Goal: Task Accomplishment & Management: Complete application form

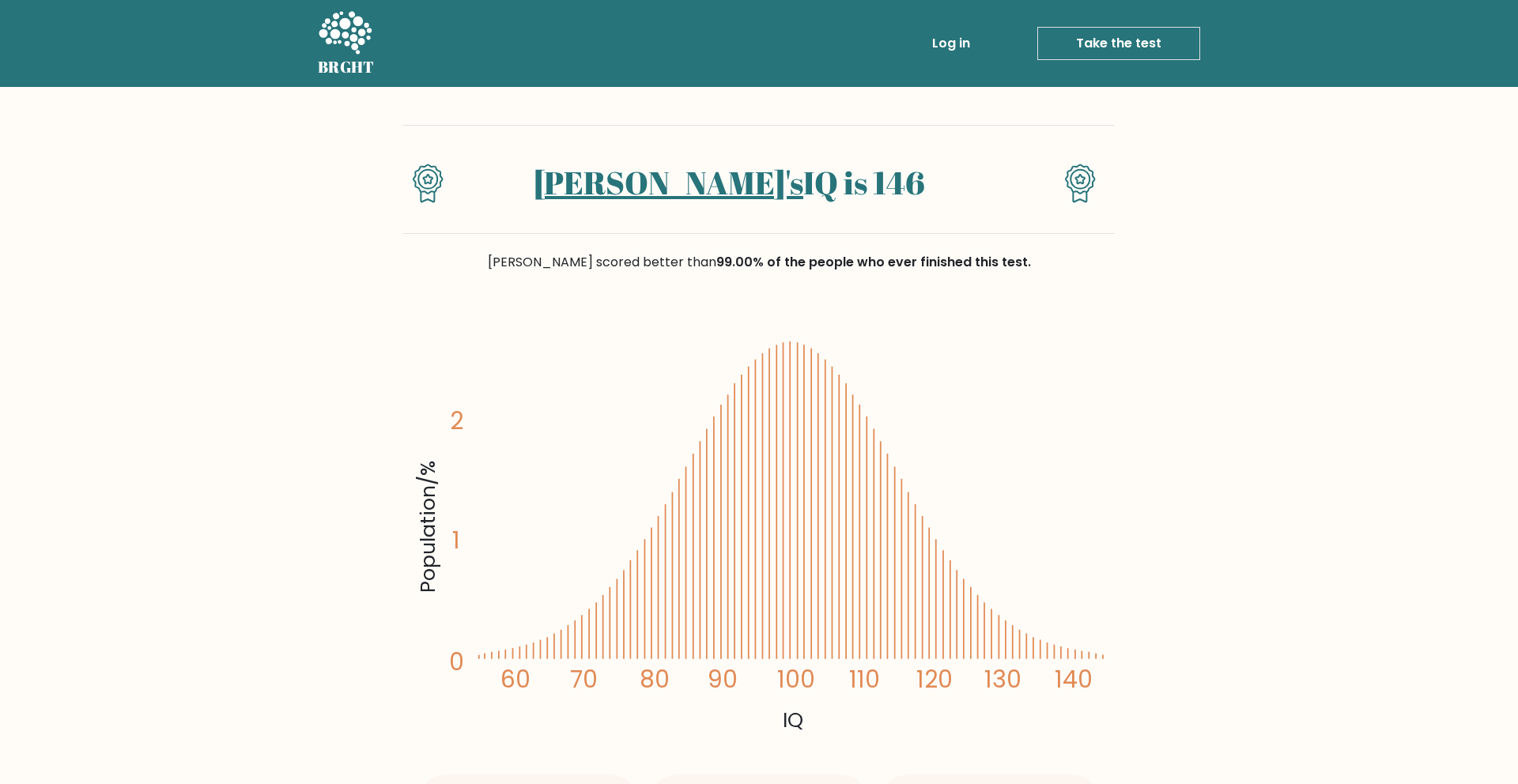
click at [963, 45] on link "Log in" at bounding box center [950, 43] width 51 height 32
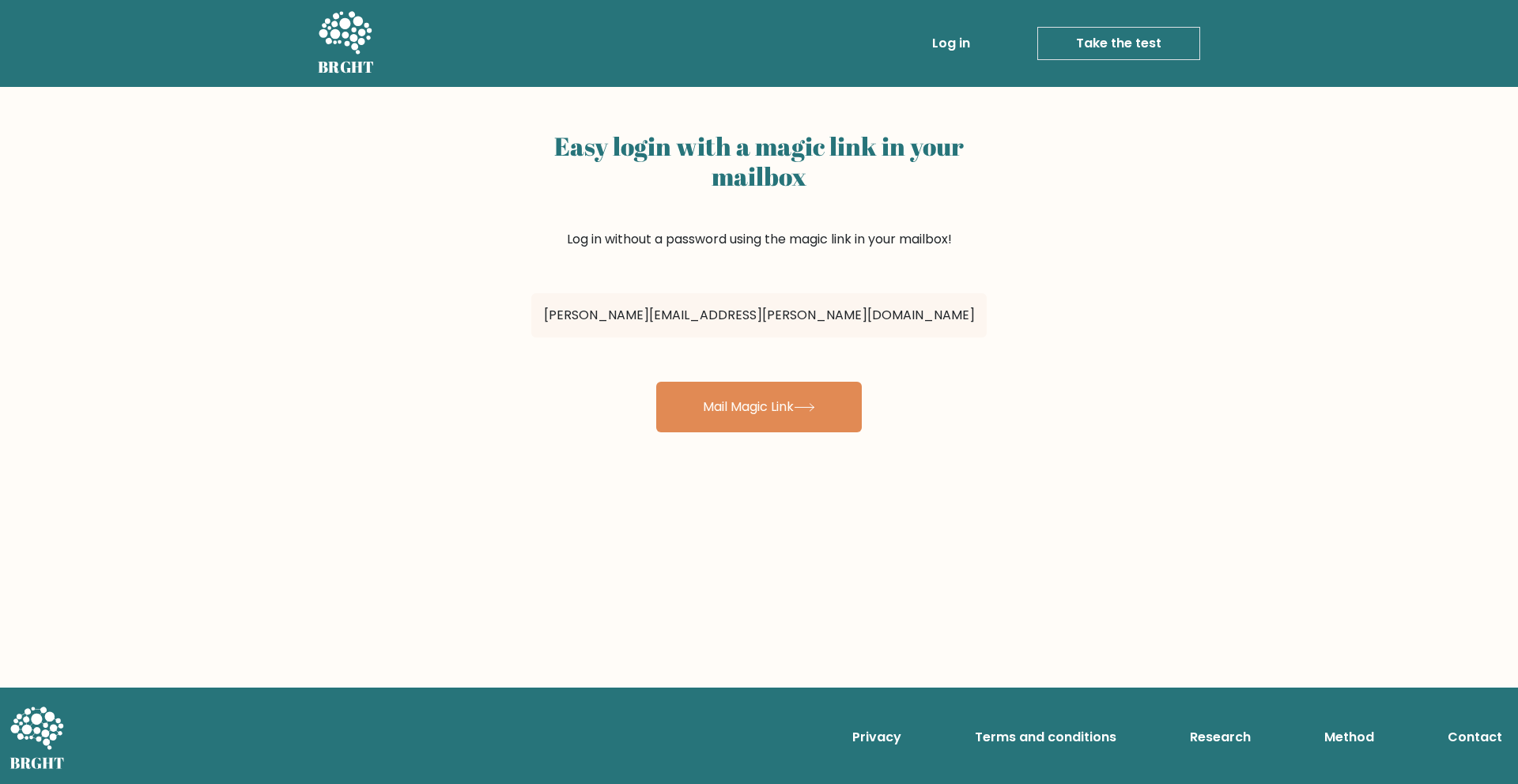
type input "[PERSON_NAME][EMAIL_ADDRESS][PERSON_NAME][DOMAIN_NAME]"
click at [656, 382] on button "Mail Magic Link" at bounding box center [759, 407] width 206 height 51
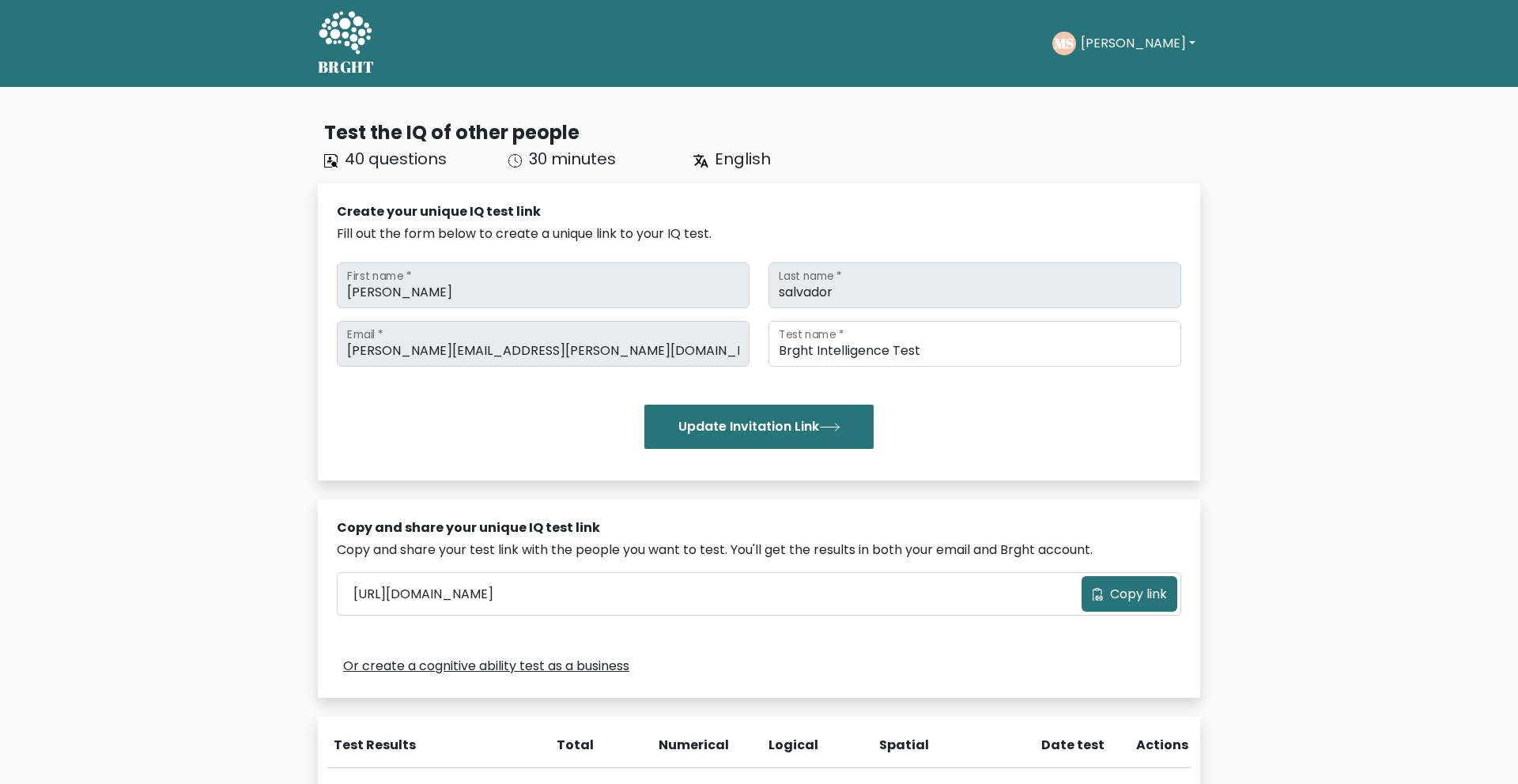
click at [1112, 39] on button "[PERSON_NAME]" at bounding box center [1138, 43] width 124 height 21
click at [1115, 101] on link "Profile" at bounding box center [1115, 101] width 125 height 25
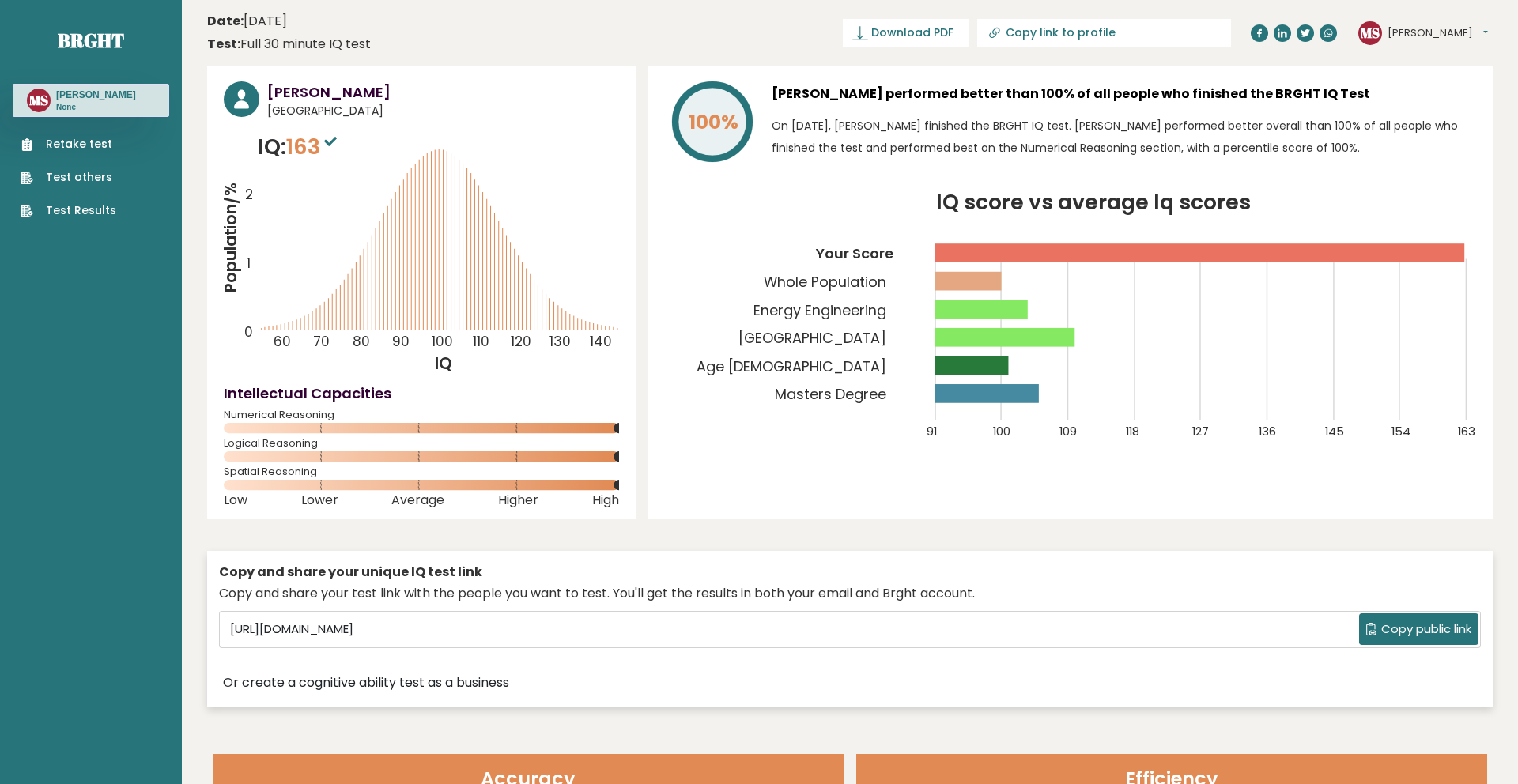
click at [98, 142] on link "Retake test" at bounding box center [68, 143] width 96 height 16
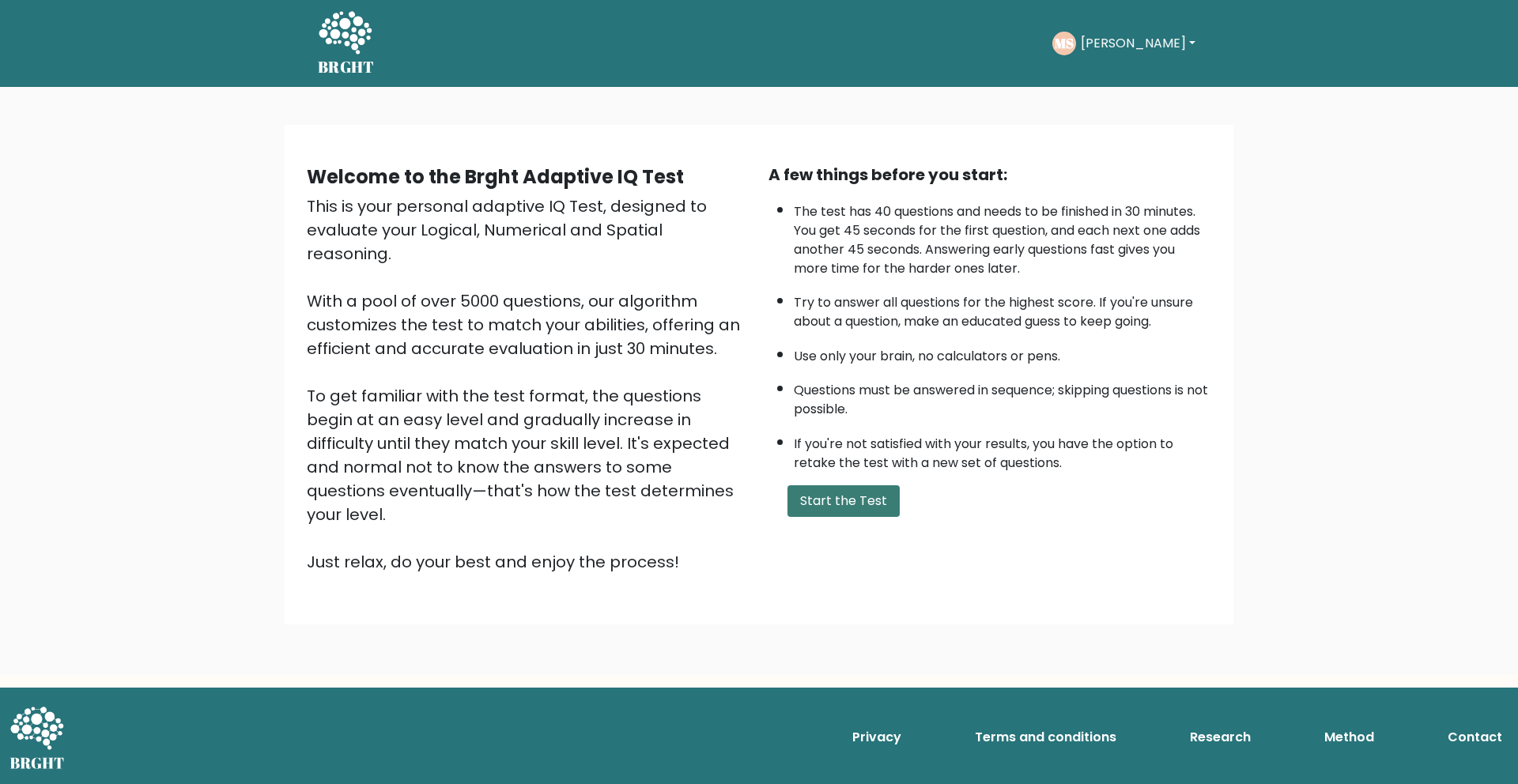
click at [857, 497] on button "Start the Test" at bounding box center [843, 501] width 112 height 32
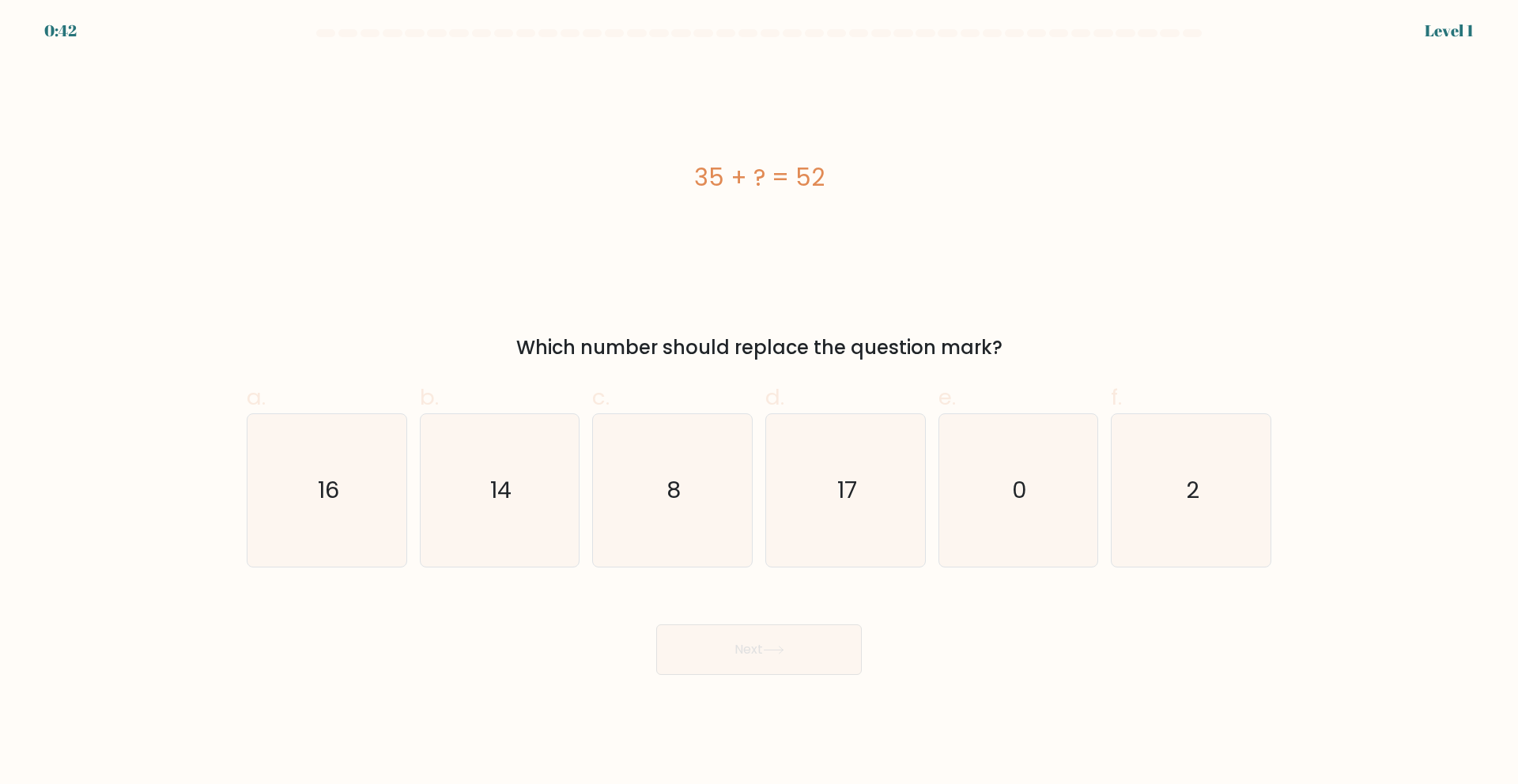
click at [857, 497] on icon "17" at bounding box center [845, 490] width 153 height 153
click at [759, 402] on input "d. 17" at bounding box center [759, 397] width 1 height 10
radio input "true"
click at [782, 648] on icon at bounding box center [773, 649] width 22 height 9
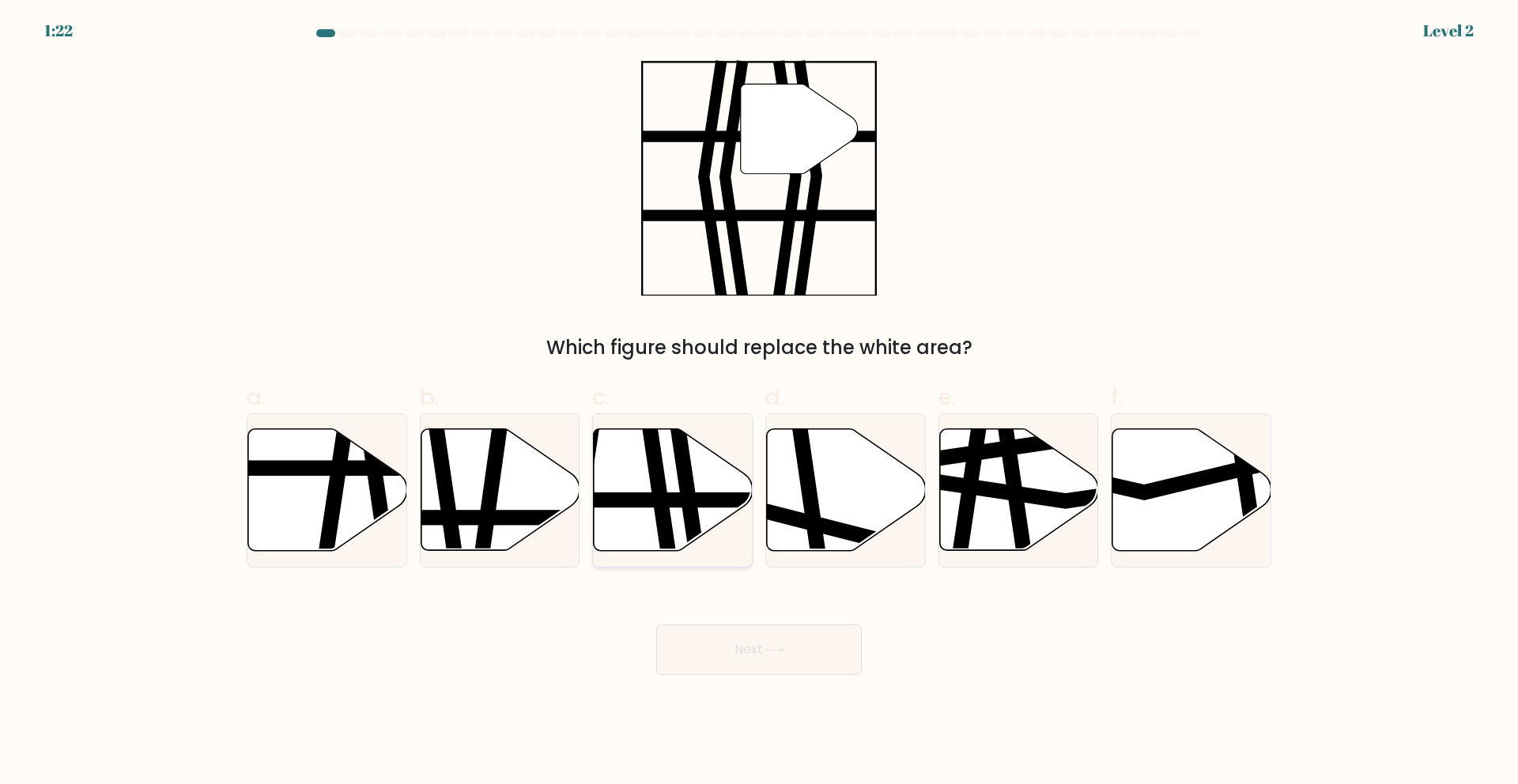
click at [649, 510] on icon at bounding box center [673, 490] width 159 height 122
click at [759, 402] on input "c." at bounding box center [759, 397] width 1 height 10
radio input "true"
click at [816, 647] on button "Next" at bounding box center [759, 649] width 206 height 51
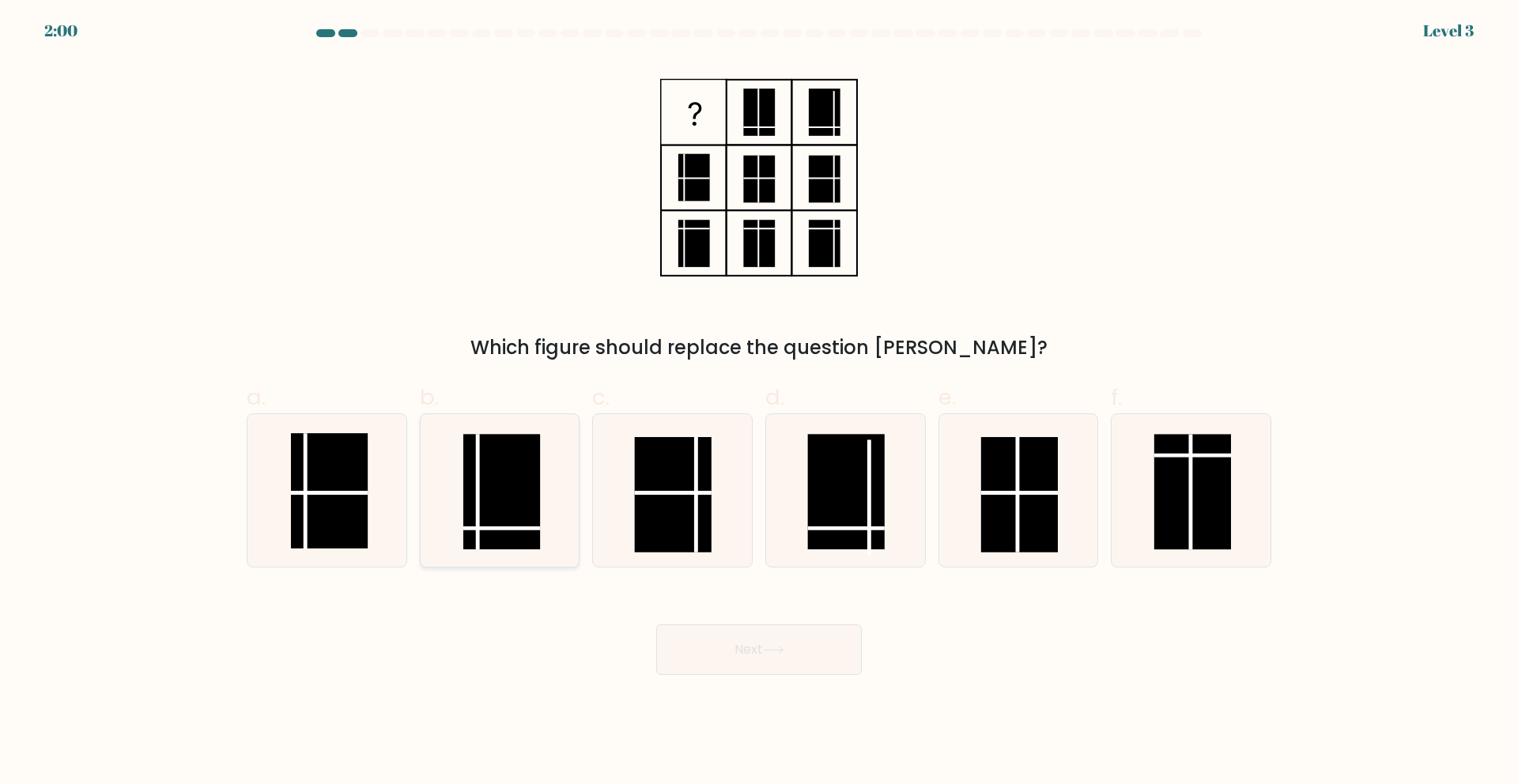
click at [483, 535] on rect at bounding box center [501, 491] width 77 height 116
click at [759, 402] on input "b." at bounding box center [759, 397] width 1 height 10
radio input "true"
click at [823, 651] on button "Next" at bounding box center [759, 649] width 206 height 51
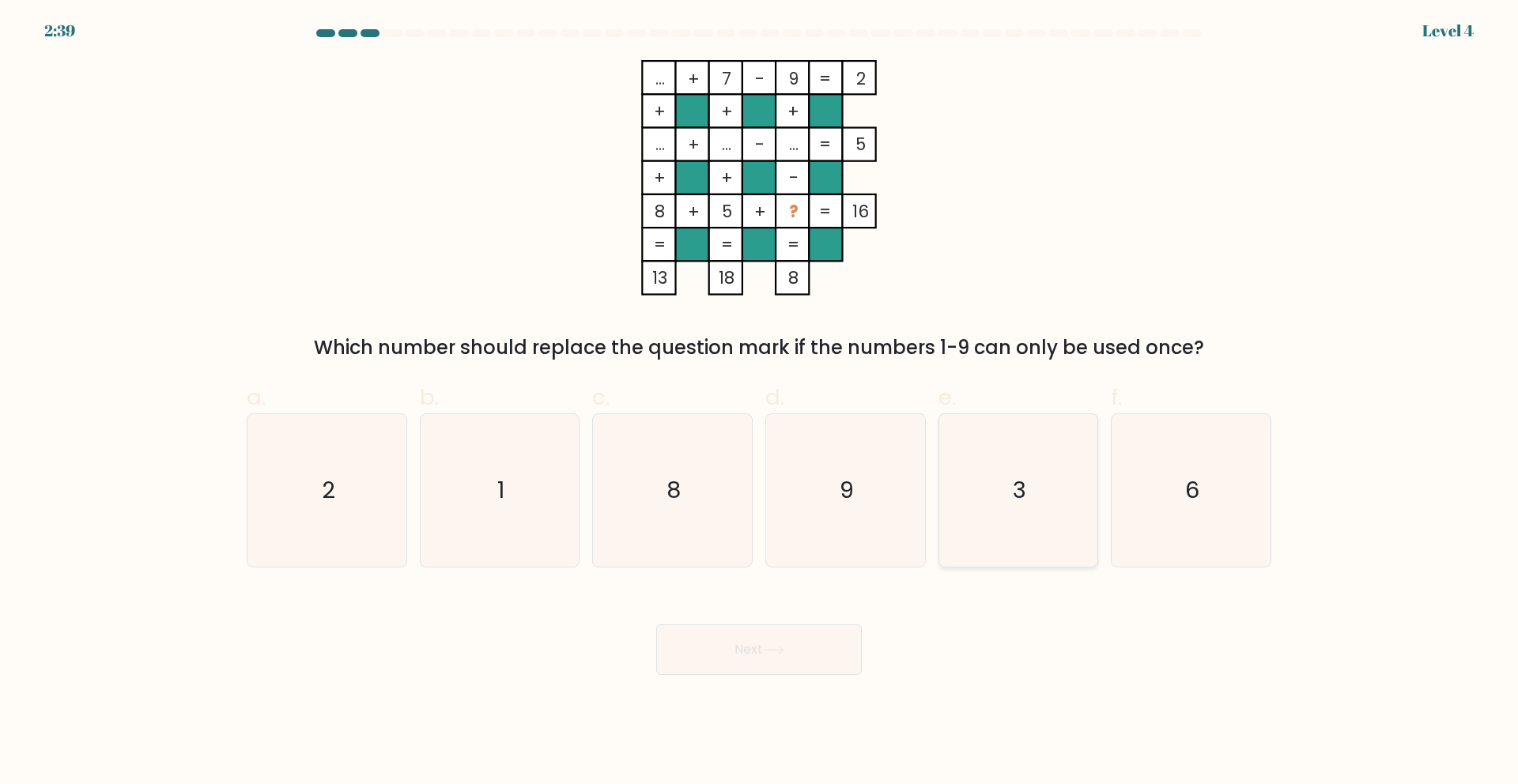
click at [1053, 501] on icon "3" at bounding box center [1018, 490] width 153 height 153
click at [759, 402] on input "e. 3" at bounding box center [759, 397] width 1 height 10
radio input "true"
click at [807, 652] on button "Next" at bounding box center [759, 649] width 206 height 51
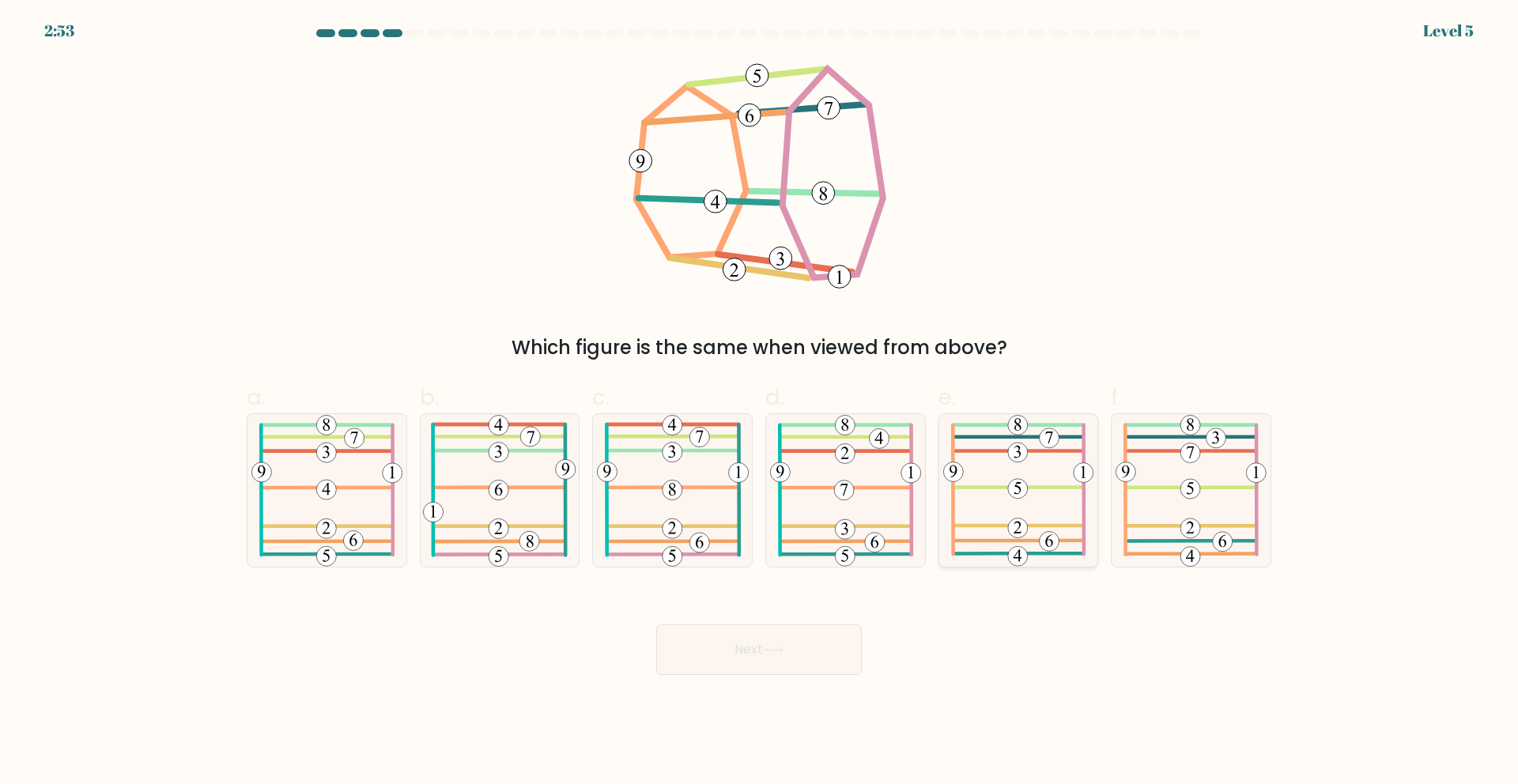
click at [1038, 458] on icon at bounding box center [1018, 490] width 151 height 153
click at [759, 402] on input "e." at bounding box center [759, 397] width 1 height 10
radio input "true"
click at [811, 654] on button "Next" at bounding box center [759, 649] width 206 height 51
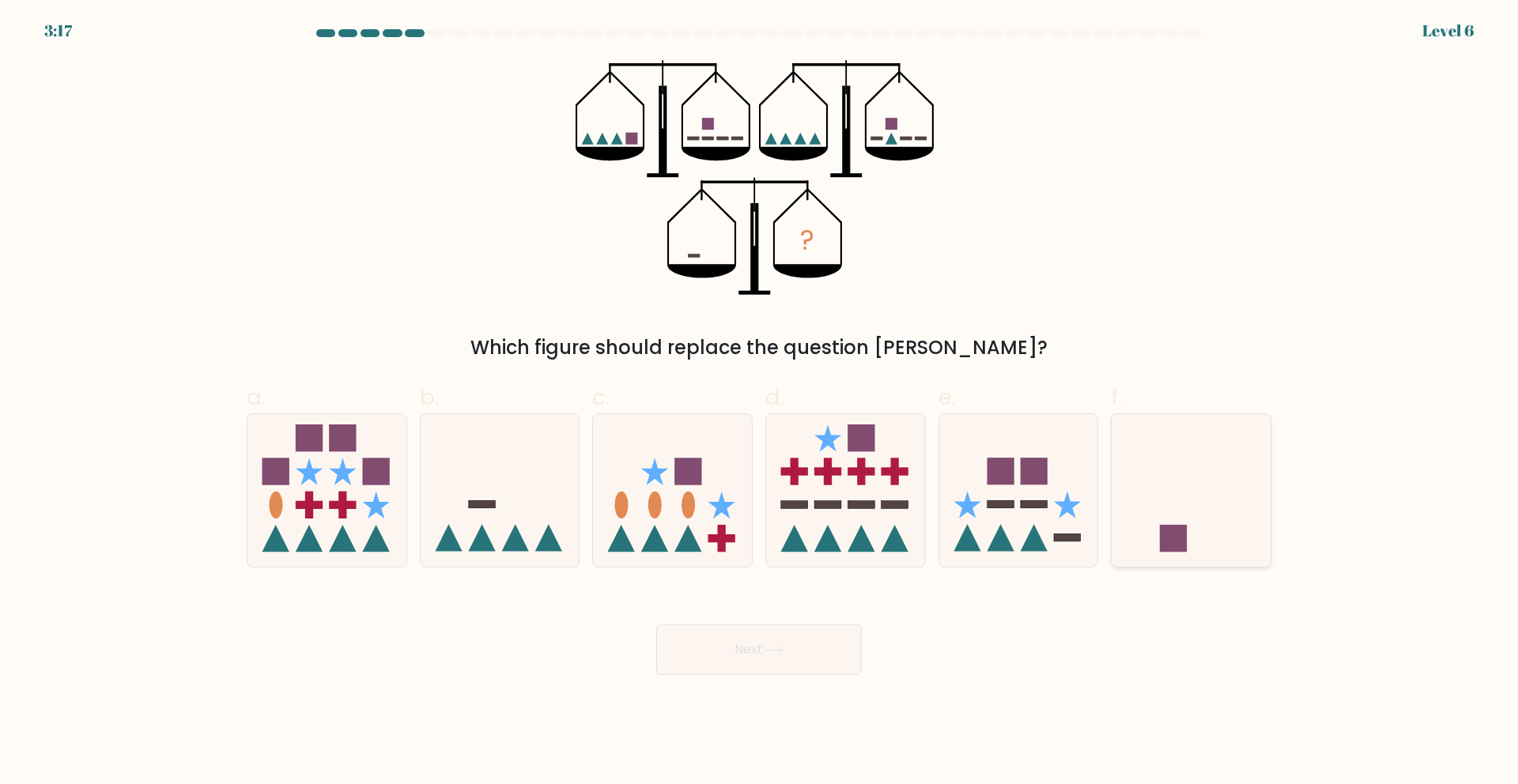
click at [1211, 515] on icon at bounding box center [1191, 490] width 159 height 131
click at [759, 402] on input "f." at bounding box center [759, 397] width 1 height 10
radio input "true"
click at [811, 650] on button "Next" at bounding box center [759, 649] width 206 height 51
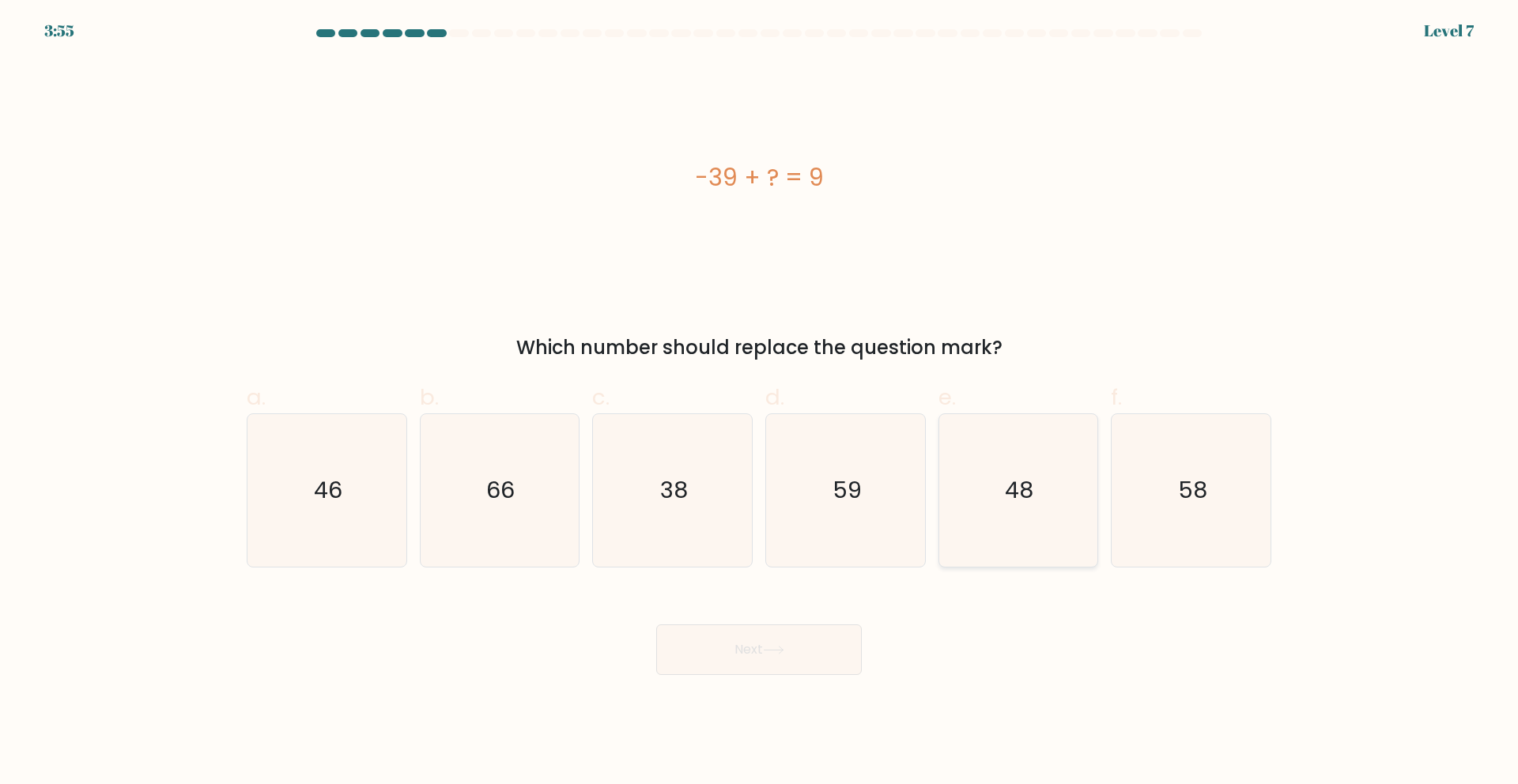
click at [975, 516] on icon "48" at bounding box center [1018, 490] width 153 height 153
click at [759, 402] on input "e. 48" at bounding box center [759, 397] width 1 height 10
radio input "true"
click at [823, 645] on button "Next" at bounding box center [759, 649] width 206 height 51
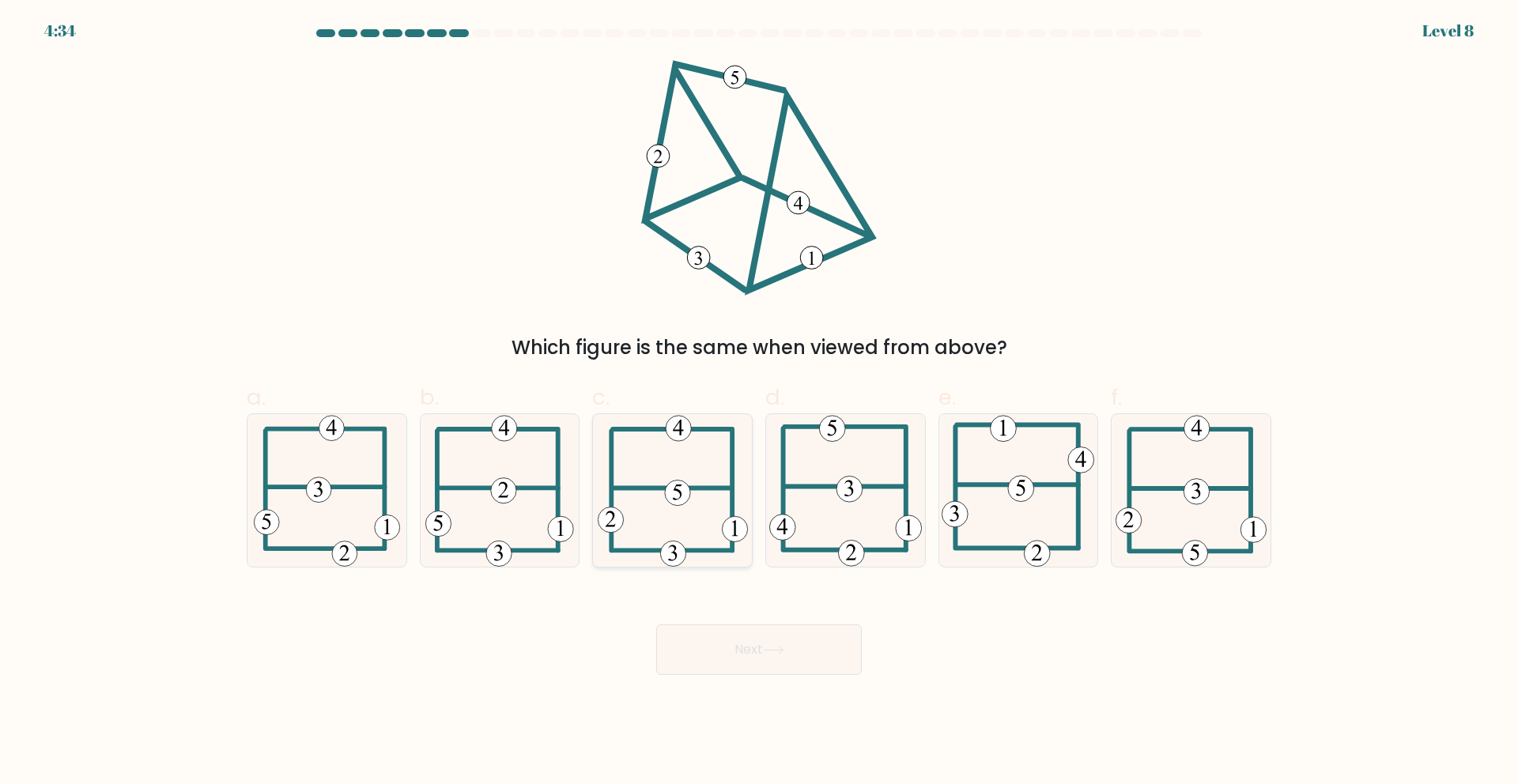
click at [685, 535] on icon at bounding box center [673, 490] width 150 height 153
click at [759, 402] on input "c." at bounding box center [759, 397] width 1 height 10
radio input "true"
click at [788, 645] on button "Next" at bounding box center [759, 649] width 206 height 51
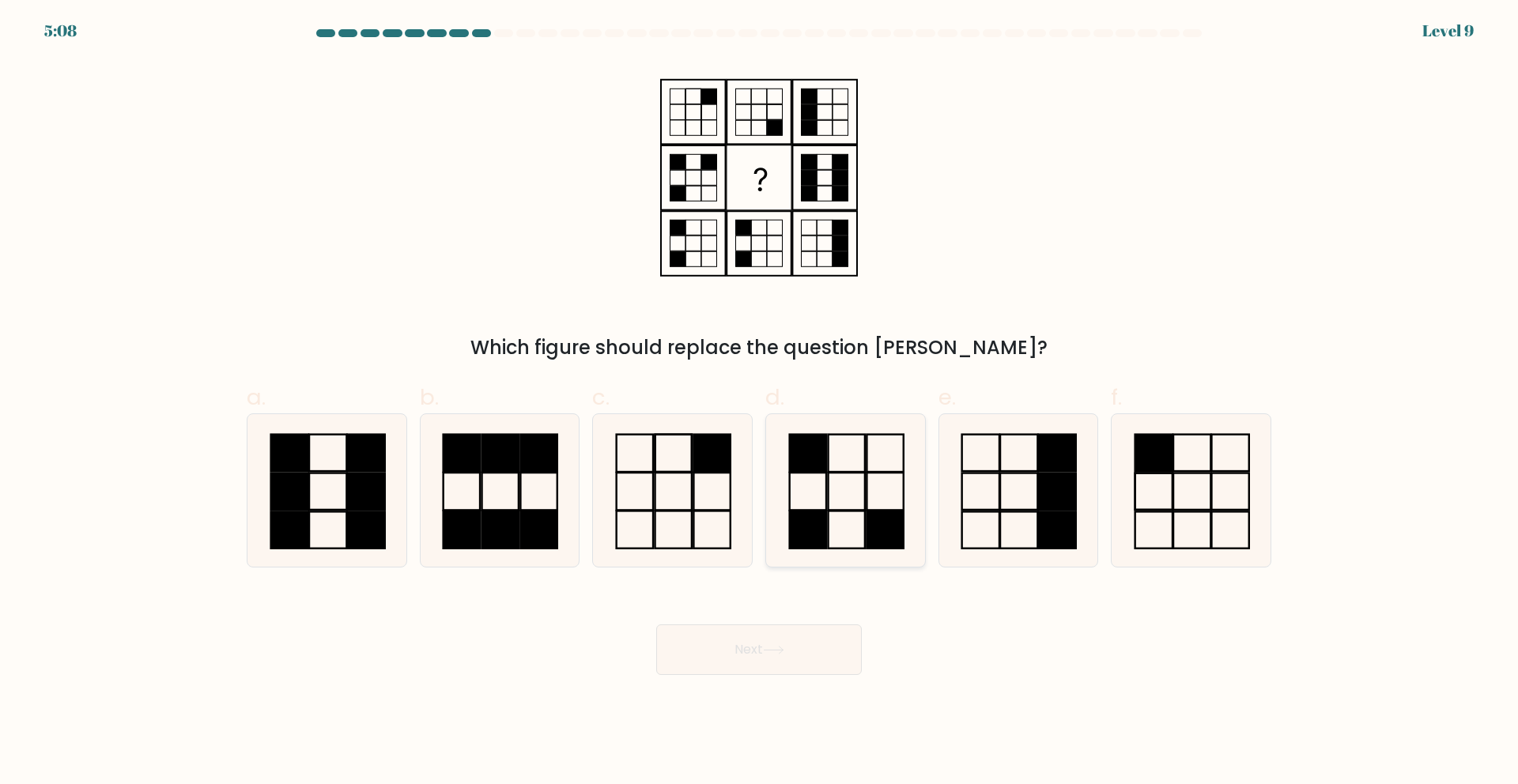
click at [846, 518] on icon at bounding box center [845, 490] width 153 height 153
click at [759, 402] on input "d." at bounding box center [759, 397] width 1 height 10
radio input "true"
click at [791, 661] on button "Next" at bounding box center [759, 649] width 206 height 51
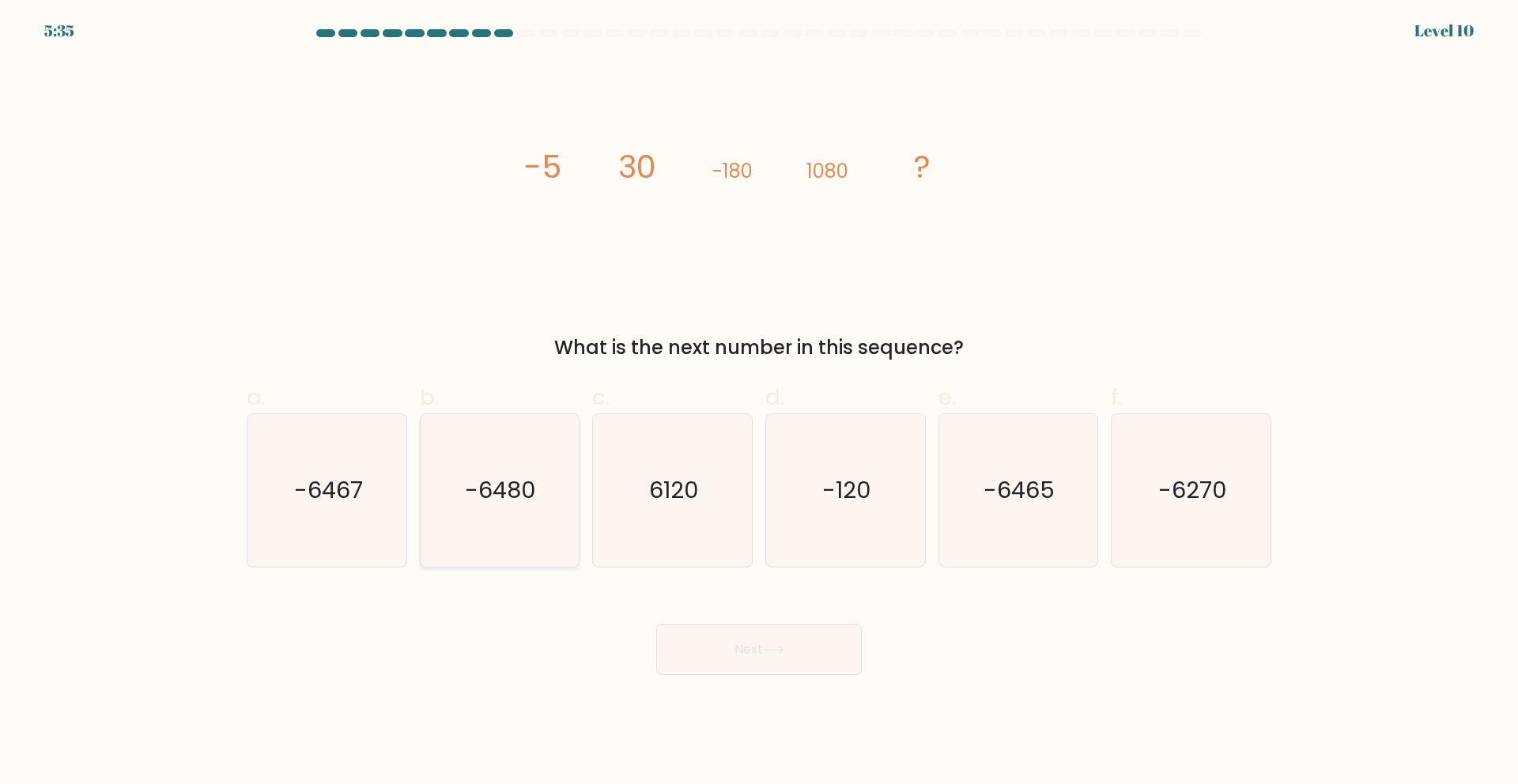
click at [518, 525] on icon "-6480" at bounding box center [499, 490] width 153 height 153
click at [759, 402] on input "b. -6480" at bounding box center [759, 397] width 1 height 10
radio input "true"
click at [768, 642] on button "Next" at bounding box center [759, 649] width 206 height 51
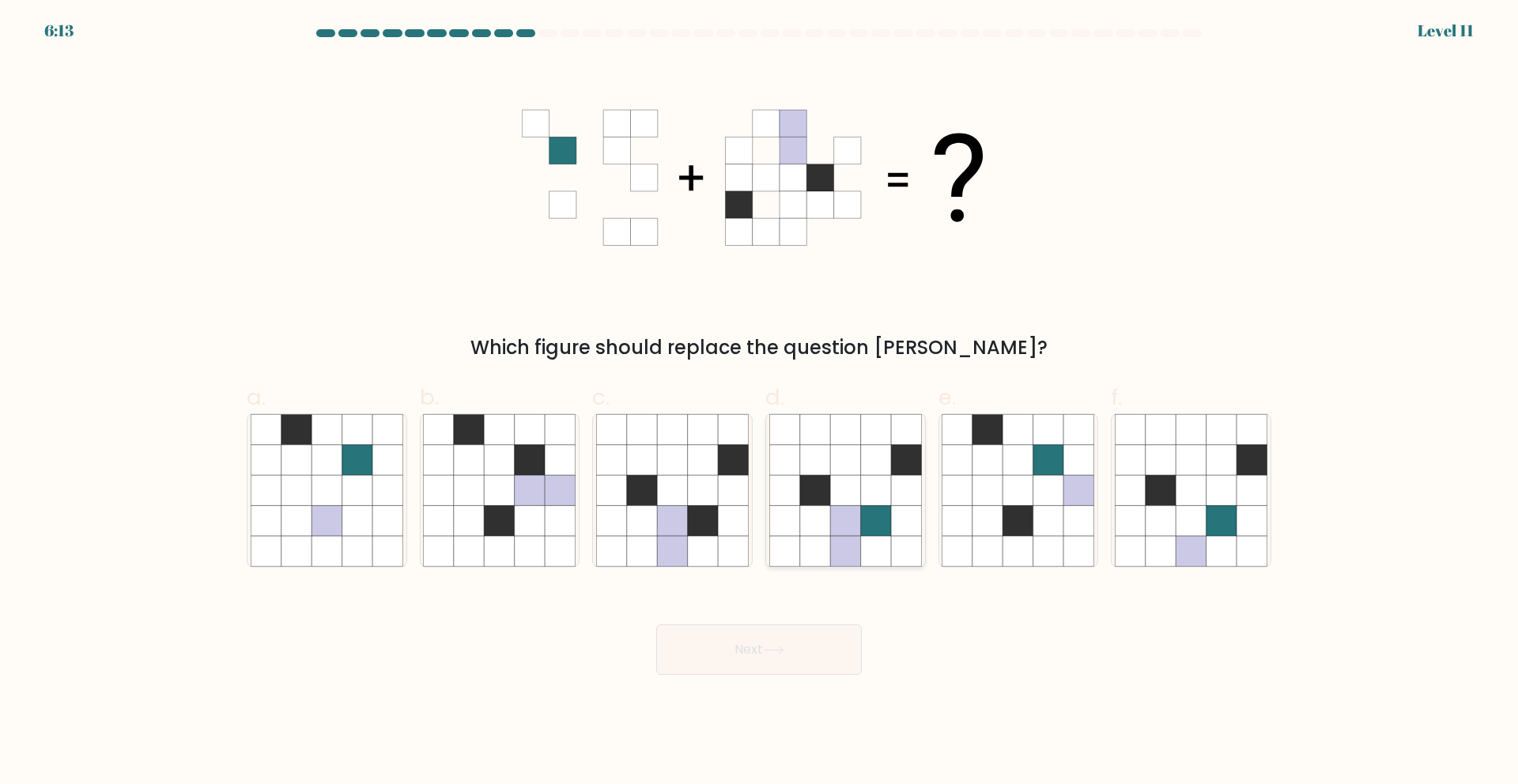
click at [892, 547] on icon at bounding box center [905, 550] width 30 height 30
click at [759, 402] on input "d." at bounding box center [759, 397] width 1 height 10
radio input "true"
click at [831, 661] on button "Next" at bounding box center [759, 649] width 206 height 51
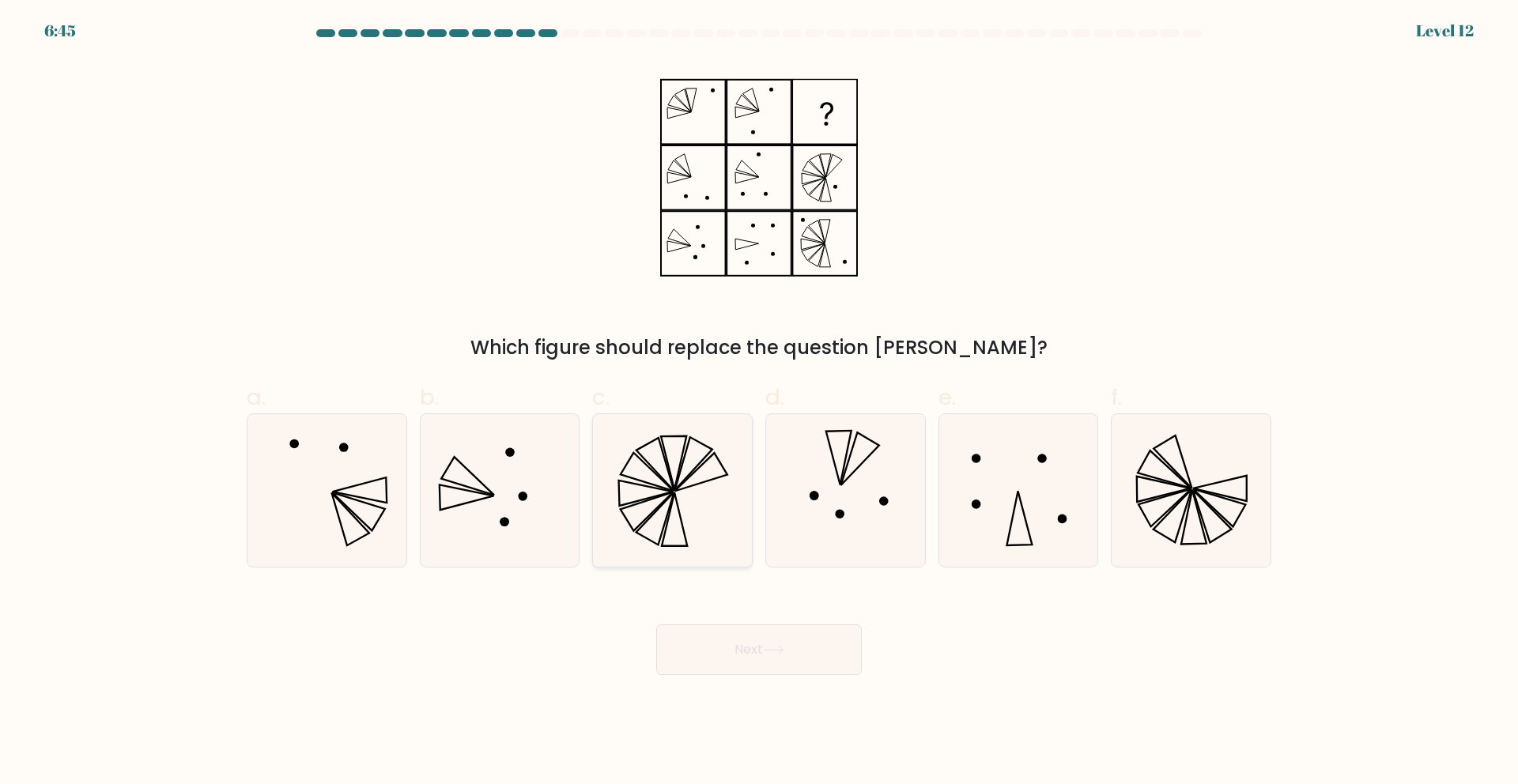
click at [705, 513] on icon at bounding box center [672, 490] width 153 height 153
click at [759, 402] on input "c." at bounding box center [759, 397] width 1 height 10
radio input "true"
click at [802, 643] on button "Next" at bounding box center [759, 649] width 206 height 51
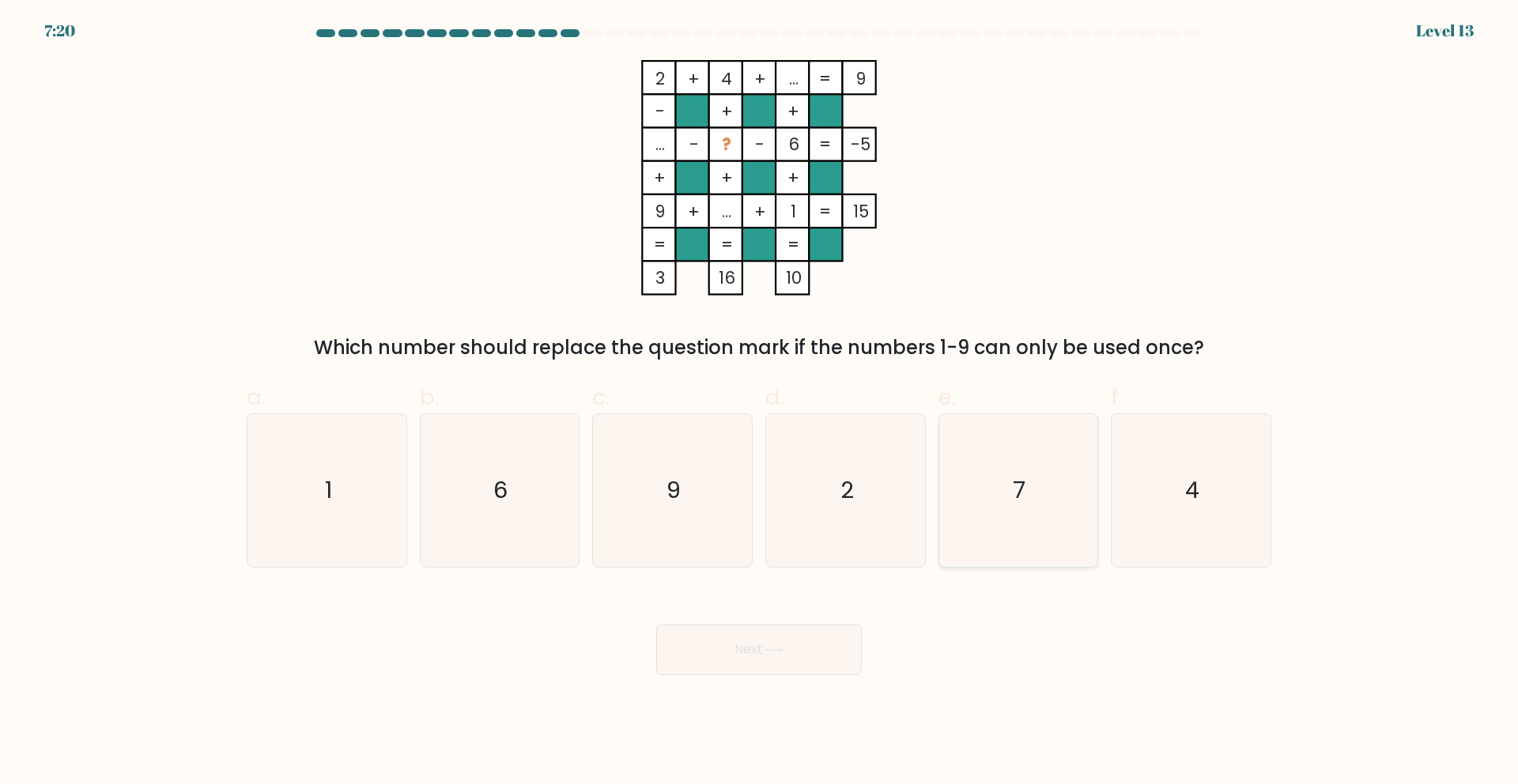
click at [1019, 489] on text "7" at bounding box center [1019, 490] width 13 height 32
click at [759, 402] on input "e. 7" at bounding box center [759, 397] width 1 height 10
radio input "true"
click at [843, 642] on button "Next" at bounding box center [759, 649] width 206 height 51
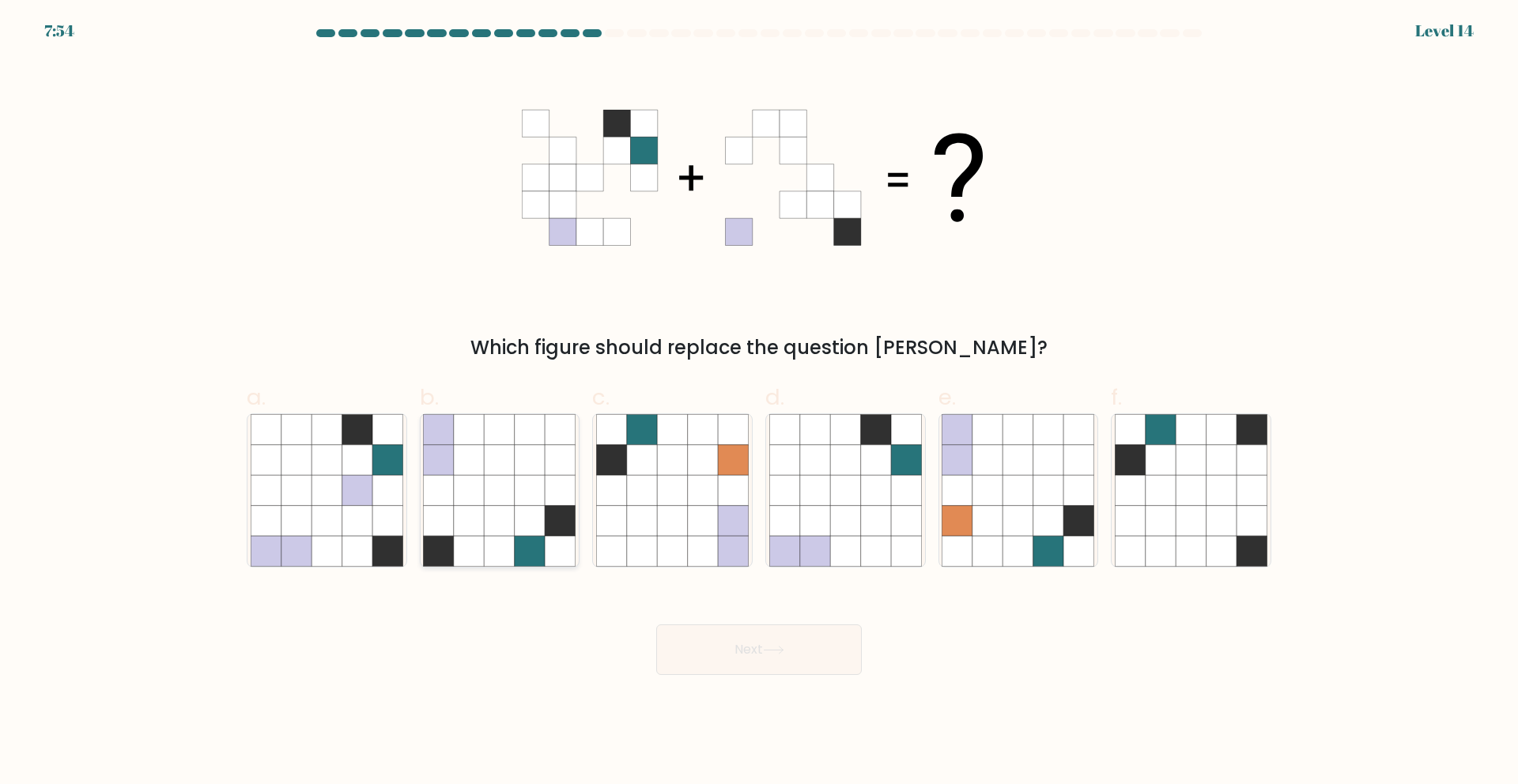
click at [492, 490] on icon at bounding box center [499, 490] width 30 height 30
click at [759, 402] on input "b." at bounding box center [759, 397] width 1 height 10
radio input "true"
click at [772, 662] on button "Next" at bounding box center [759, 649] width 206 height 51
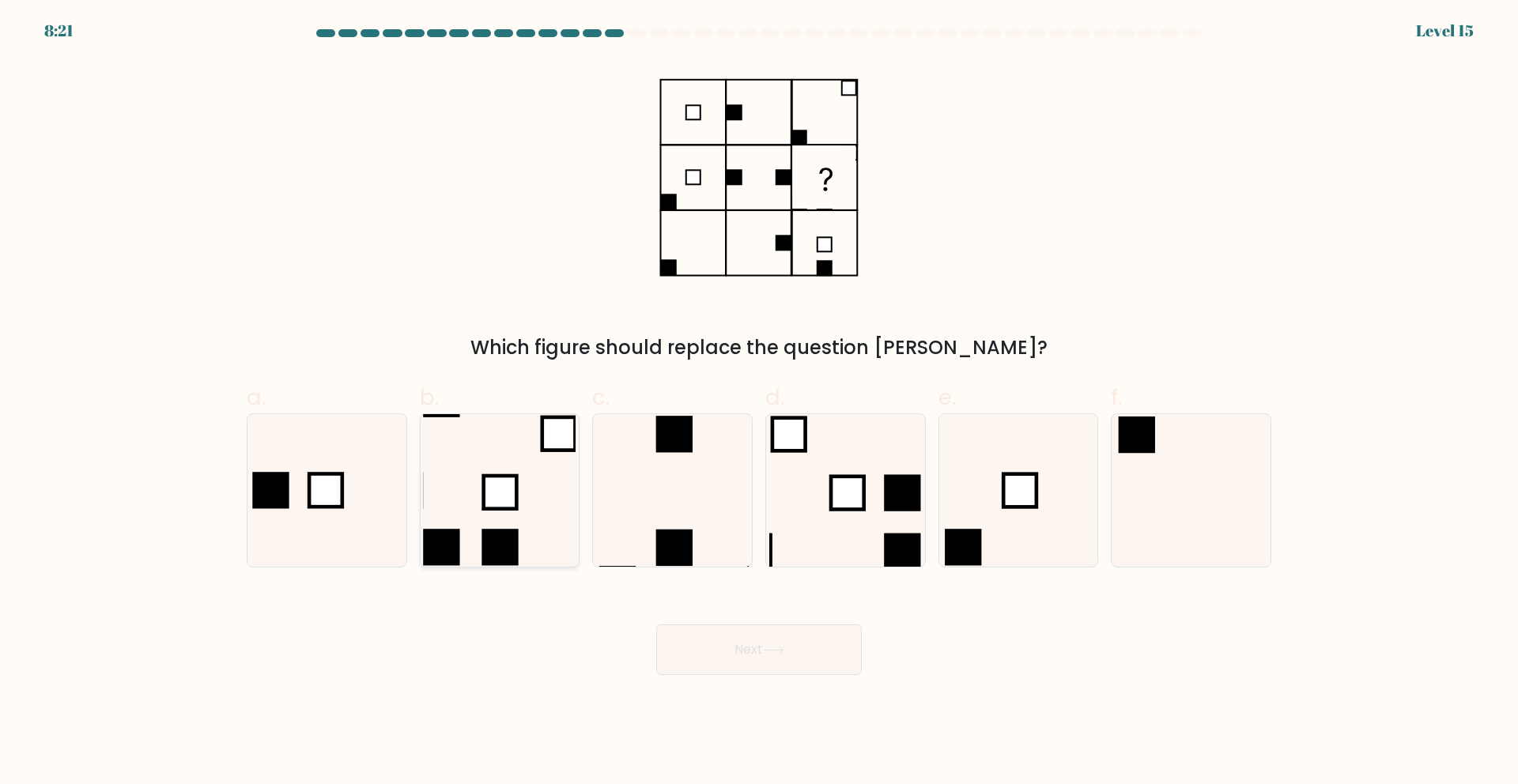
click at [493, 552] on rect at bounding box center [500, 547] width 36 height 36
click at [759, 402] on input "b." at bounding box center [759, 397] width 1 height 10
radio input "true"
click at [784, 652] on icon at bounding box center [773, 649] width 22 height 9
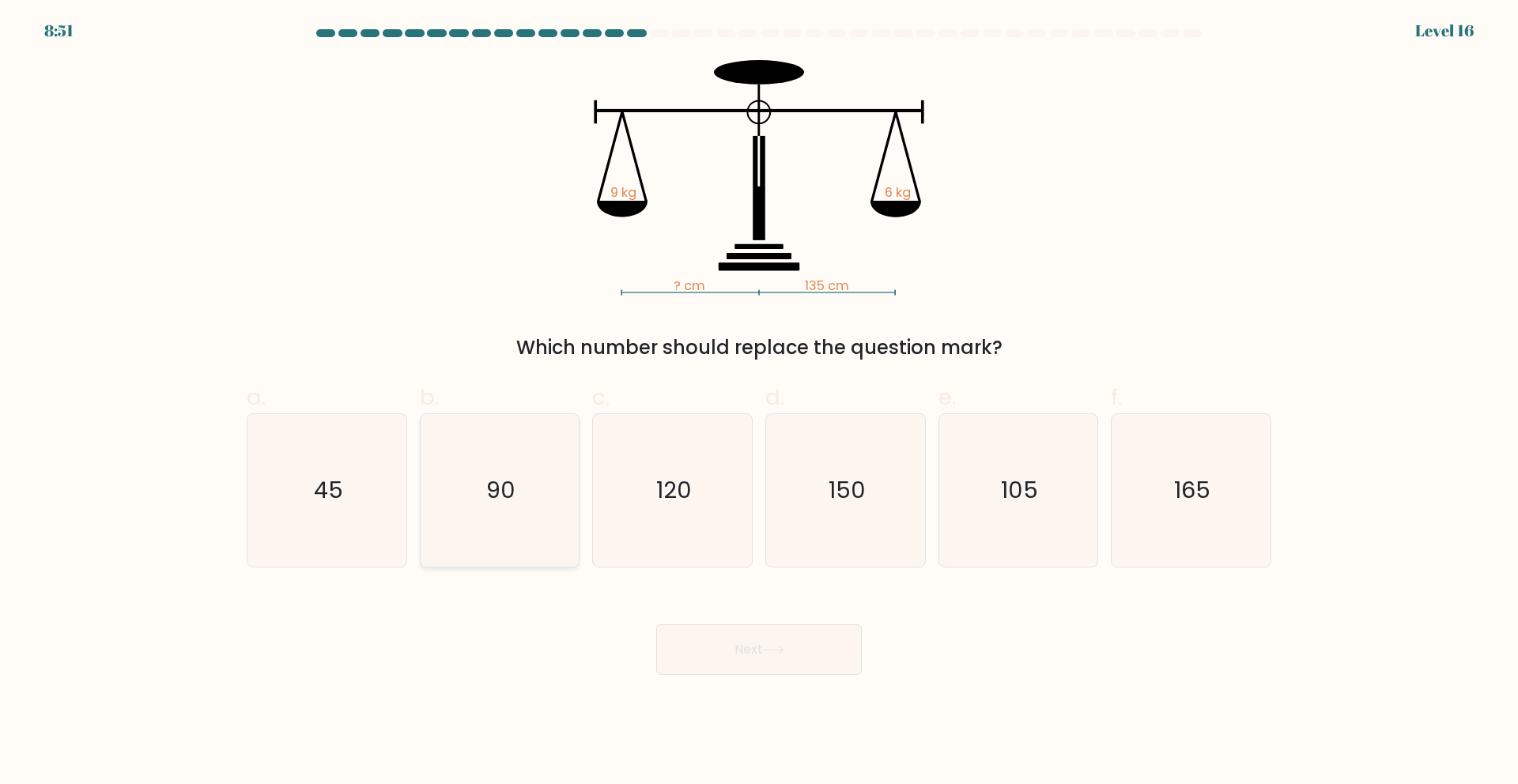
click at [538, 513] on icon "90" at bounding box center [499, 490] width 153 height 153
click at [759, 402] on input "b. 90" at bounding box center [759, 397] width 1 height 10
radio input "true"
click at [728, 661] on button "Next" at bounding box center [759, 649] width 206 height 51
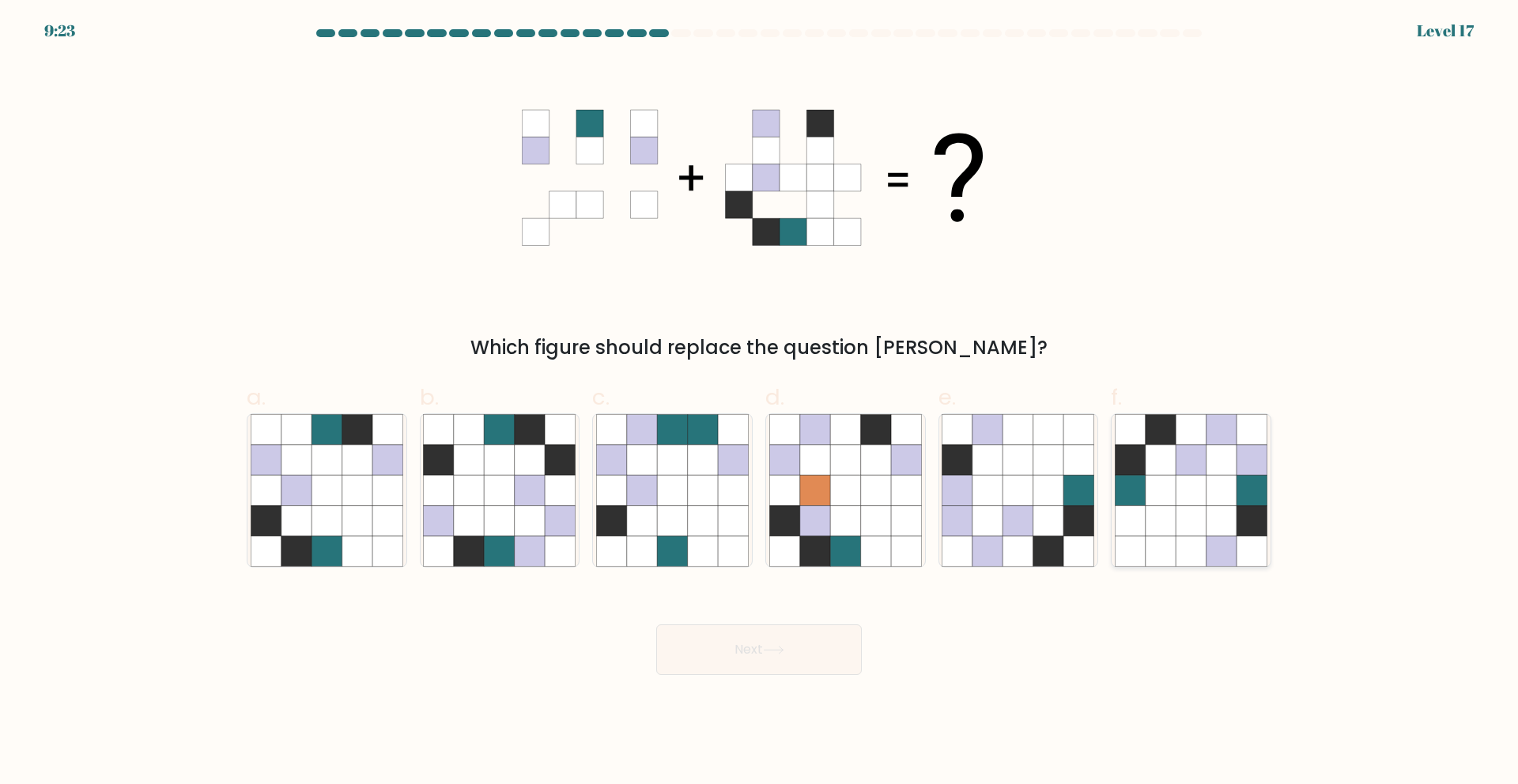
click at [1227, 515] on icon at bounding box center [1221, 521] width 30 height 30
click at [759, 402] on input "f." at bounding box center [759, 397] width 1 height 10
radio input "true"
click at [735, 650] on button "Next" at bounding box center [759, 649] width 206 height 51
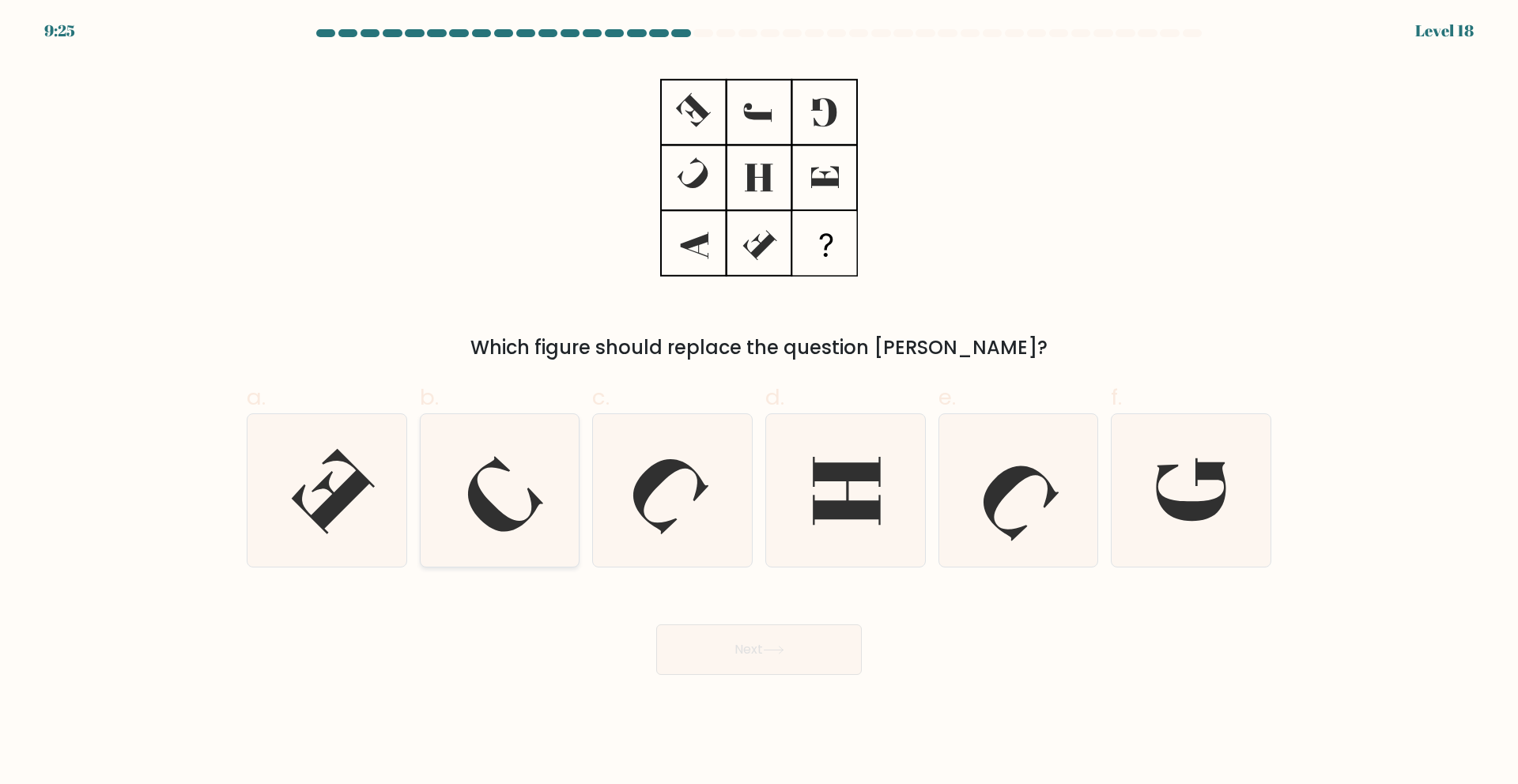
click at [518, 518] on icon at bounding box center [499, 490] width 153 height 153
click at [759, 402] on input "b." at bounding box center [759, 397] width 1 height 10
radio input "true"
click at [747, 655] on button "Next" at bounding box center [759, 649] width 206 height 51
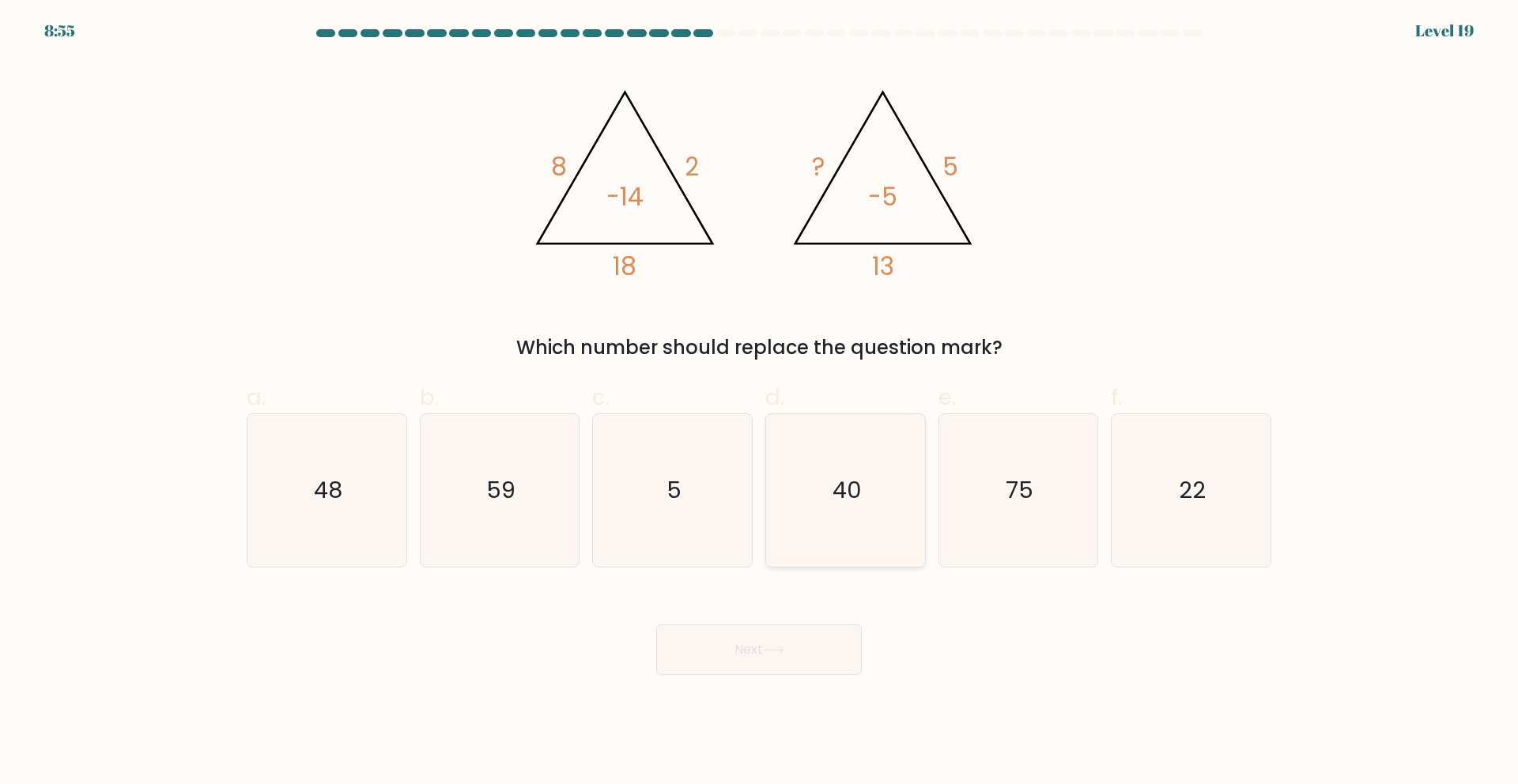
click at [868, 496] on icon "40" at bounding box center [845, 490] width 153 height 153
click at [759, 402] on input "d. 40" at bounding box center [759, 397] width 1 height 10
radio input "true"
click at [806, 656] on button "Next" at bounding box center [759, 649] width 206 height 51
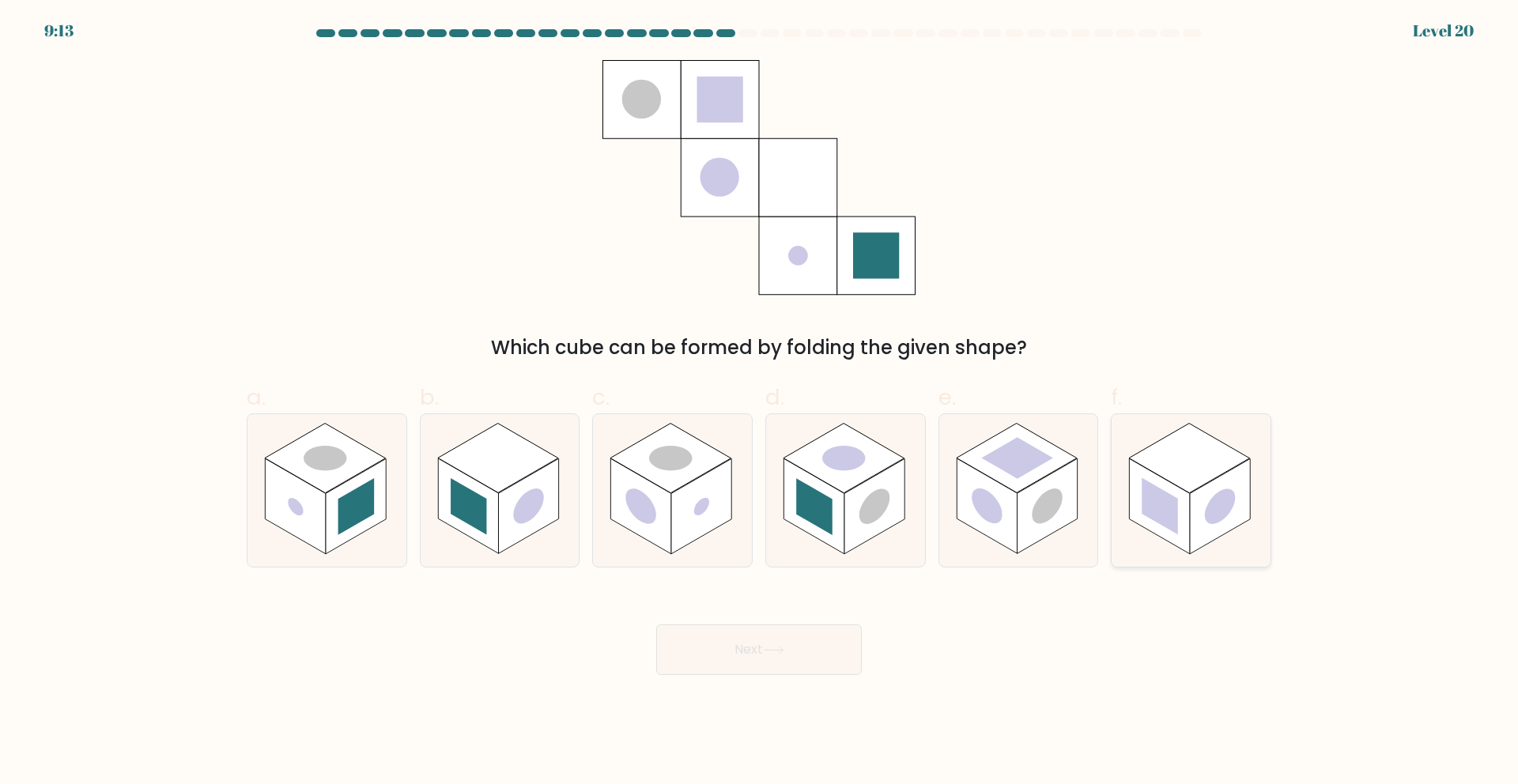
click at [1219, 524] on rect at bounding box center [1220, 506] width 60 height 96
click at [759, 402] on input "f." at bounding box center [759, 397] width 1 height 10
radio input "true"
click at [791, 631] on button "Next" at bounding box center [759, 649] width 206 height 51
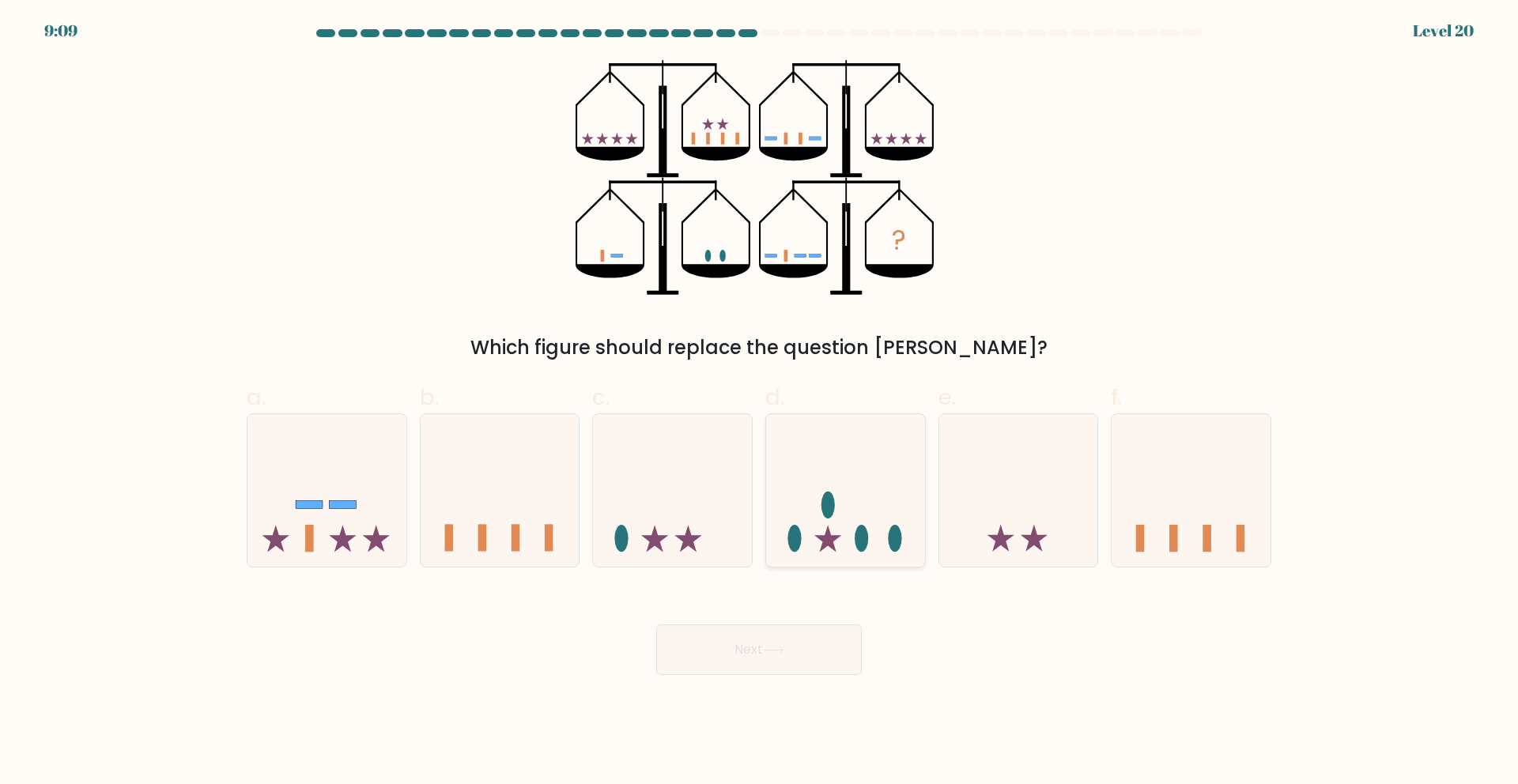
click at [861, 543] on ellipse at bounding box center [861, 537] width 14 height 27
click at [759, 402] on input "d." at bounding box center [759, 397] width 1 height 10
radio input "true"
click at [776, 659] on button "Next" at bounding box center [759, 649] width 206 height 51
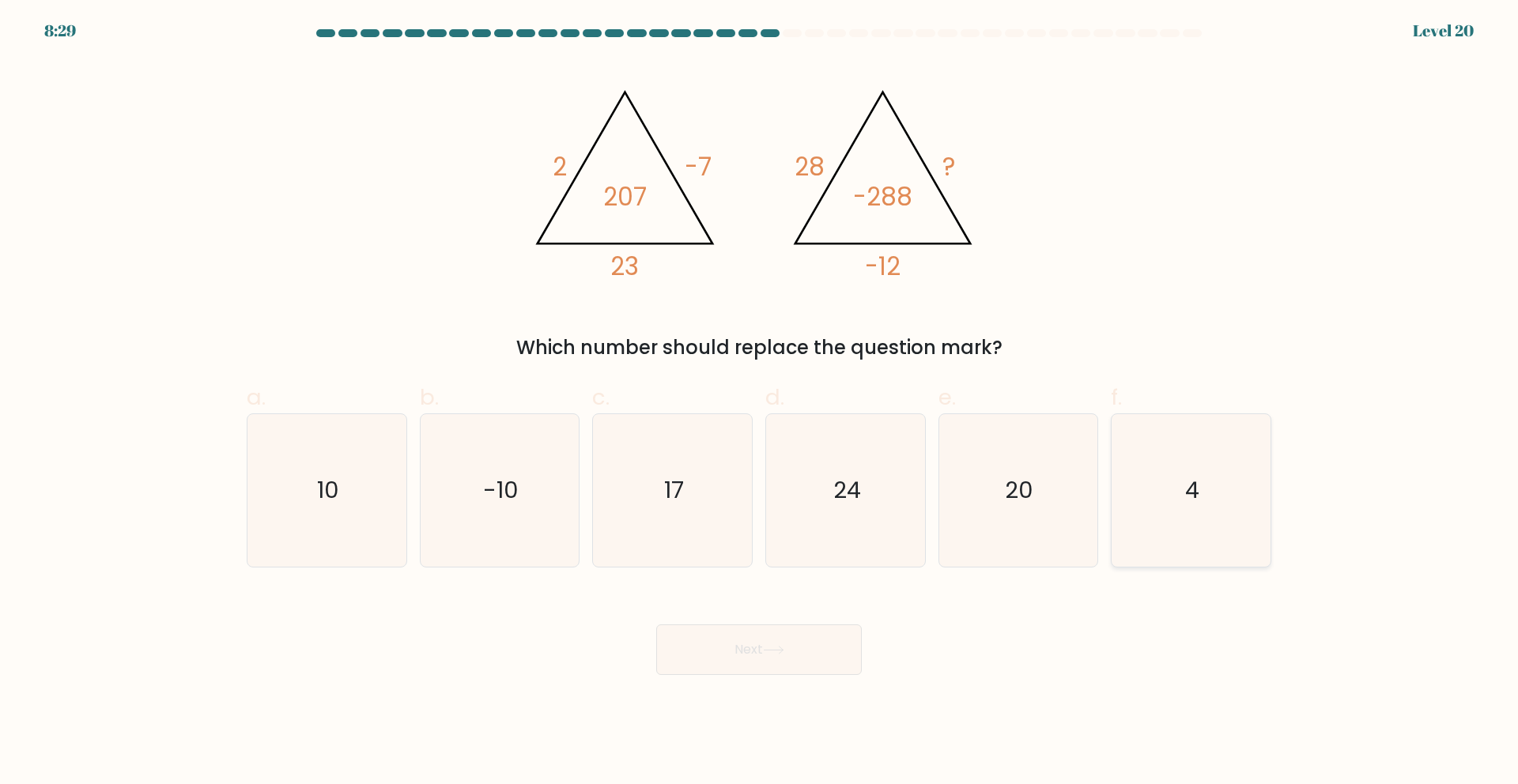
click at [1155, 509] on icon "4" at bounding box center [1191, 490] width 153 height 153
click at [759, 402] on input "f. 4" at bounding box center [759, 397] width 1 height 10
radio input "true"
click at [777, 645] on icon at bounding box center [773, 649] width 22 height 9
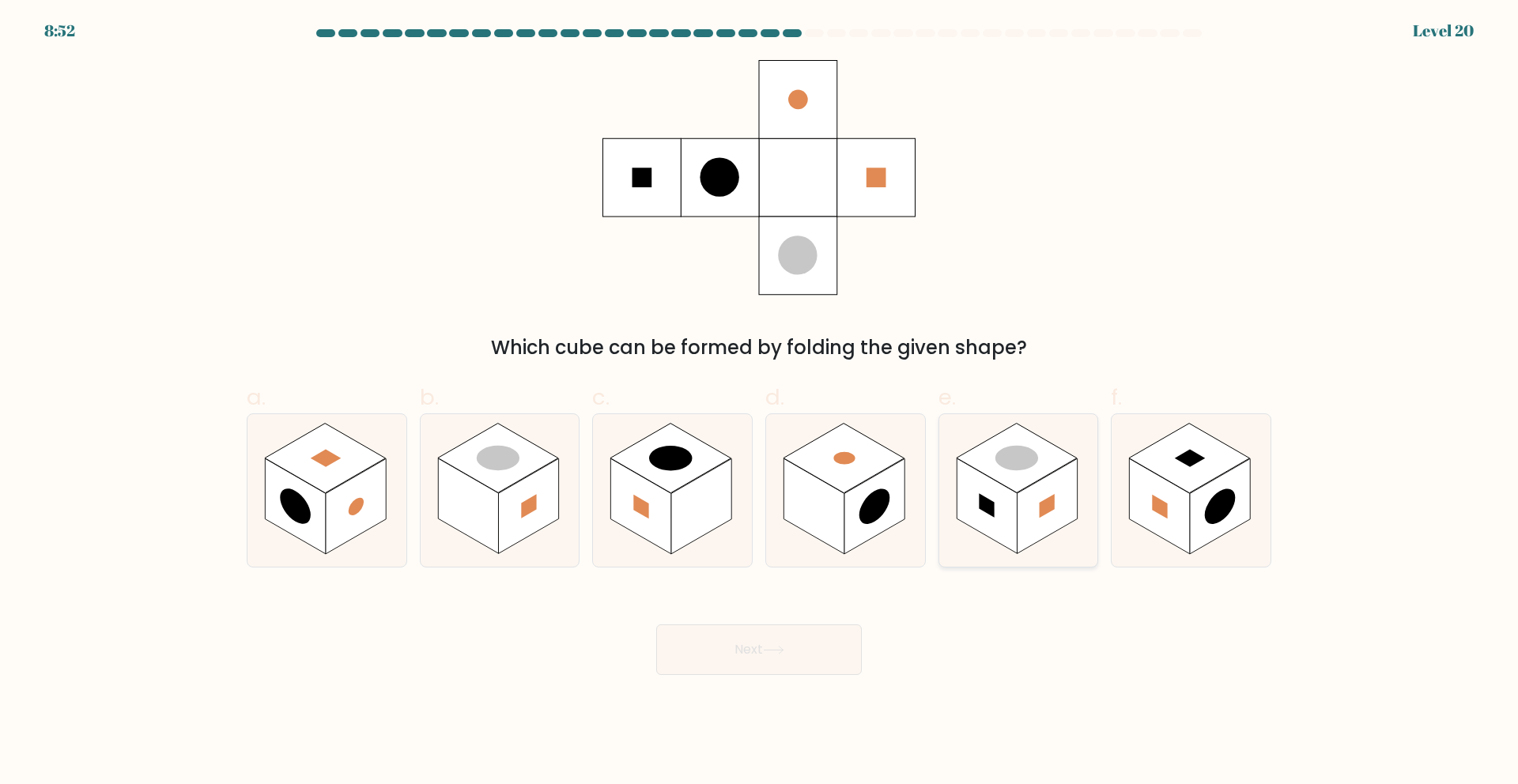
click at [1020, 550] on rect at bounding box center [1047, 506] width 60 height 96
click at [759, 402] on input "e." at bounding box center [759, 397] width 1 height 10
radio input "true"
click at [855, 635] on button "Next" at bounding box center [759, 649] width 206 height 51
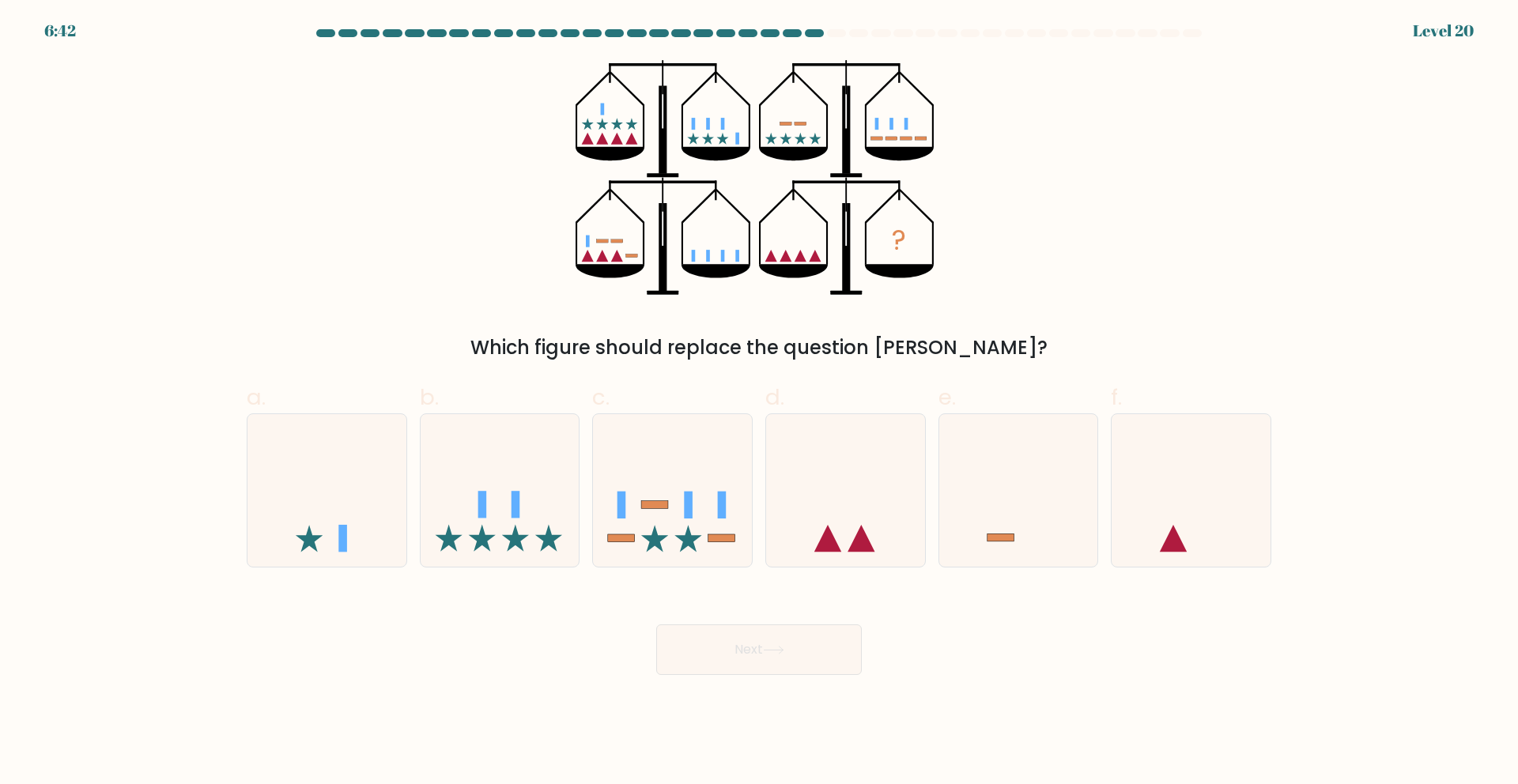
click at [909, 155] on icon at bounding box center [899, 154] width 69 height 14
click at [617, 245] on icon "?" at bounding box center [759, 178] width 367 height 236
click at [524, 503] on icon at bounding box center [500, 490] width 159 height 131
click at [759, 402] on input "b." at bounding box center [759, 397] width 1 height 10
radio input "true"
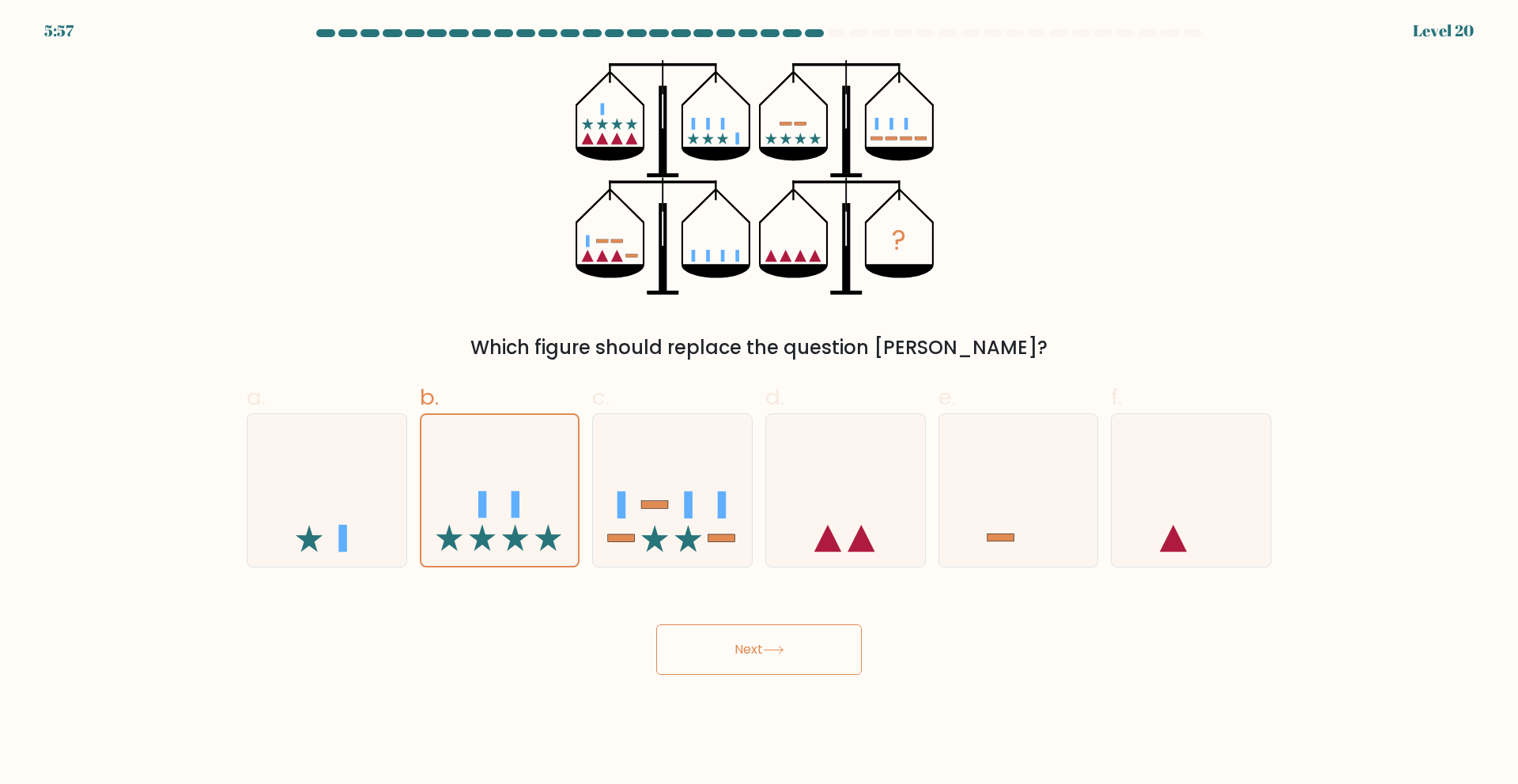
click at [766, 655] on button "Next" at bounding box center [759, 649] width 206 height 51
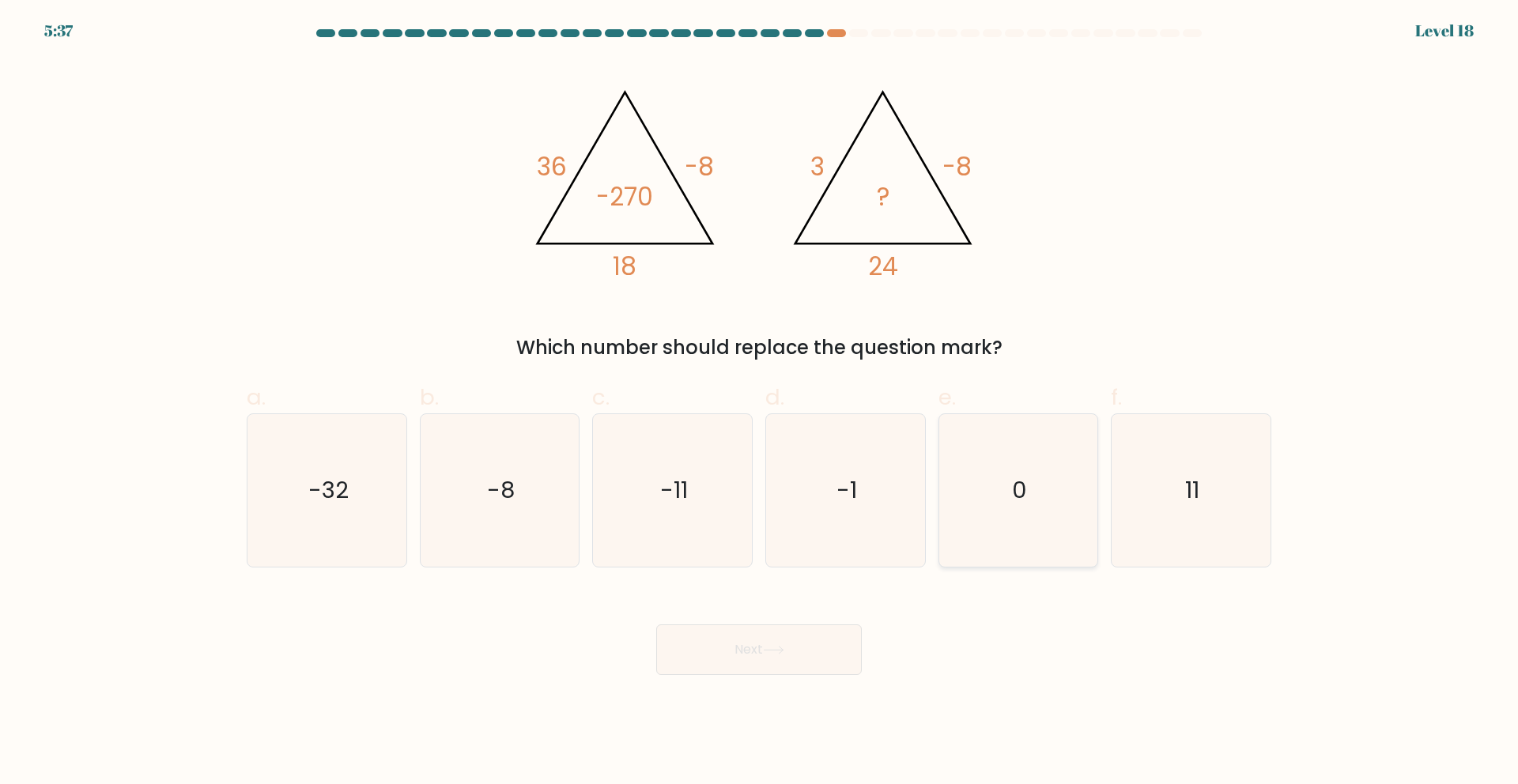
click at [1025, 477] on text "0" at bounding box center [1019, 490] width 15 height 32
click at [759, 402] on input "e. 0" at bounding box center [759, 397] width 1 height 10
radio input "true"
click at [784, 642] on button "Next" at bounding box center [759, 649] width 206 height 51
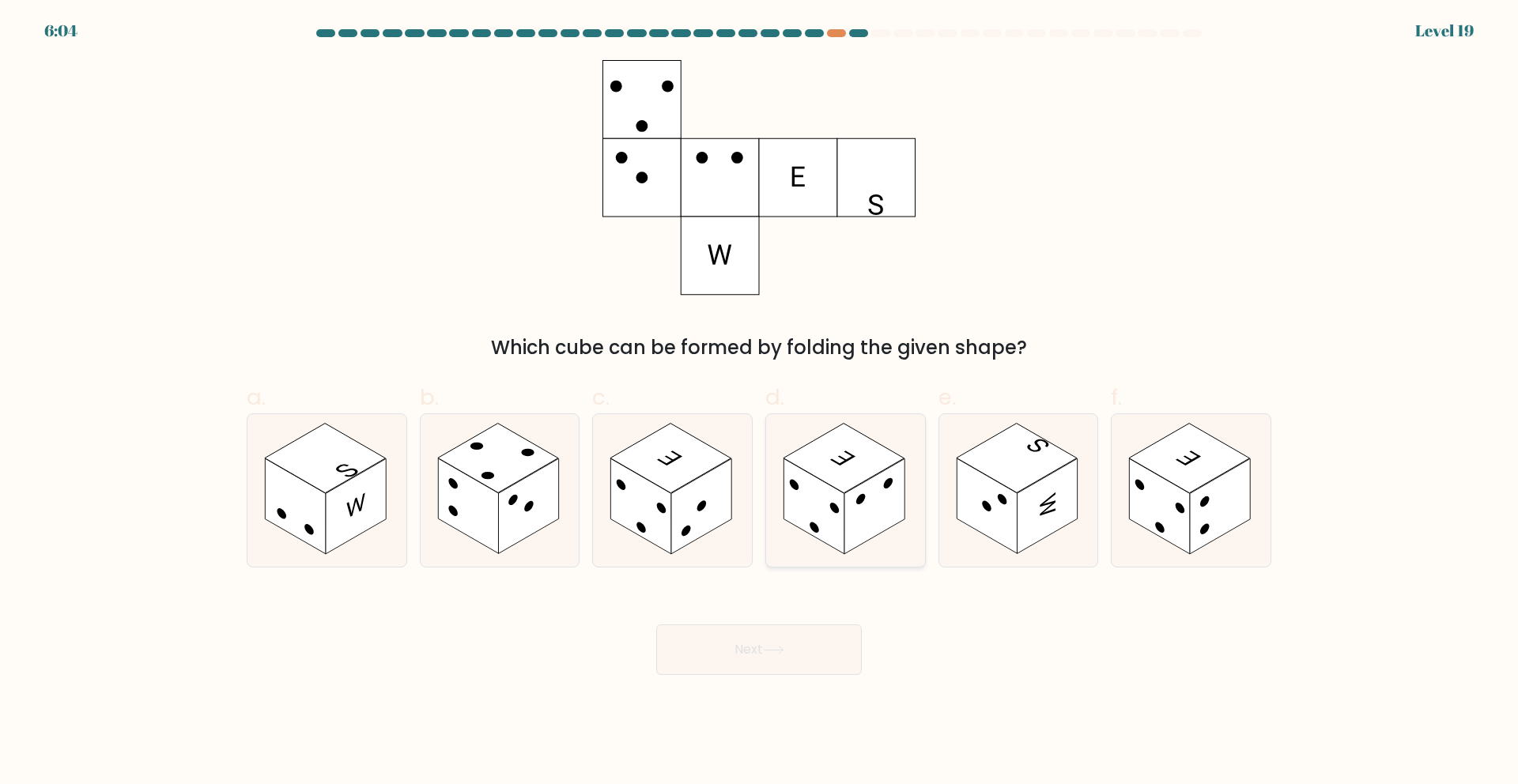
click at [895, 528] on icon at bounding box center [846, 490] width 159 height 153
click at [759, 402] on input "d." at bounding box center [759, 397] width 1 height 10
radio input "true"
click at [1057, 537] on icon at bounding box center [1019, 490] width 159 height 153
click at [759, 402] on input "e." at bounding box center [759, 397] width 1 height 10
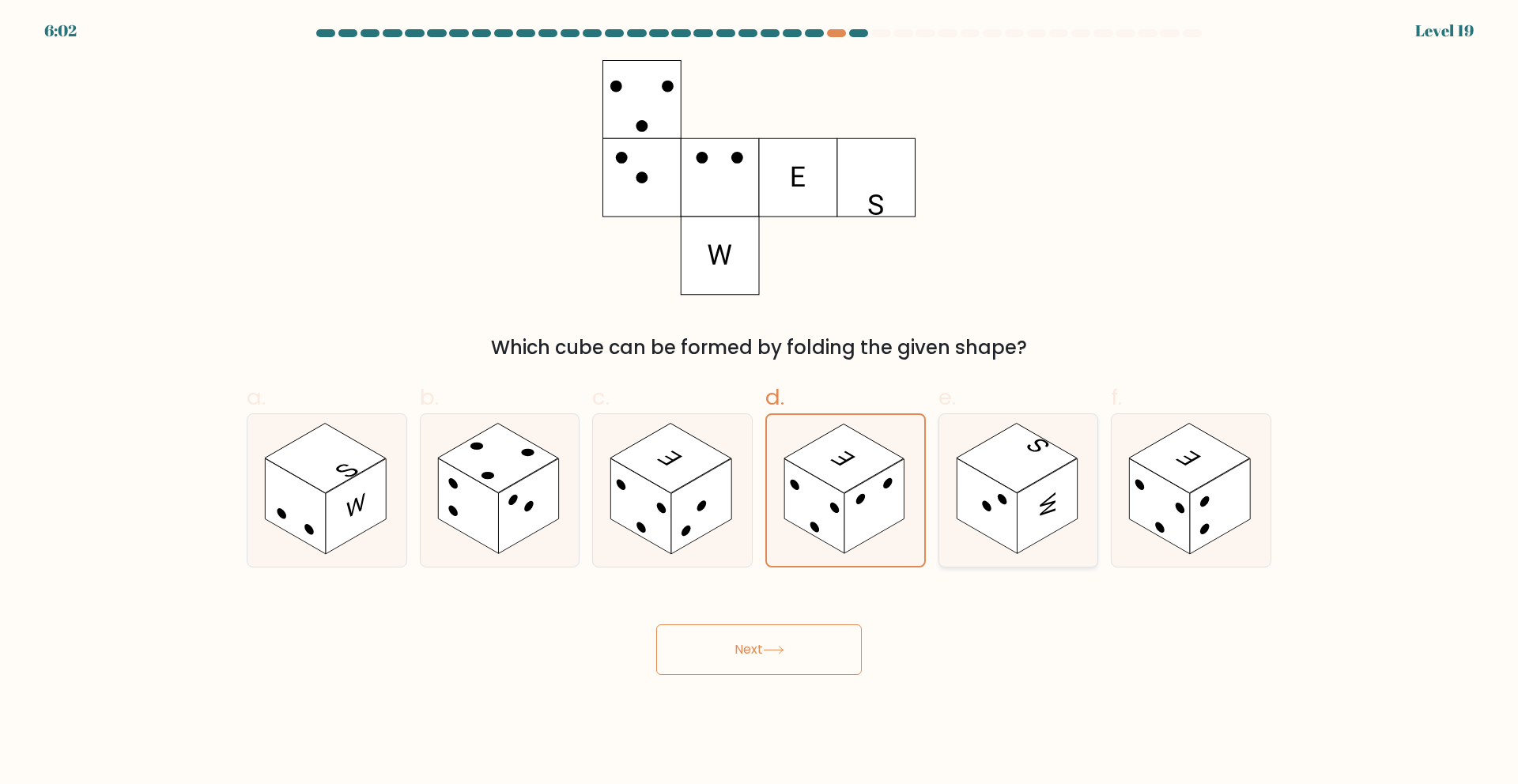
radio input "true"
click at [1206, 543] on rect at bounding box center [1220, 506] width 60 height 96
click at [759, 402] on input "f." at bounding box center [759, 397] width 1 height 10
radio input "true"
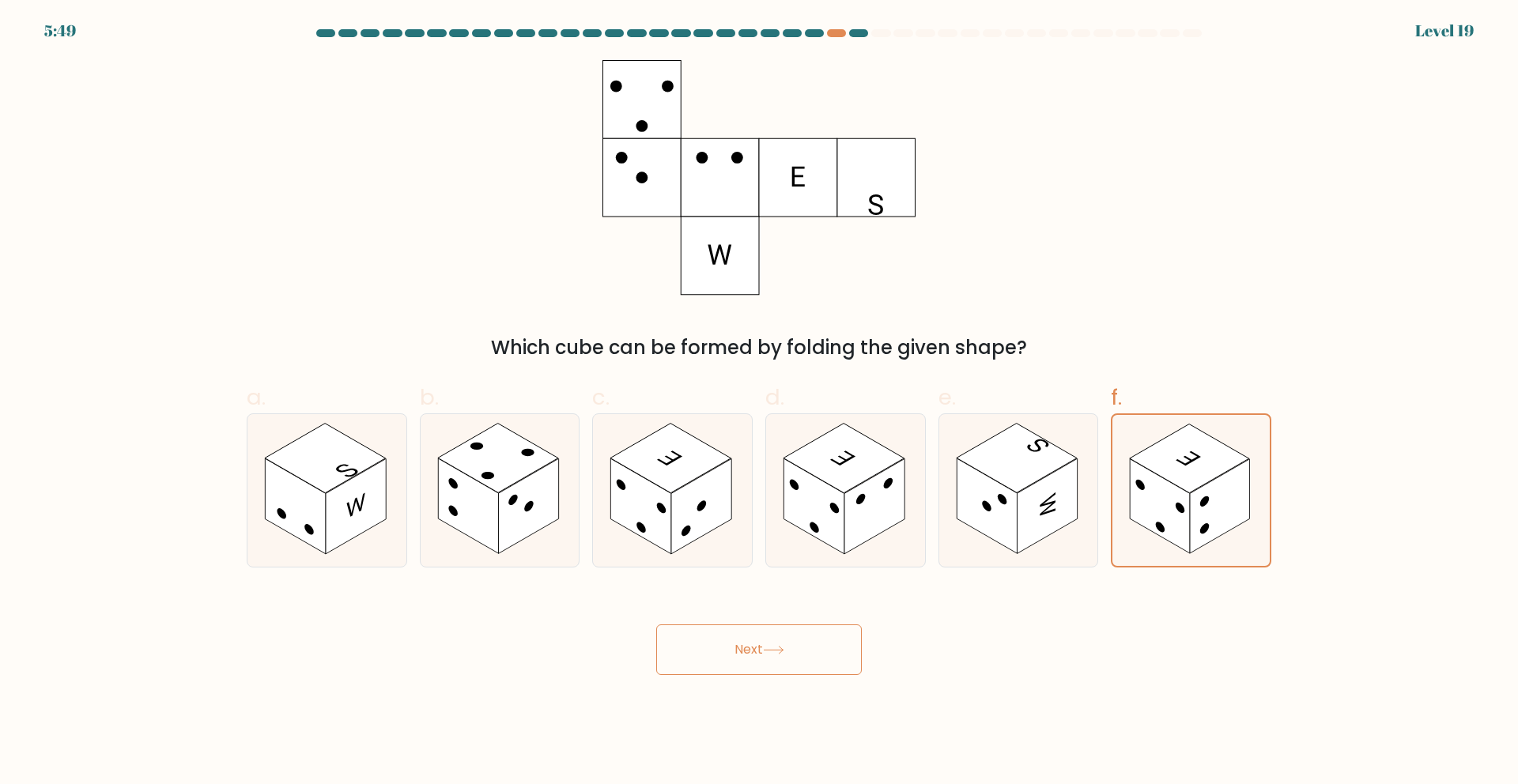
click at [804, 649] on button "Next" at bounding box center [759, 649] width 206 height 51
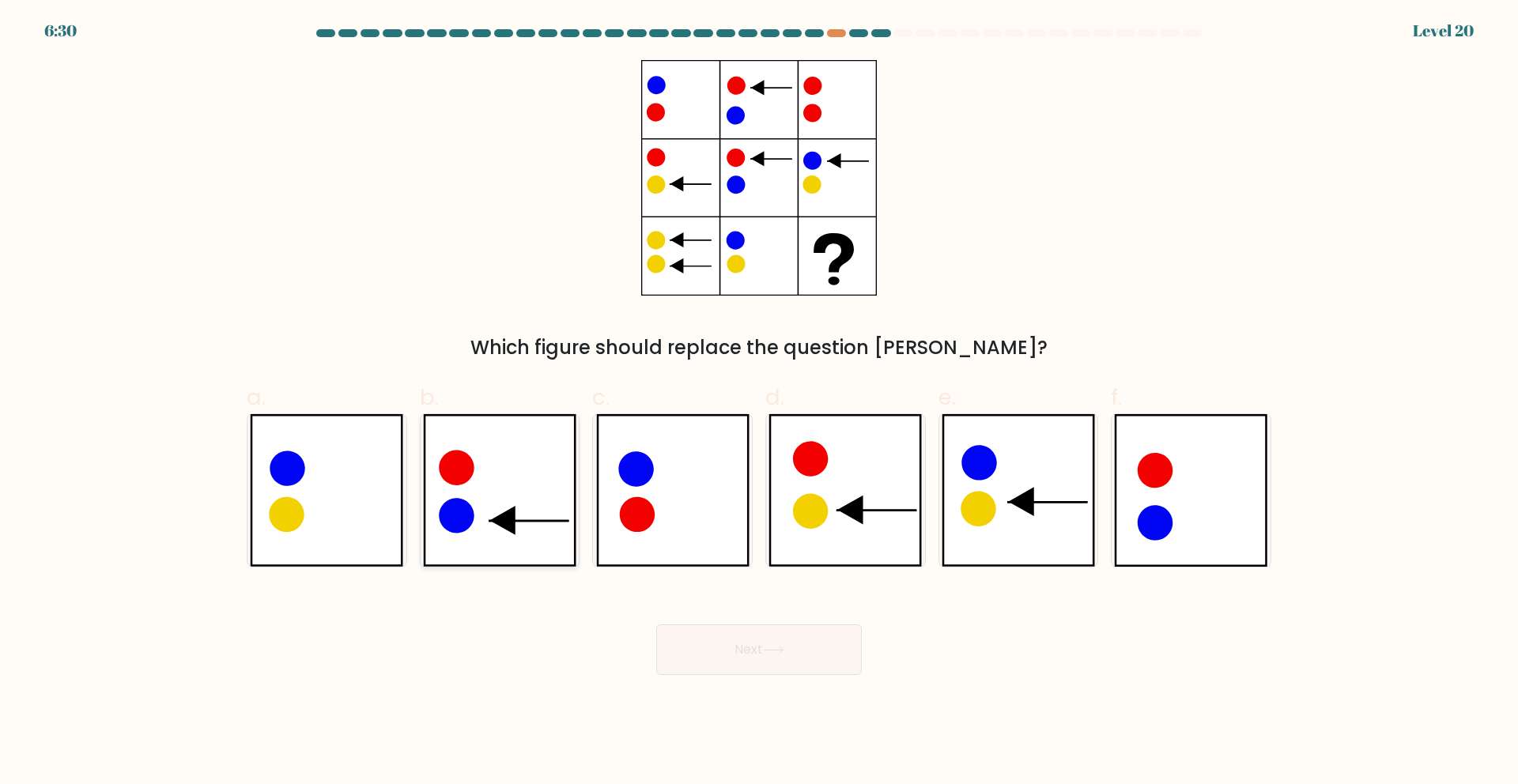
click at [517, 521] on icon at bounding box center [528, 521] width 79 height 0
click at [759, 402] on input "b." at bounding box center [759, 397] width 1 height 10
radio input "true"
click at [854, 652] on button "Next" at bounding box center [759, 649] width 206 height 51
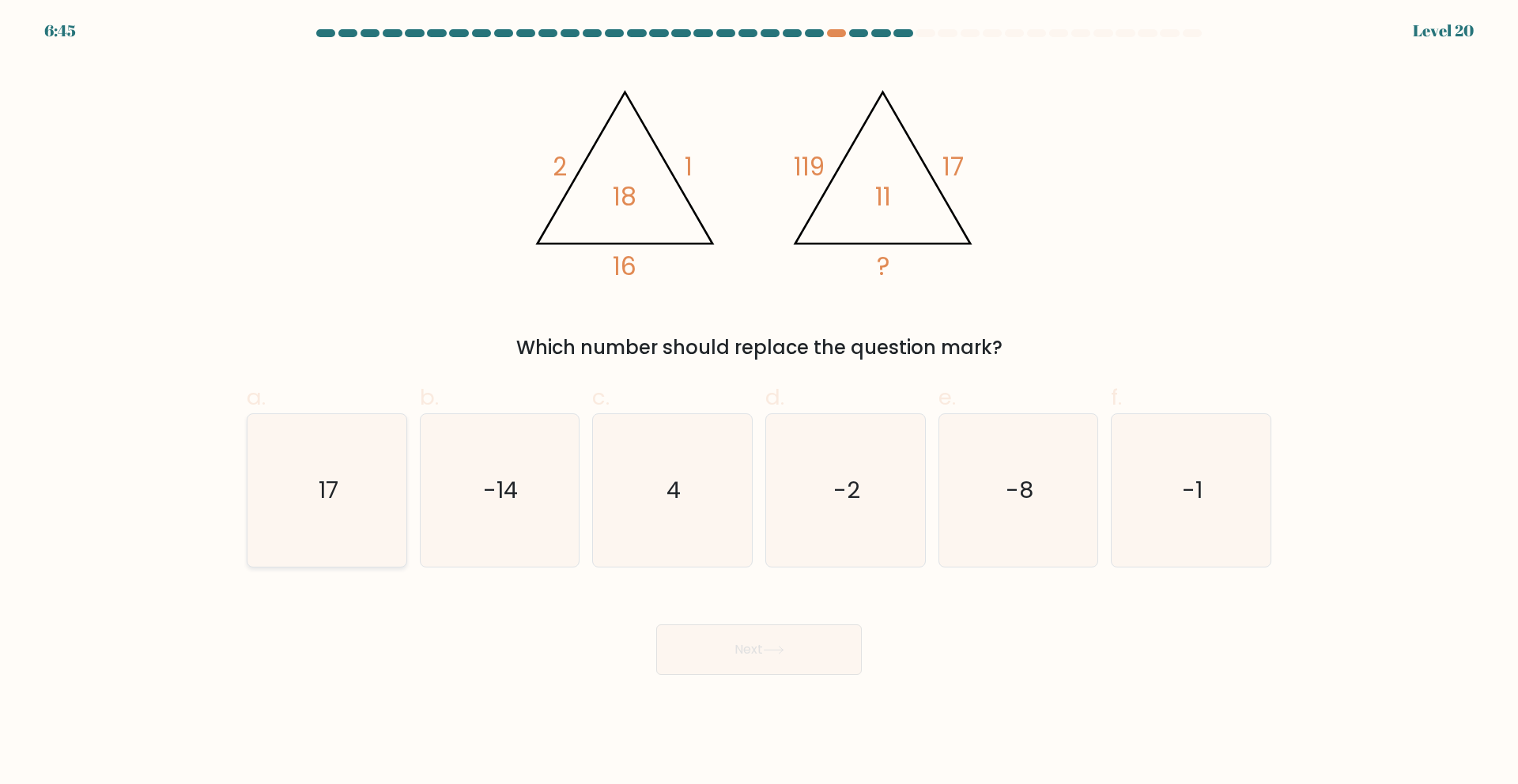
click at [332, 510] on icon "17" at bounding box center [327, 490] width 153 height 153
click at [759, 402] on input "a. 17" at bounding box center [759, 397] width 1 height 10
radio input "true"
click at [1018, 464] on icon "-8" at bounding box center [1018, 490] width 153 height 153
click at [759, 402] on input "e. -8" at bounding box center [759, 397] width 1 height 10
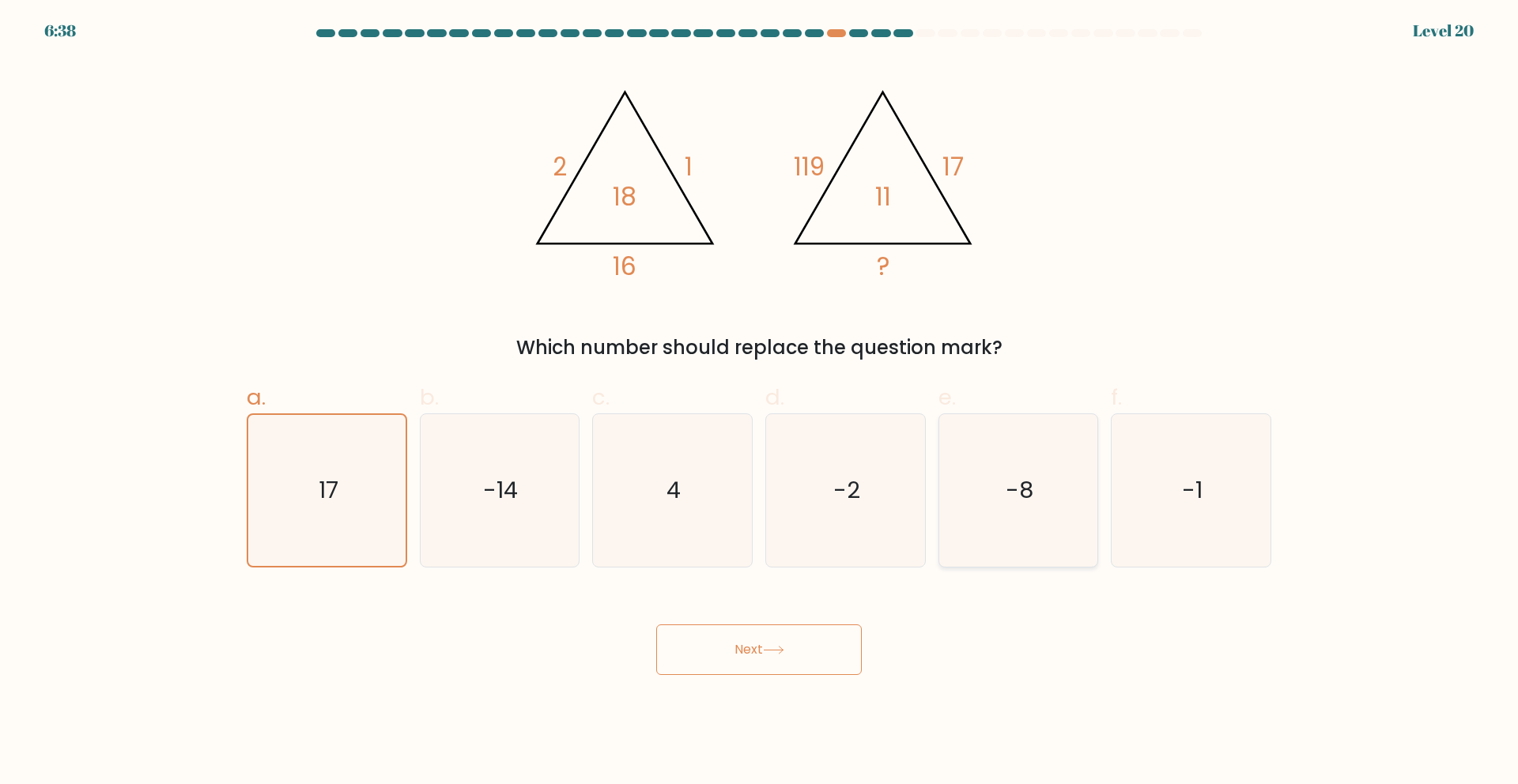
radio input "true"
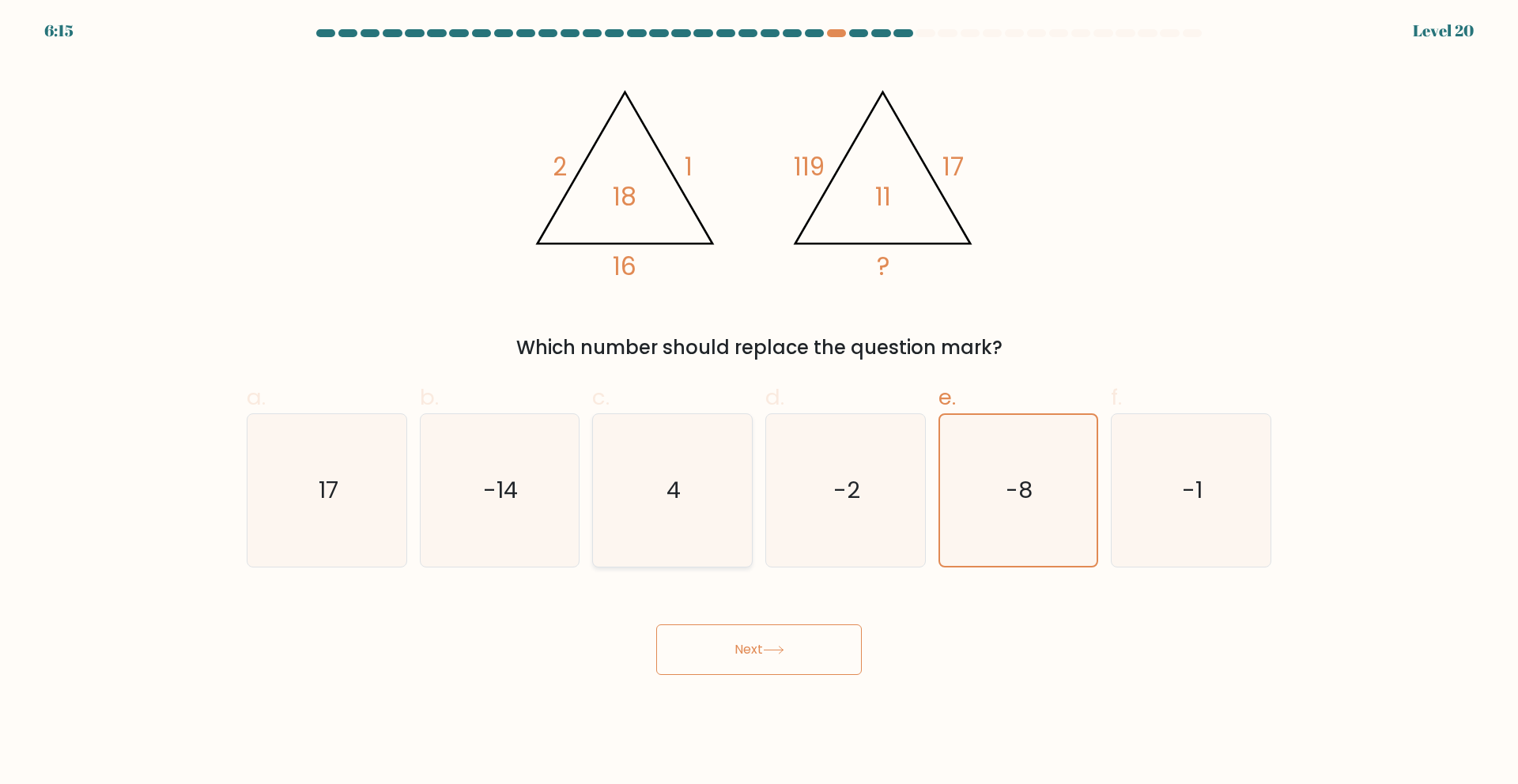
click at [708, 528] on icon "4" at bounding box center [672, 490] width 153 height 153
click at [759, 402] on input "c. 4" at bounding box center [759, 397] width 1 height 10
radio input "true"
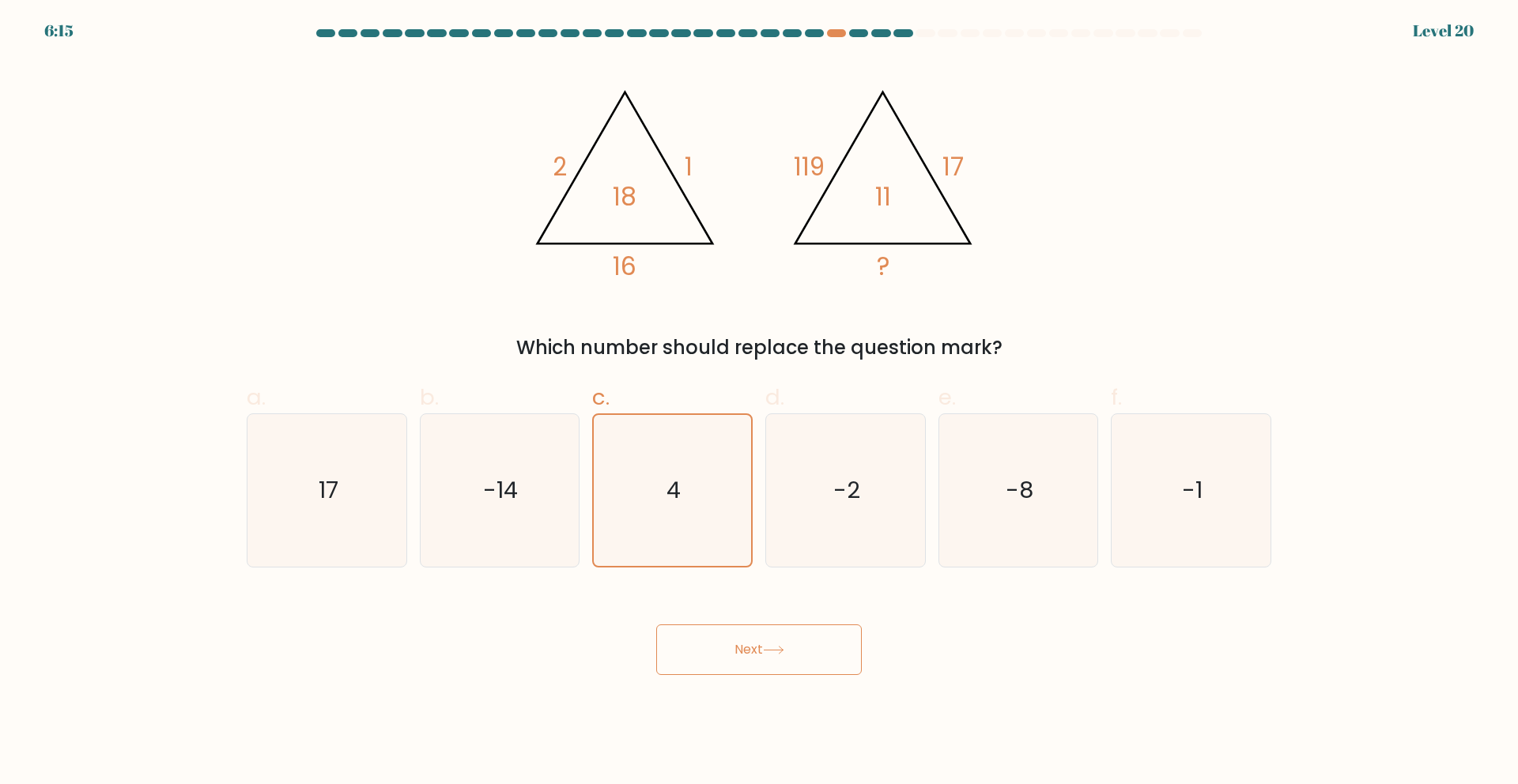
click at [837, 654] on button "Next" at bounding box center [759, 649] width 206 height 51
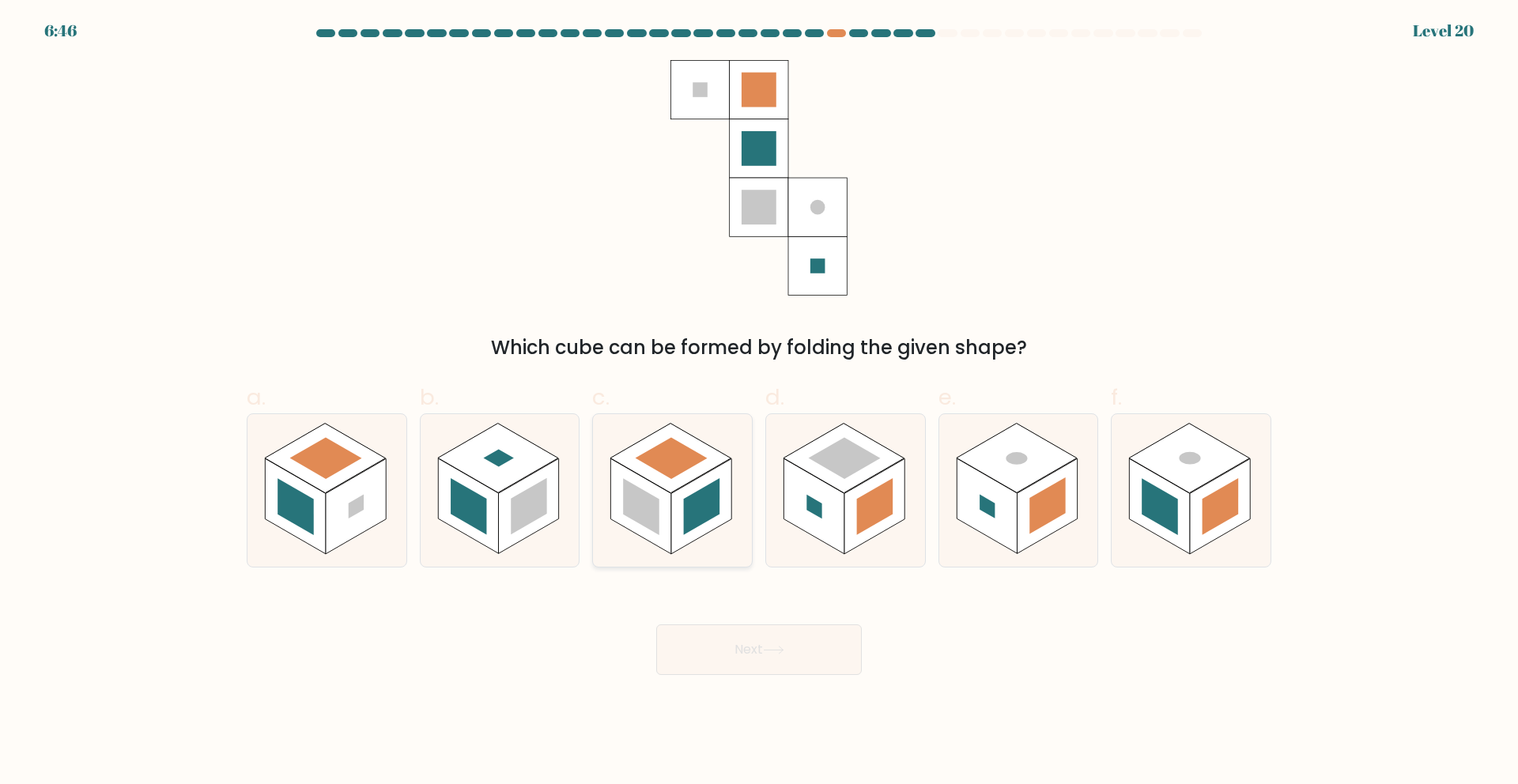
click at [678, 541] on rect at bounding box center [702, 506] width 60 height 96
click at [759, 402] on input "c." at bounding box center [759, 397] width 1 height 10
radio input "true"
click at [841, 545] on rect at bounding box center [814, 506] width 60 height 96
click at [759, 402] on input "d." at bounding box center [759, 397] width 1 height 10
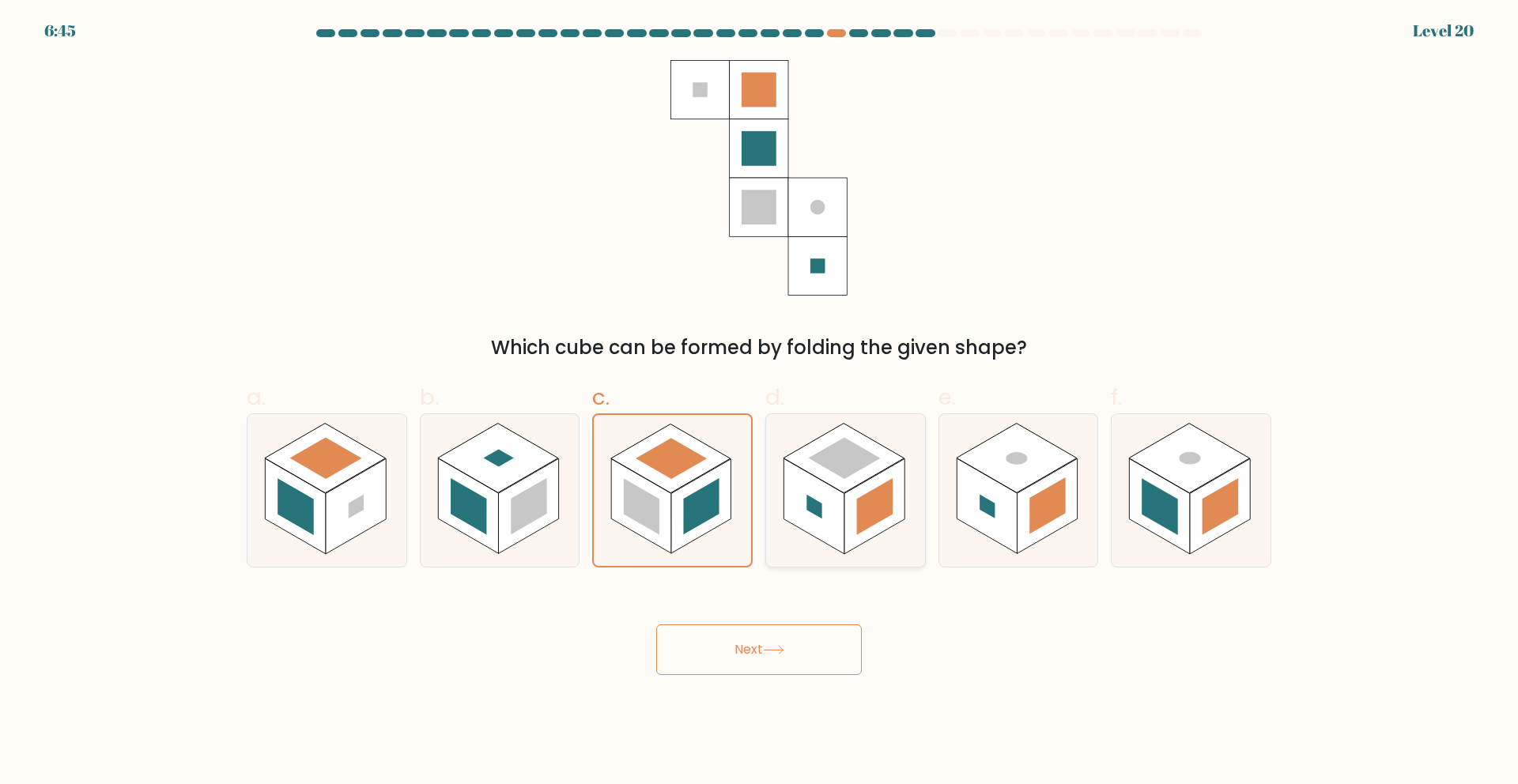
radio input "true"
click at [1022, 531] on rect at bounding box center [1047, 506] width 60 height 96
click at [759, 402] on input "e." at bounding box center [759, 397] width 1 height 10
radio input "true"
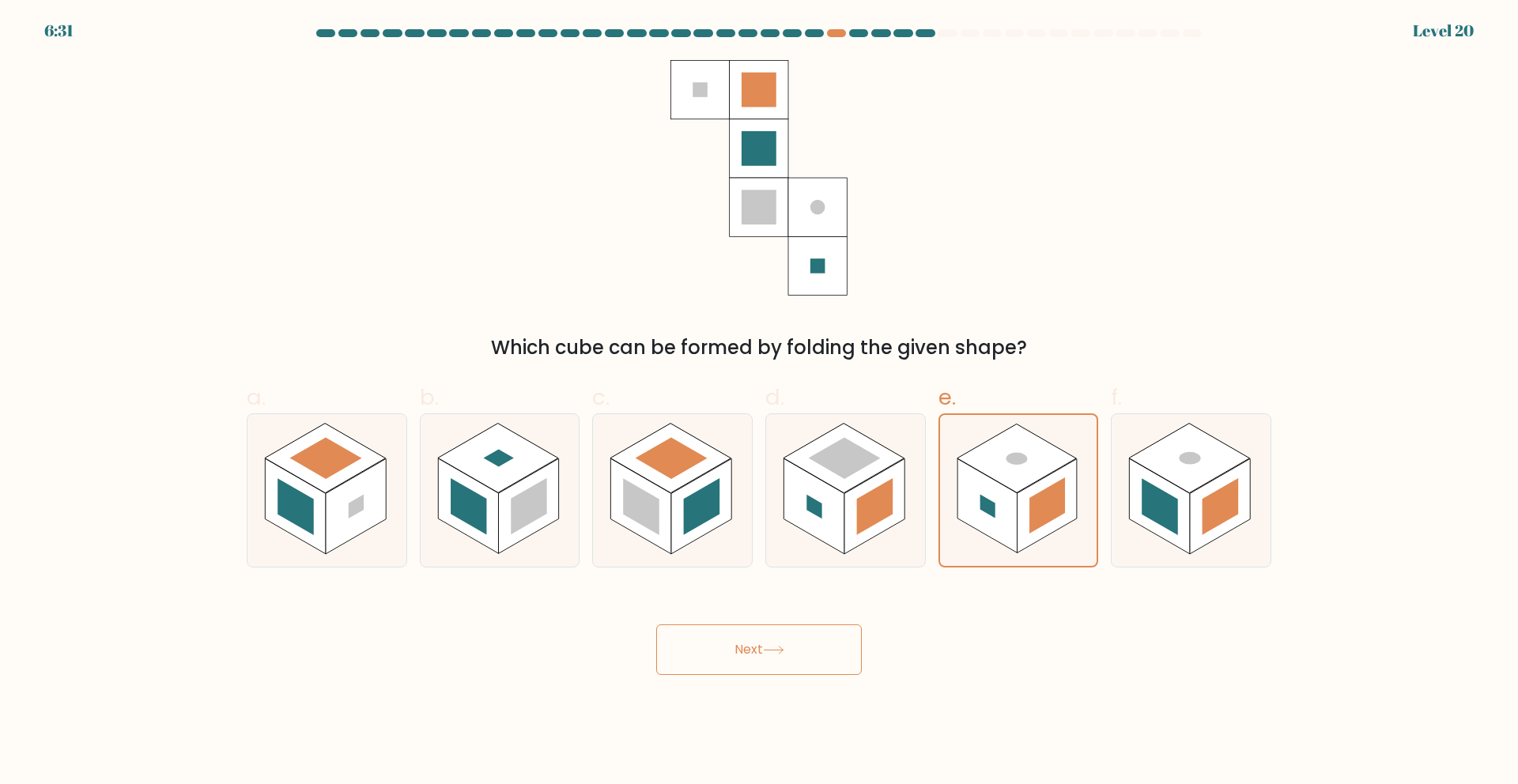
click at [802, 642] on button "Next" at bounding box center [759, 649] width 206 height 51
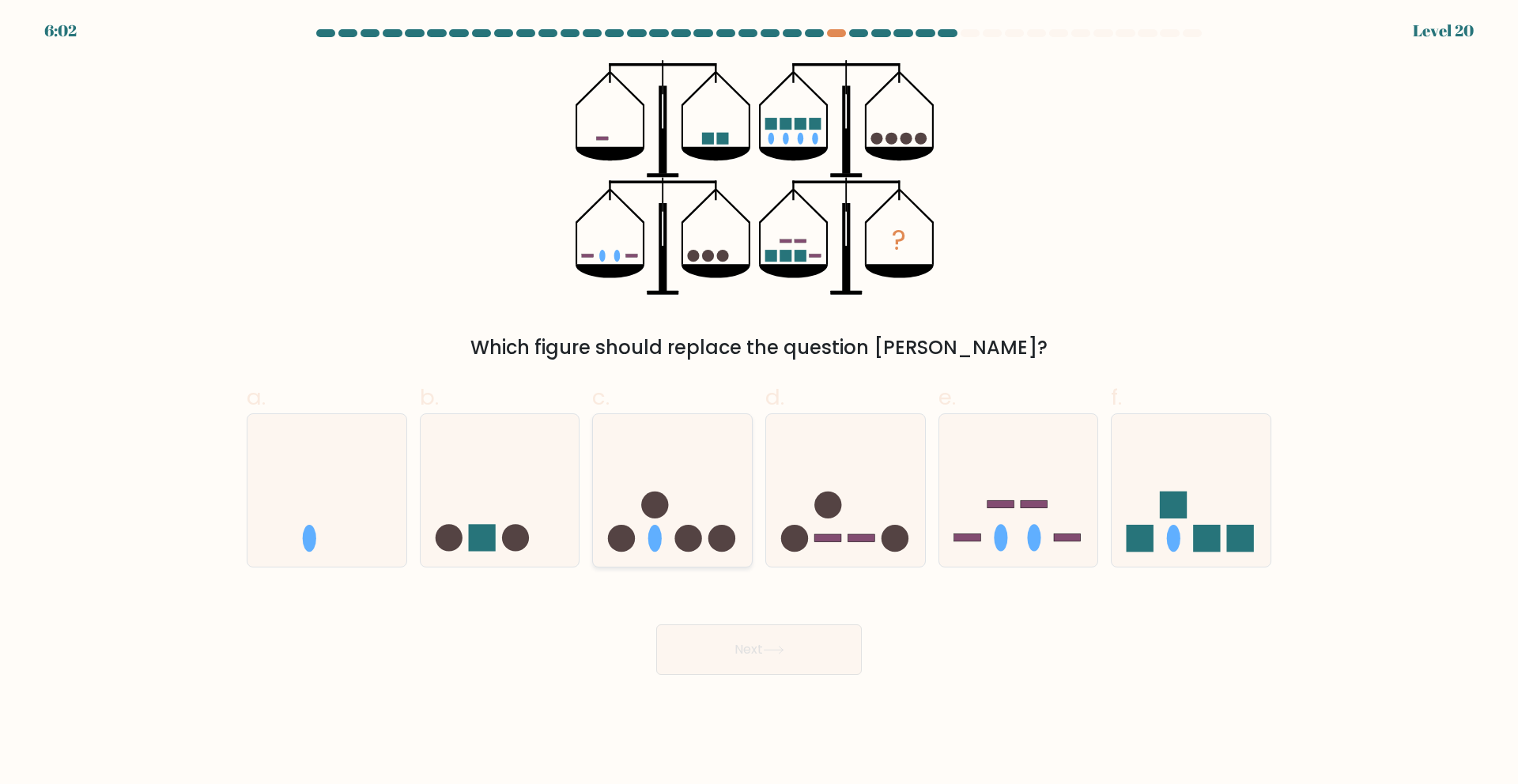
click at [690, 537] on circle at bounding box center [688, 537] width 27 height 27
click at [759, 402] on input "c." at bounding box center [759, 397] width 1 height 10
radio input "true"
click at [738, 654] on button "Next" at bounding box center [759, 649] width 206 height 51
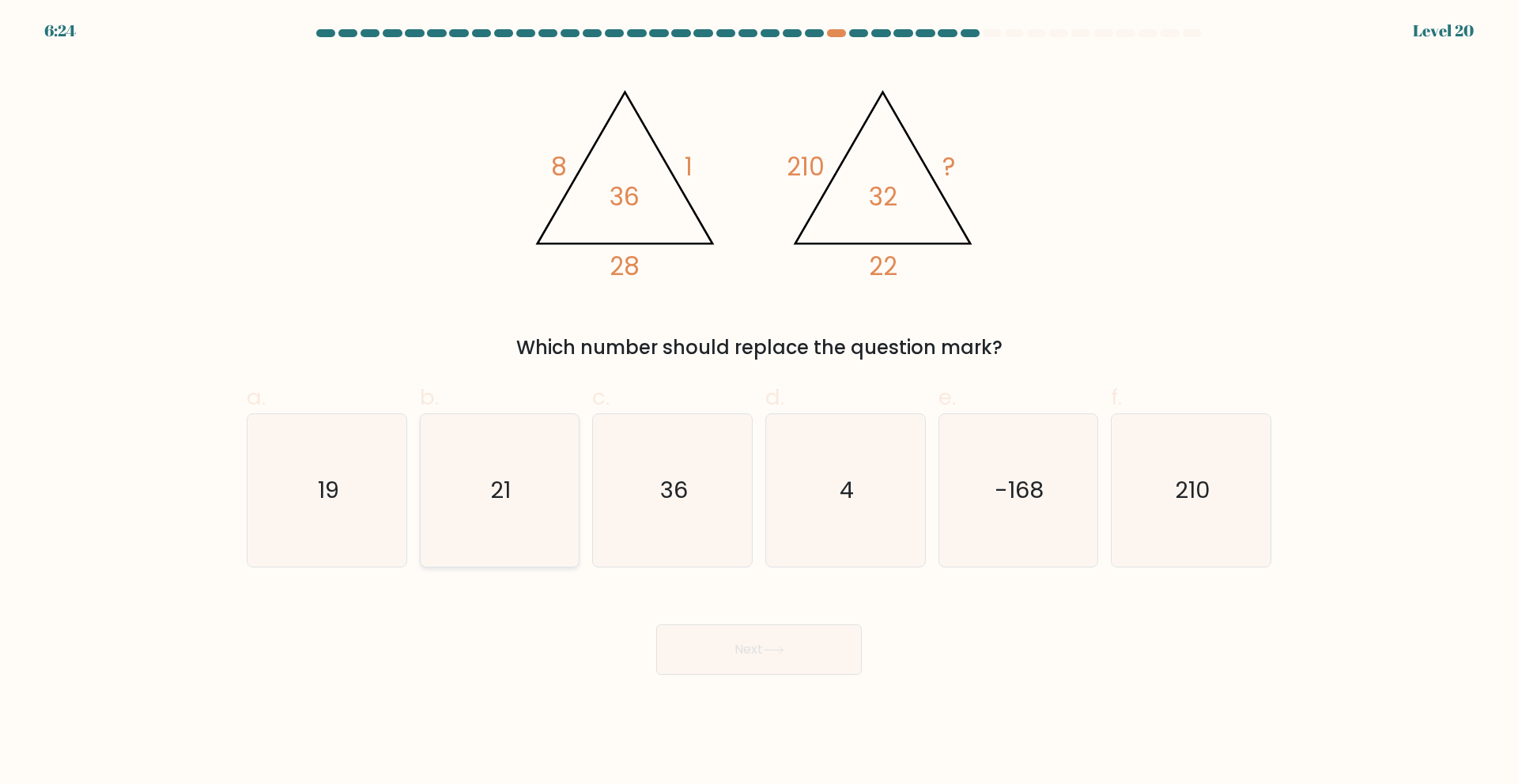
click at [522, 472] on icon "21" at bounding box center [499, 490] width 153 height 153
click at [759, 402] on input "b. 21" at bounding box center [759, 397] width 1 height 10
radio input "true"
click at [771, 654] on button "Next" at bounding box center [759, 649] width 206 height 51
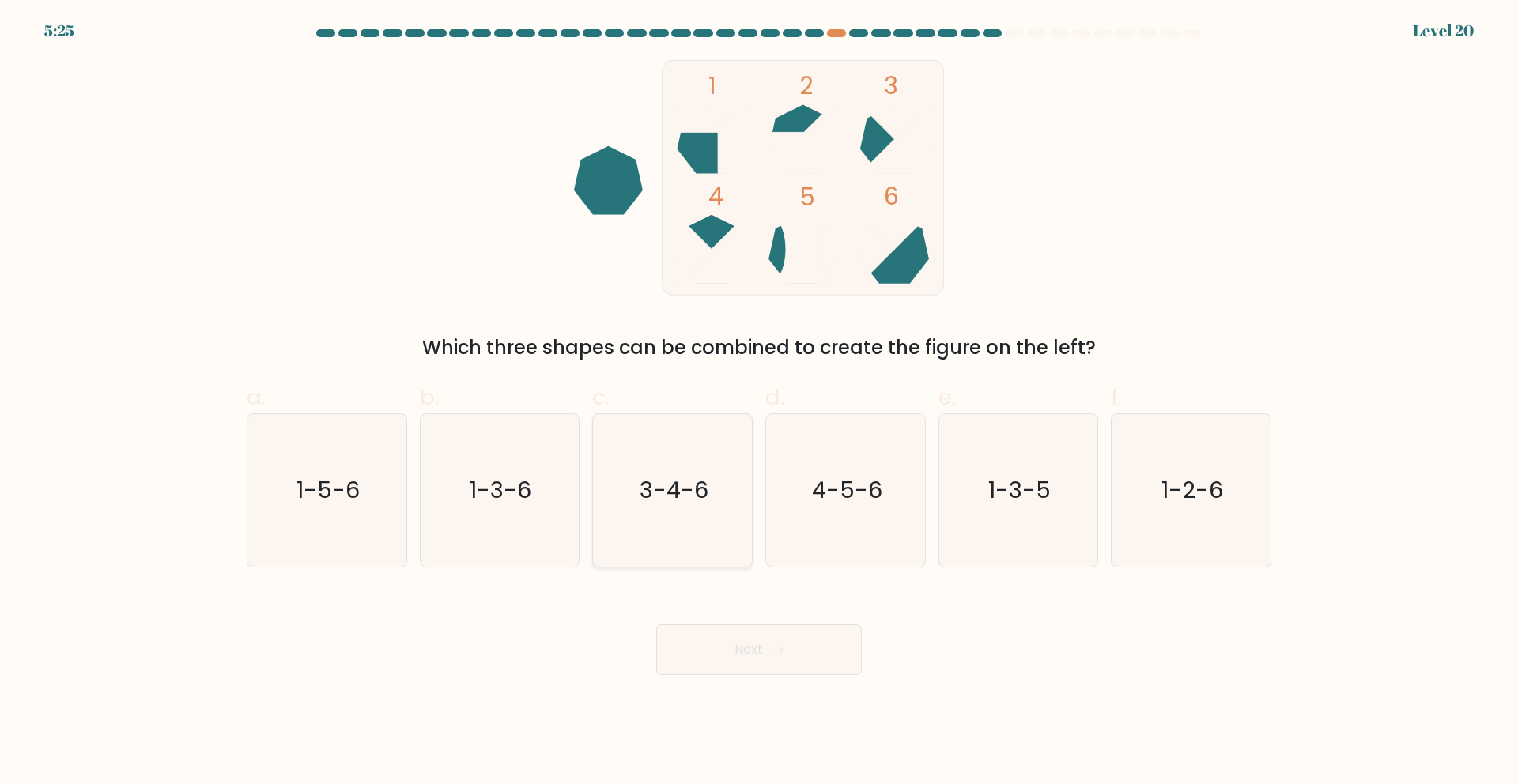
click at [695, 503] on text "3-4-6" at bounding box center [674, 490] width 69 height 32
click at [759, 402] on input "c. 3-4-6" at bounding box center [759, 397] width 1 height 10
radio input "true"
click at [715, 641] on button "Next" at bounding box center [759, 649] width 206 height 51
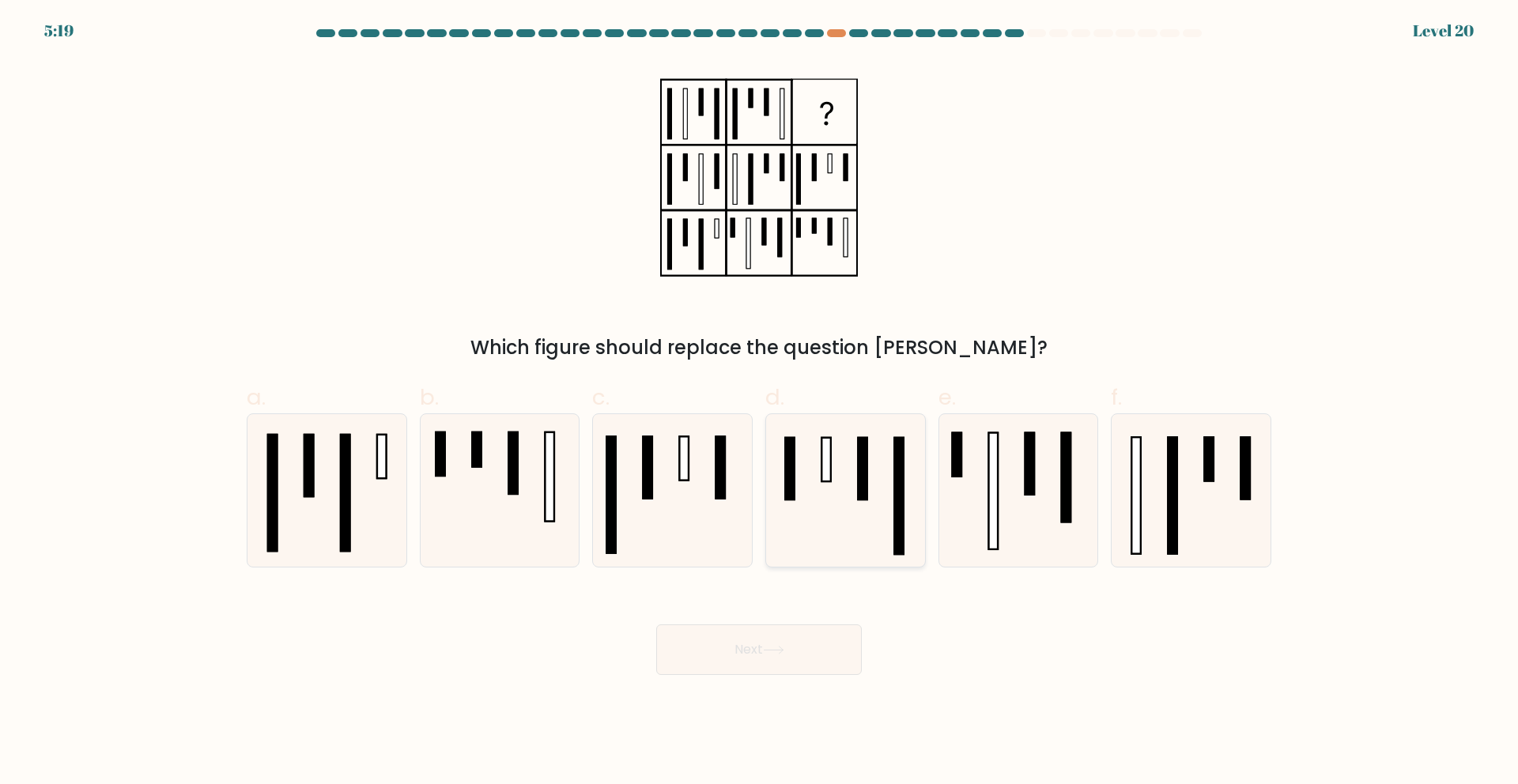
click at [871, 488] on icon at bounding box center [845, 490] width 153 height 153
click at [759, 402] on input "d." at bounding box center [759, 397] width 1 height 10
radio input "true"
click at [1013, 493] on icon at bounding box center [1018, 490] width 153 height 153
click at [759, 402] on input "e." at bounding box center [759, 397] width 1 height 10
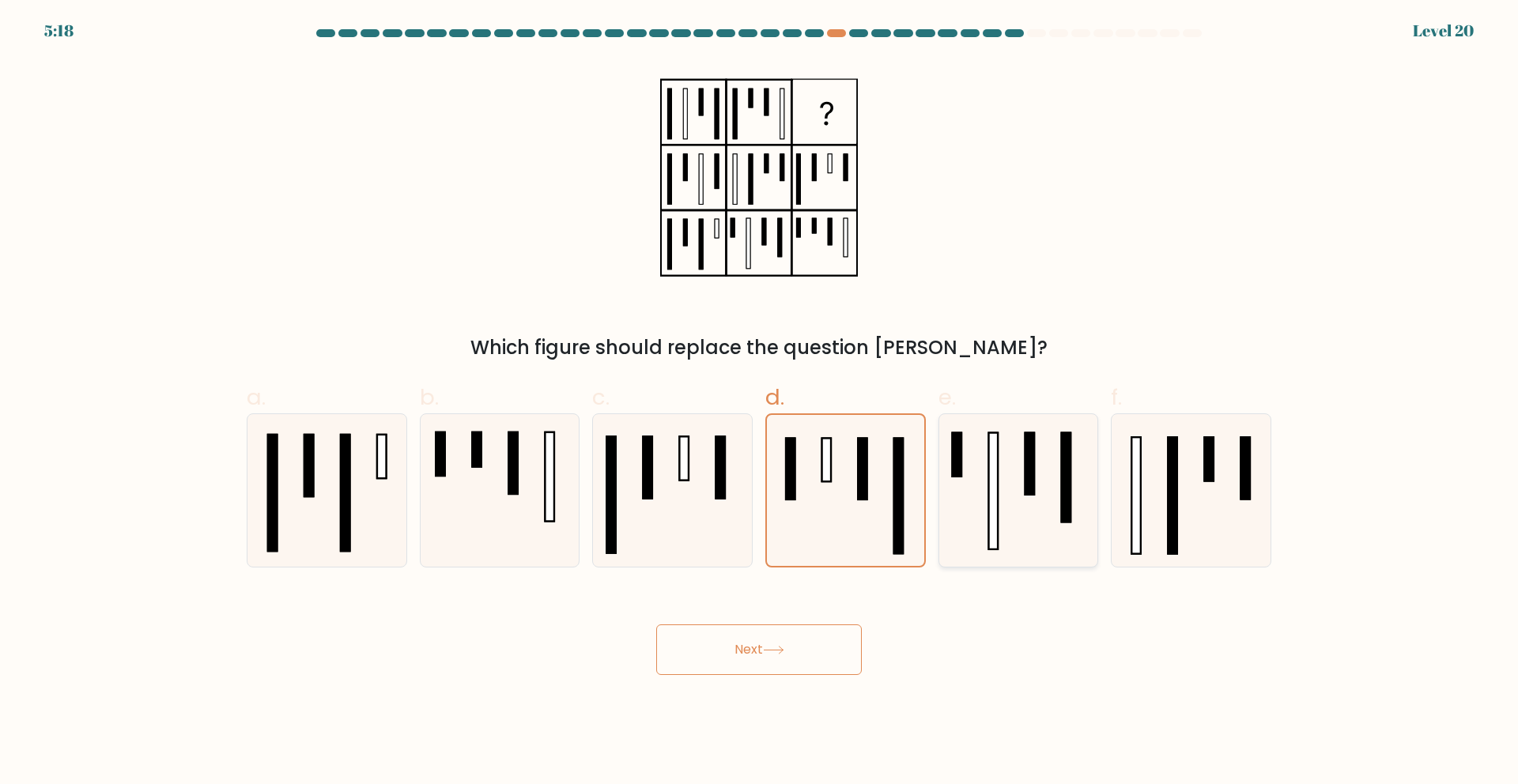
radio input "true"
click at [777, 663] on button "Next" at bounding box center [759, 649] width 206 height 51
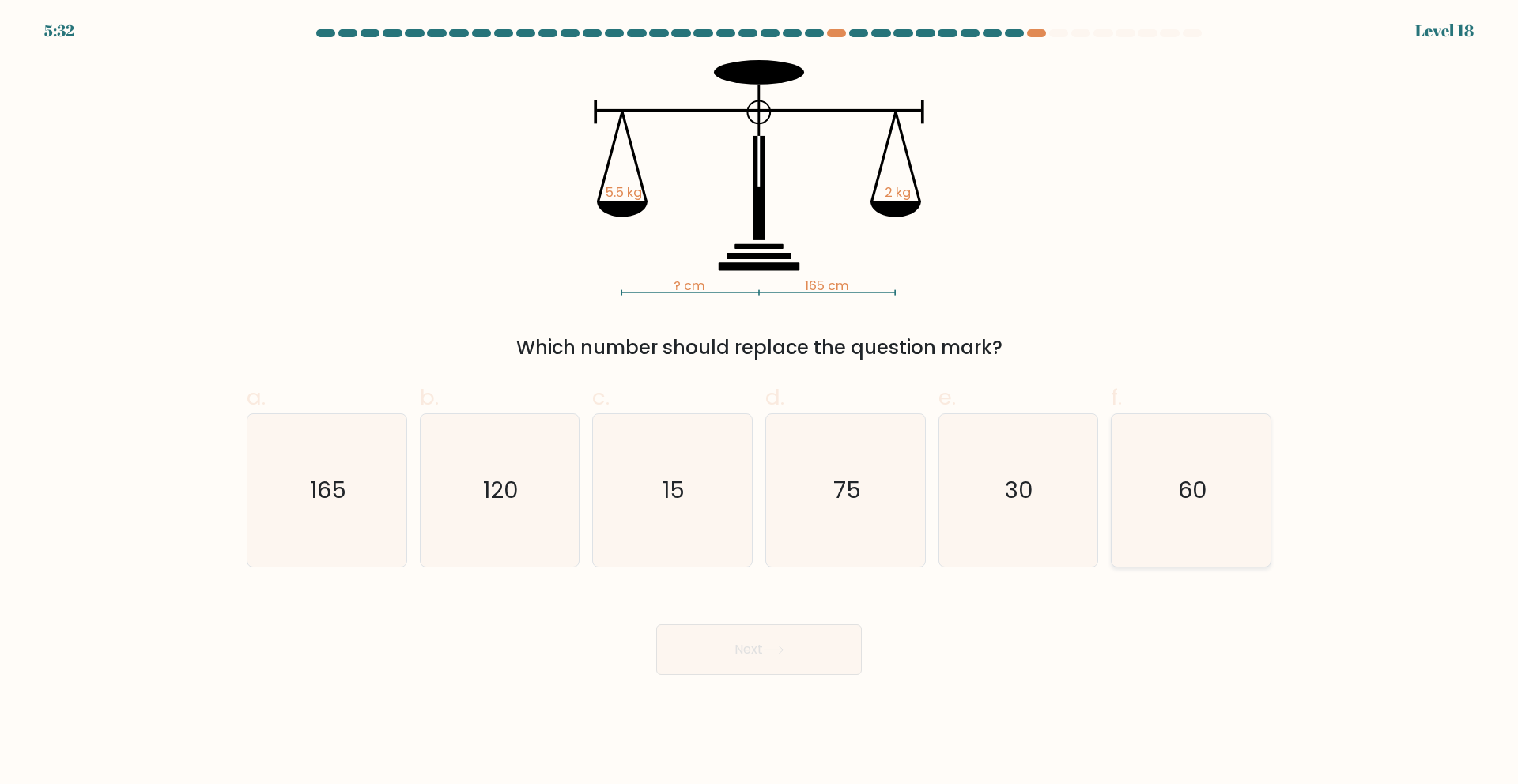
click at [1217, 473] on icon "60" at bounding box center [1191, 490] width 153 height 153
click at [759, 402] on input "f. 60" at bounding box center [759, 397] width 1 height 10
radio input "true"
click at [839, 637] on button "Next" at bounding box center [759, 649] width 206 height 51
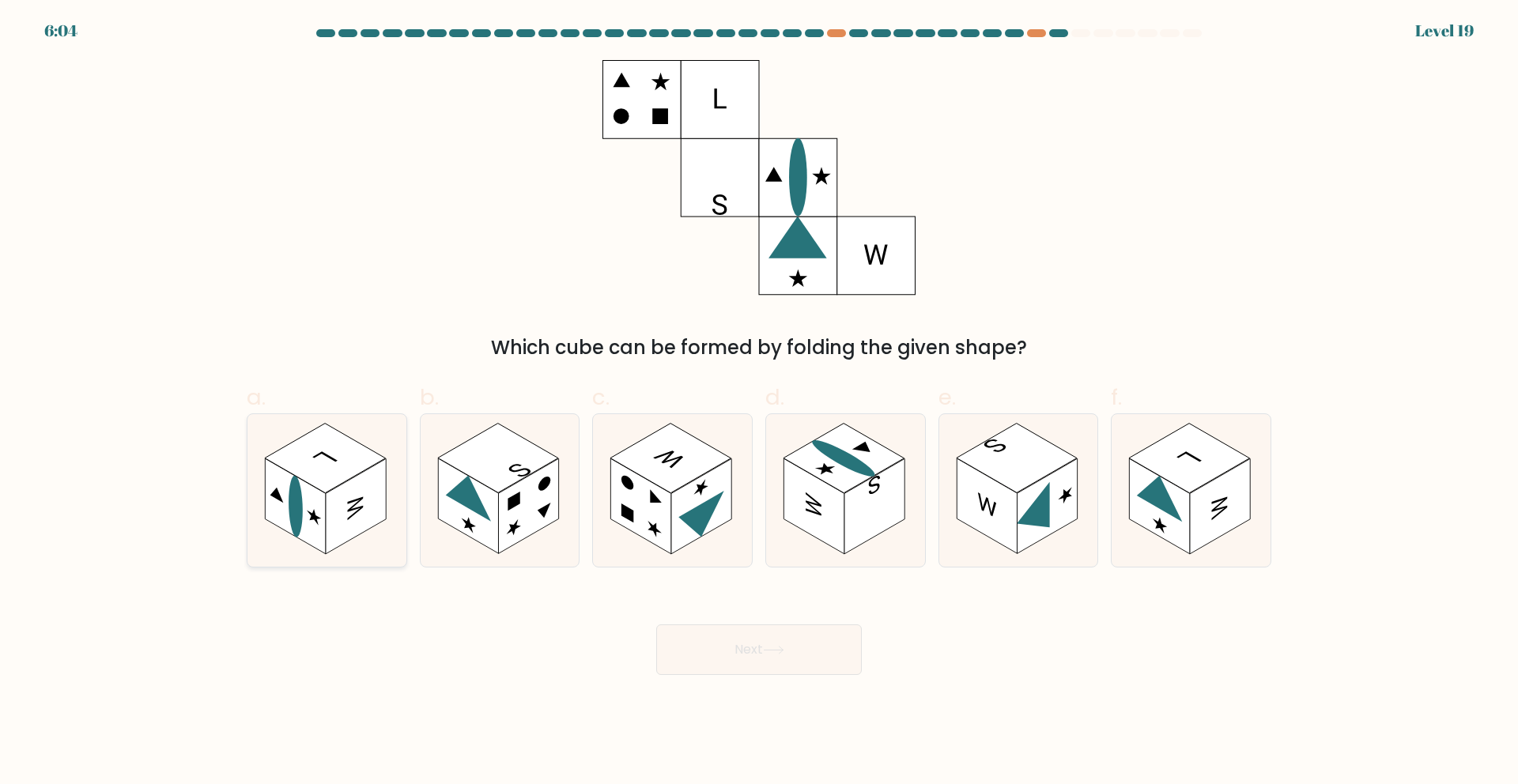
click at [358, 537] on icon at bounding box center [327, 490] width 159 height 153
click at [759, 402] on input "a." at bounding box center [759, 397] width 1 height 10
radio input "true"
click at [701, 648] on button "Next" at bounding box center [759, 649] width 206 height 51
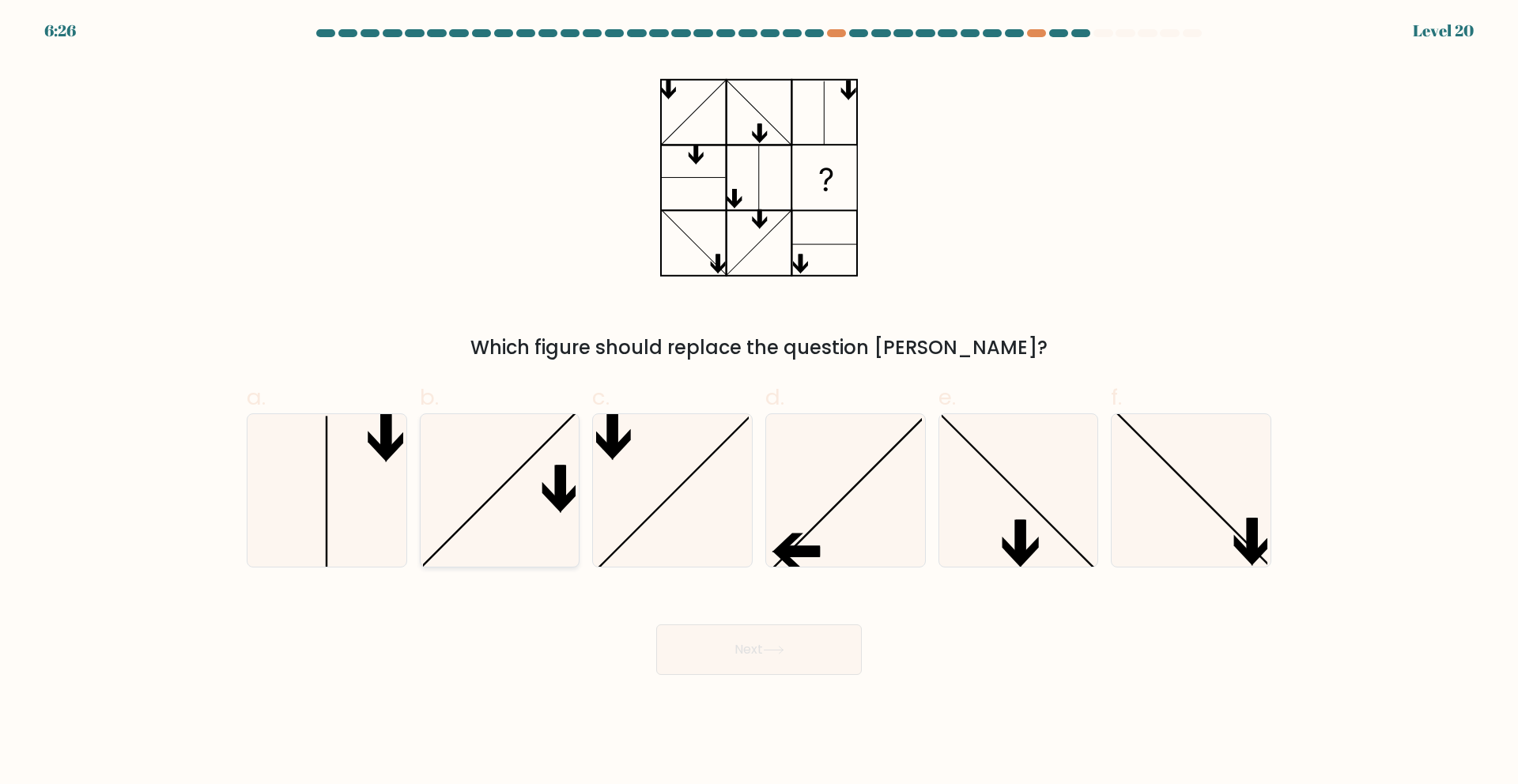
click at [516, 492] on icon at bounding box center [499, 490] width 153 height 153
click at [759, 402] on input "b." at bounding box center [759, 397] width 1 height 10
radio input "true"
click at [792, 648] on button "Next" at bounding box center [759, 649] width 206 height 51
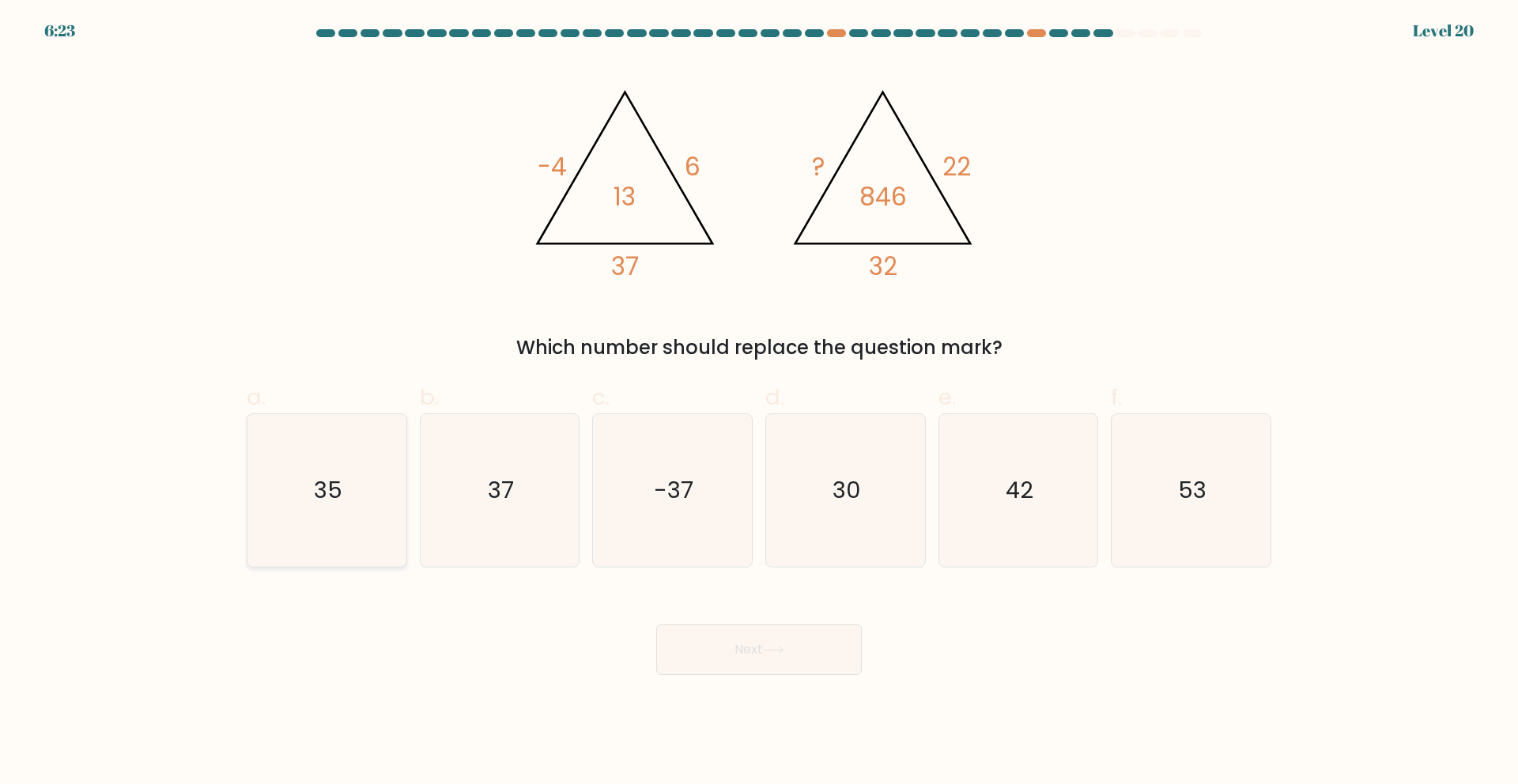
click at [353, 543] on icon "35" at bounding box center [327, 490] width 153 height 153
click at [759, 402] on input "a. 35" at bounding box center [759, 397] width 1 height 10
radio input "true"
click at [499, 541] on icon "37" at bounding box center [499, 490] width 153 height 153
click at [759, 402] on input "b. 37" at bounding box center [759, 397] width 1 height 10
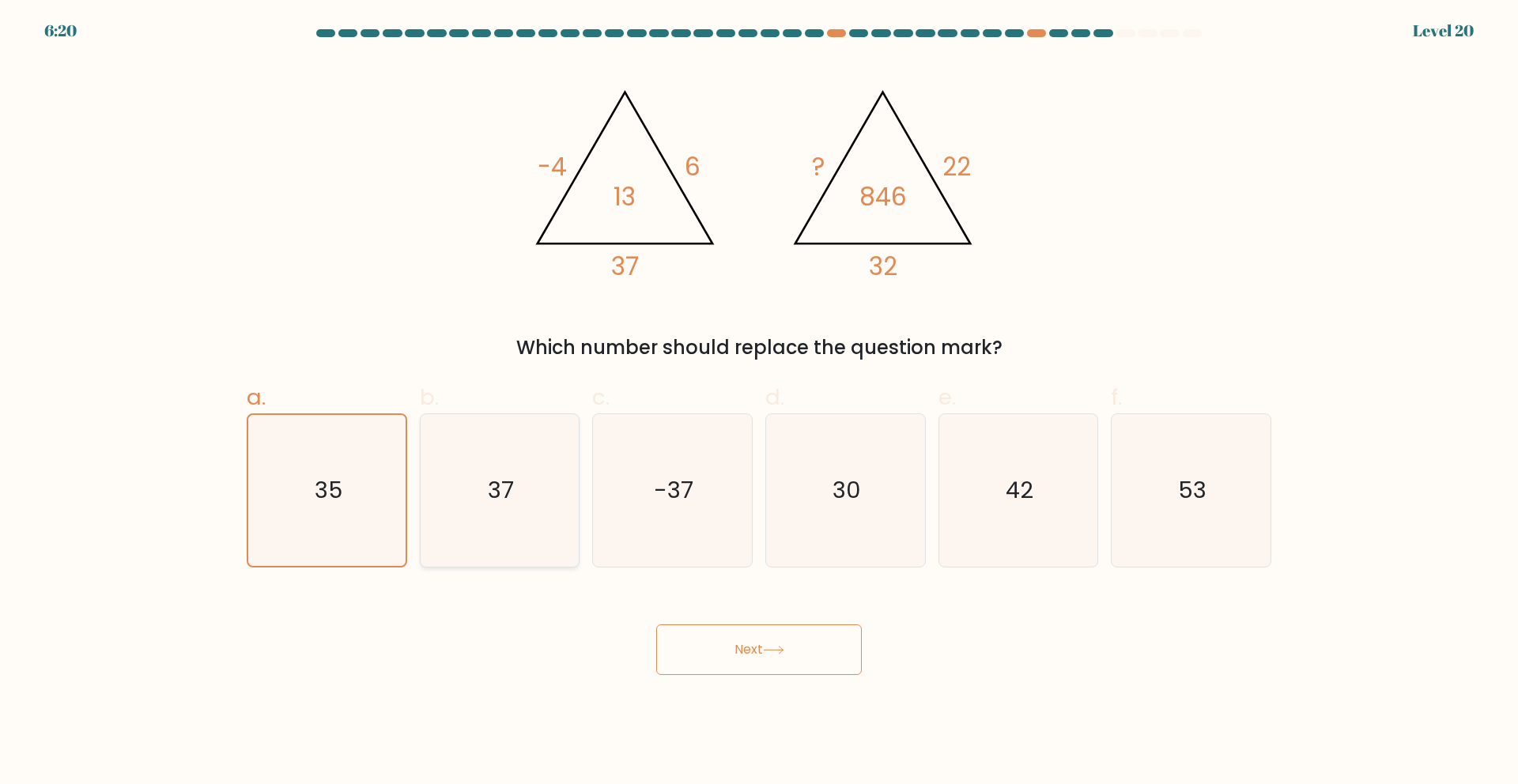
radio input "true"
click at [747, 637] on button "Next" at bounding box center [759, 649] width 206 height 51
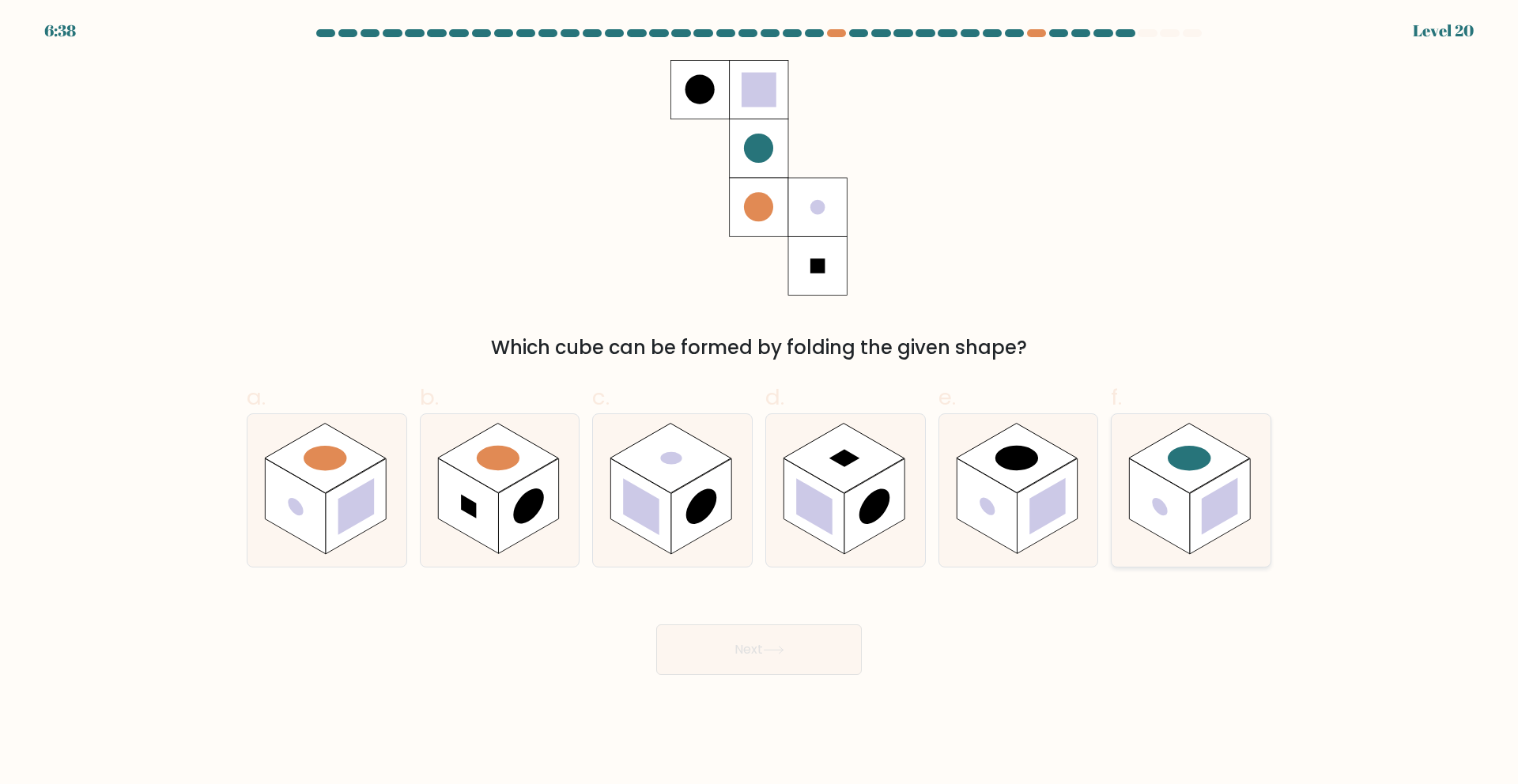
click at [1217, 516] on rect at bounding box center [1220, 506] width 36 height 57
click at [759, 402] on input "f." at bounding box center [759, 397] width 1 height 10
radio input "true"
click at [815, 644] on button "Next" at bounding box center [759, 649] width 206 height 51
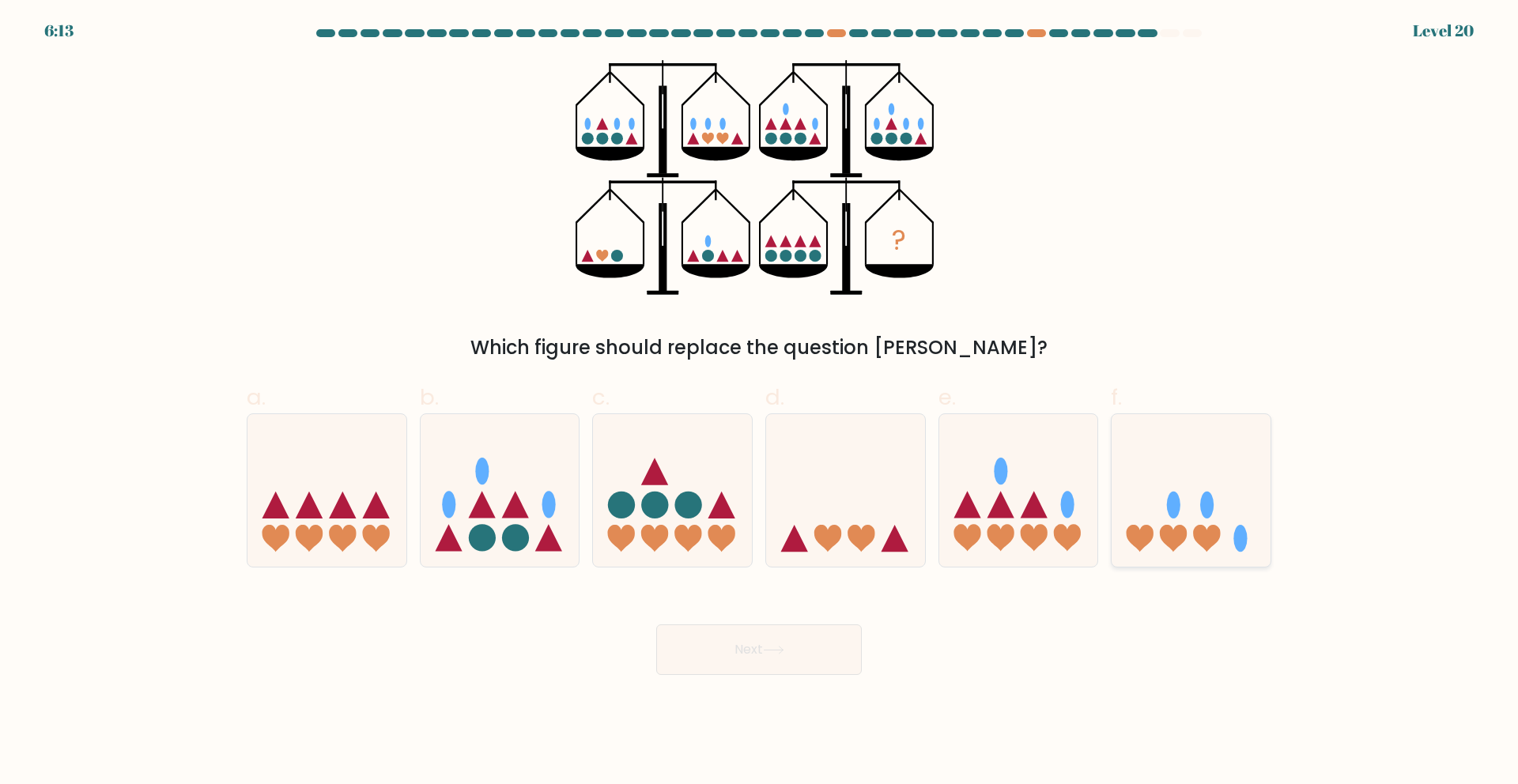
click at [1216, 538] on icon at bounding box center [1206, 537] width 27 height 27
click at [759, 402] on input "f." at bounding box center [759, 397] width 1 height 10
radio input "true"
click at [798, 648] on button "Next" at bounding box center [759, 649] width 206 height 51
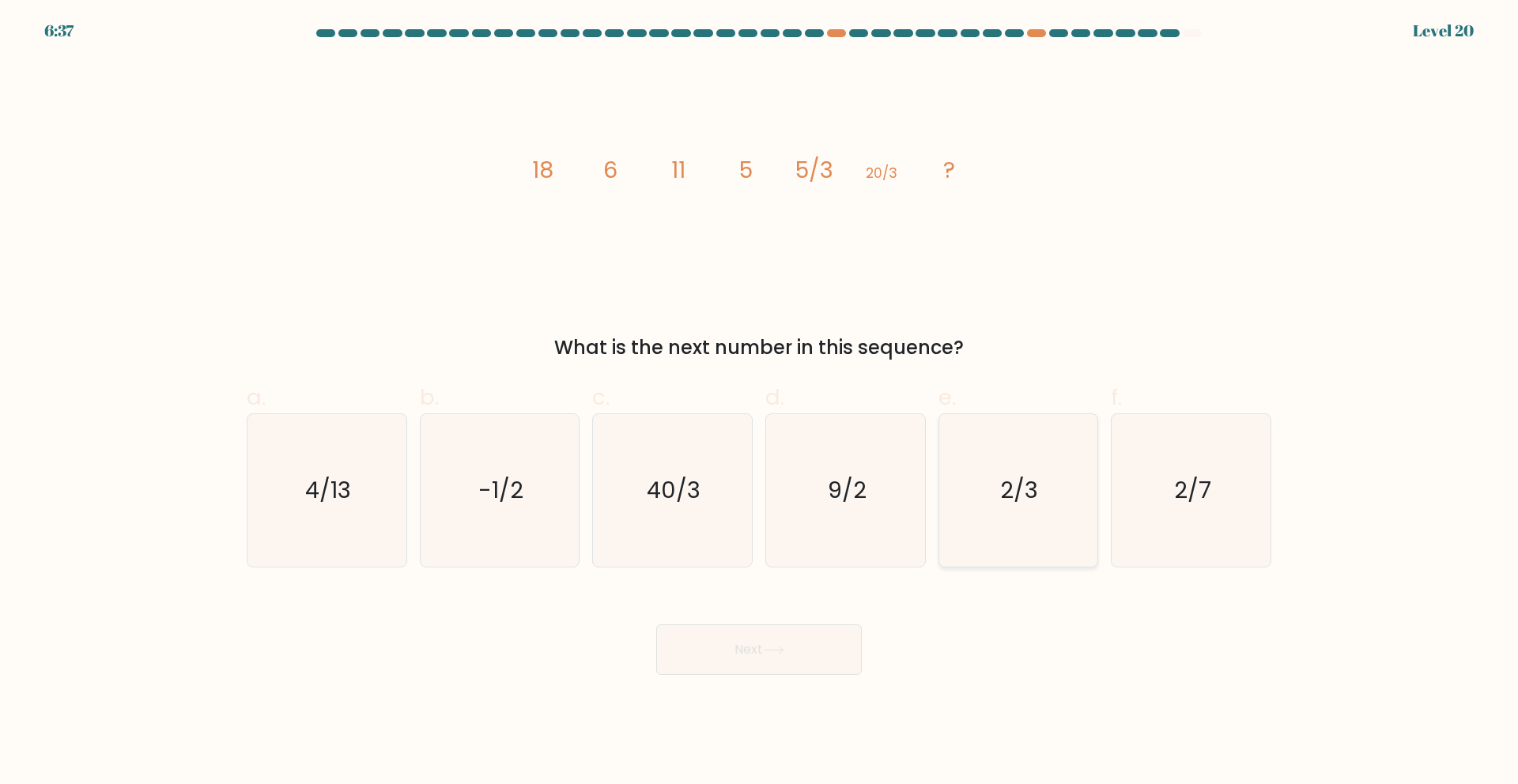
click at [1003, 488] on text "2/3" at bounding box center [1019, 490] width 38 height 32
click at [759, 402] on input "e. 2/3" at bounding box center [759, 397] width 1 height 10
radio input "true"
click at [829, 645] on button "Next" at bounding box center [759, 649] width 206 height 51
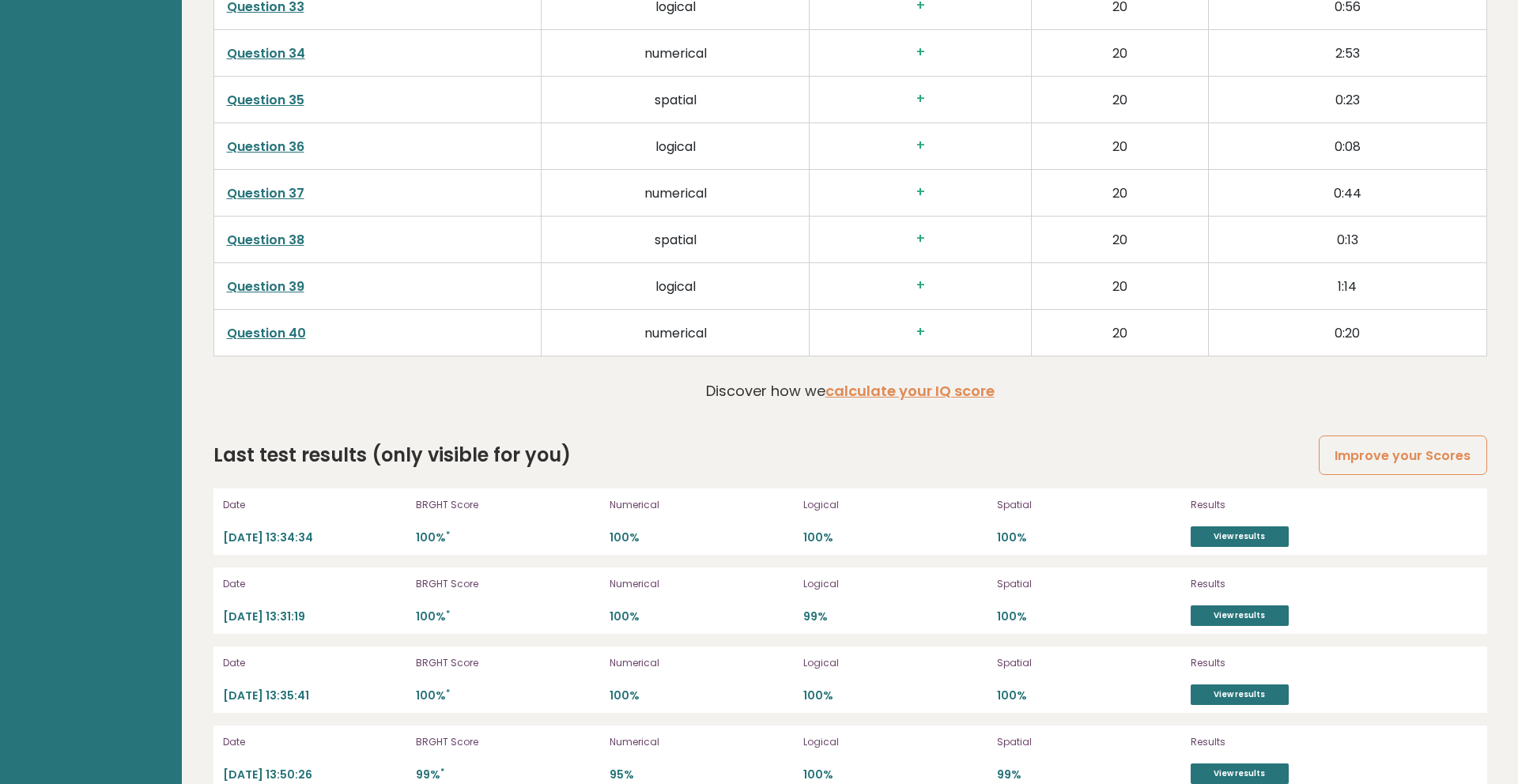
scroll to position [4227, 0]
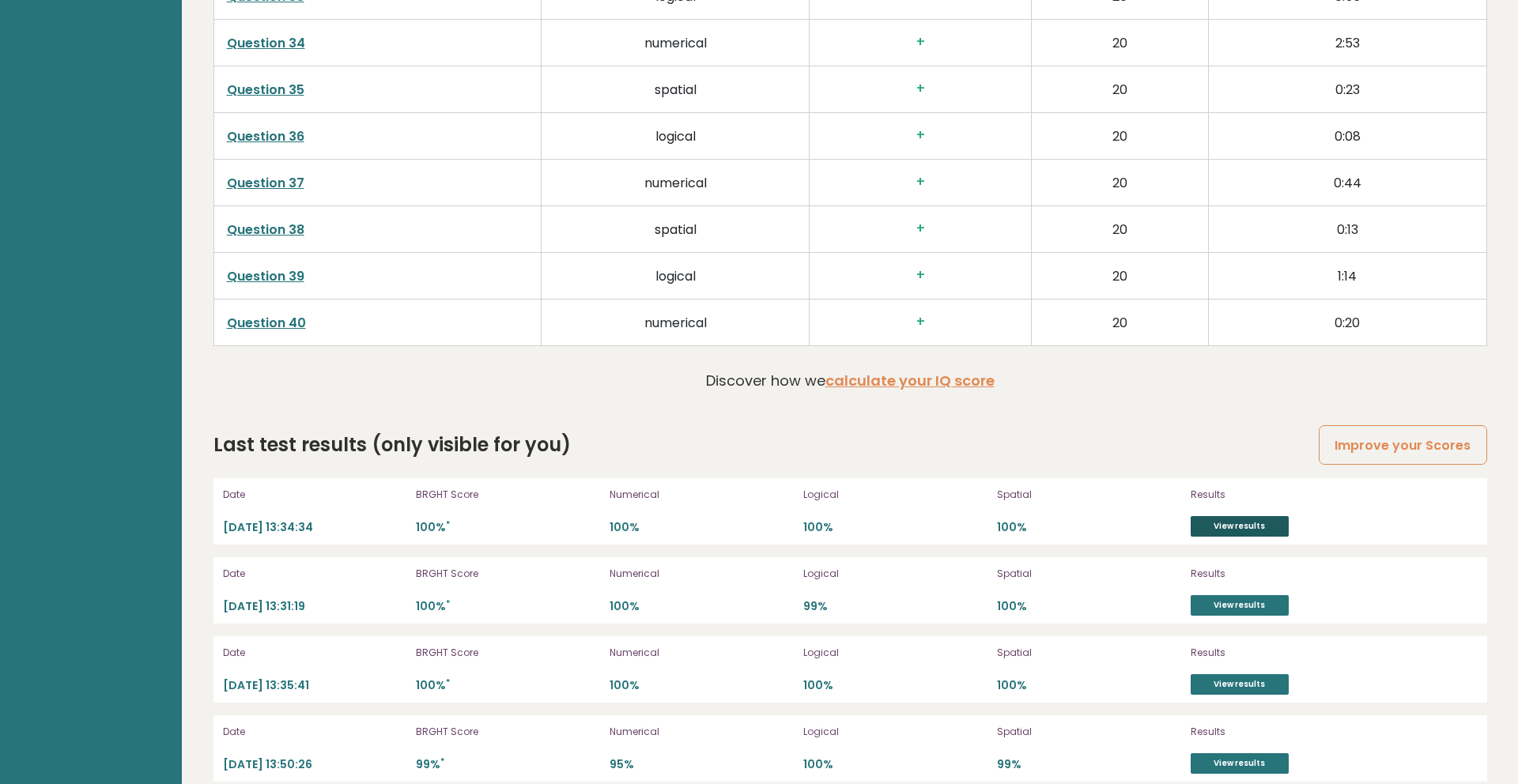
click at [1215, 528] on link "View results" at bounding box center [1239, 526] width 98 height 21
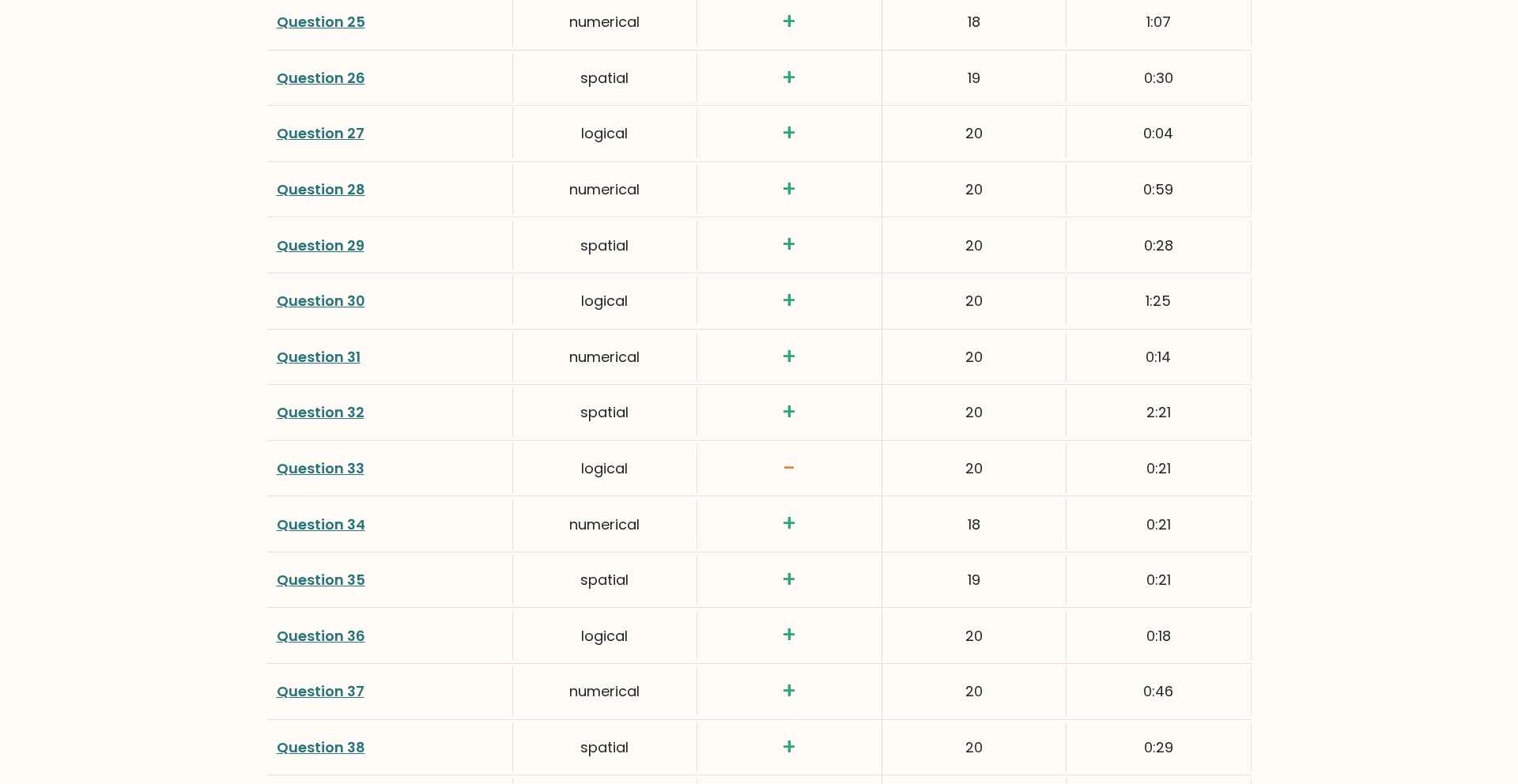
scroll to position [3636, 0]
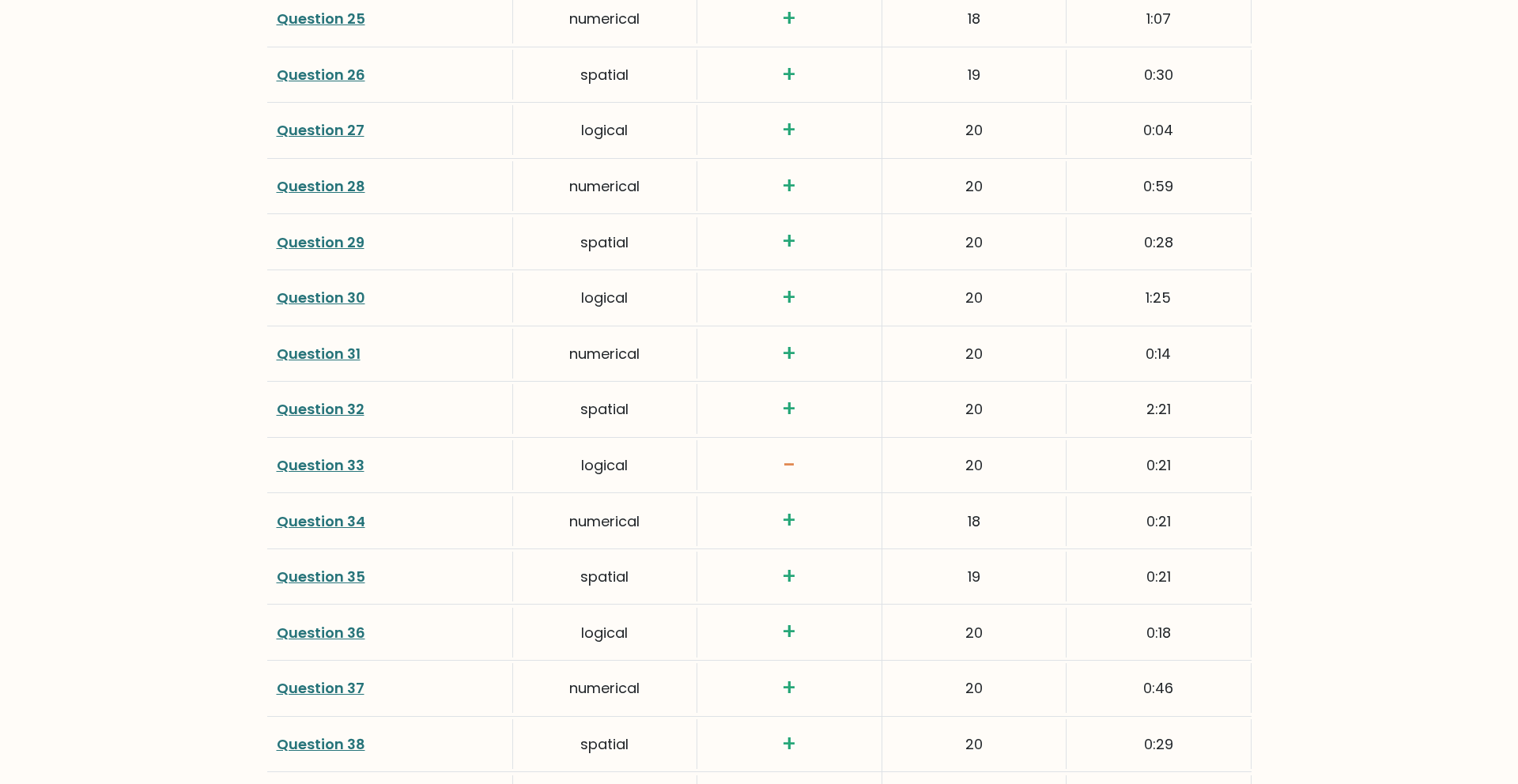
click at [325, 463] on link "Question 33" at bounding box center [321, 465] width 88 height 20
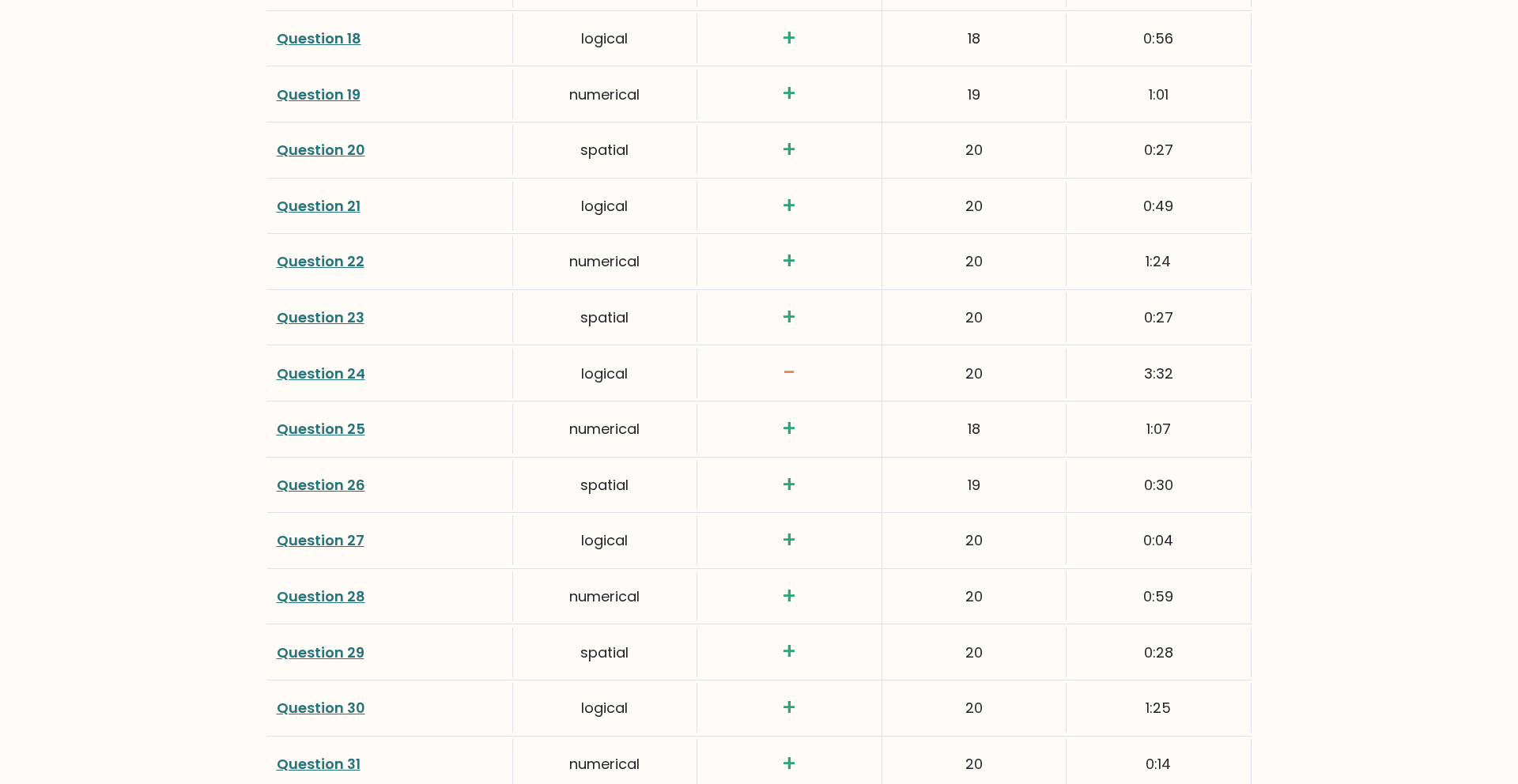
scroll to position [3203, 0]
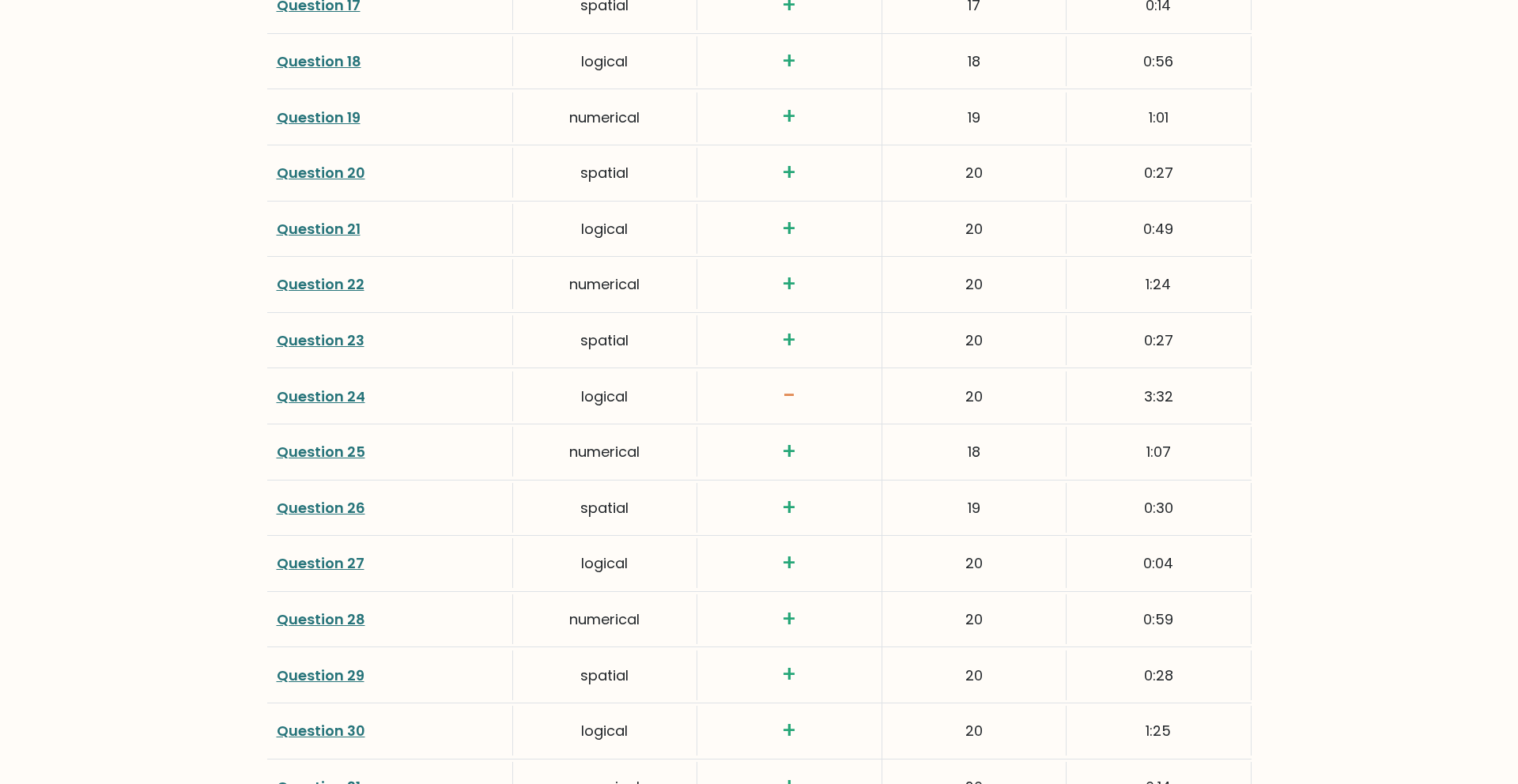
click at [348, 398] on link "Question 24" at bounding box center [321, 395] width 88 height 20
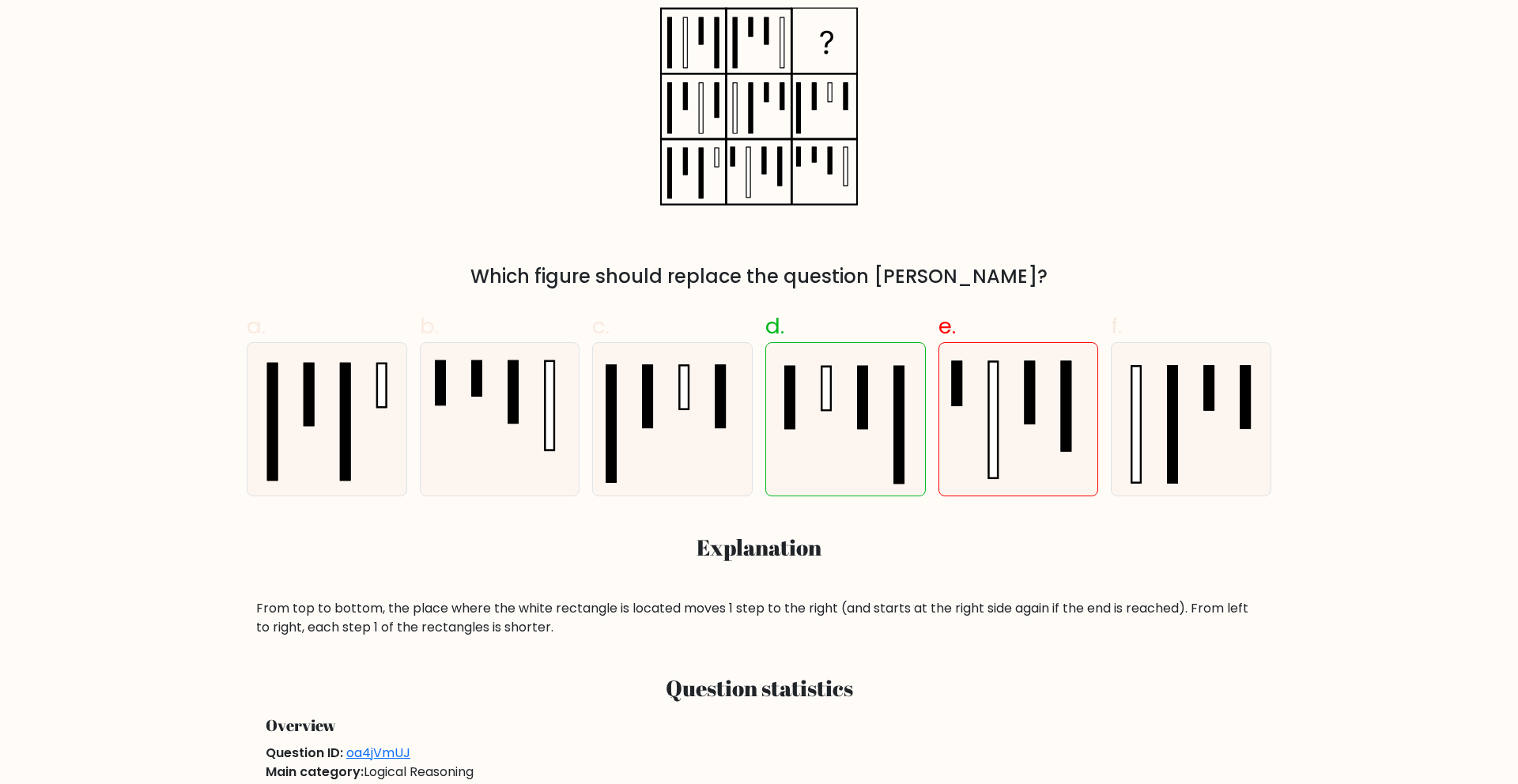
scroll to position [328, 0]
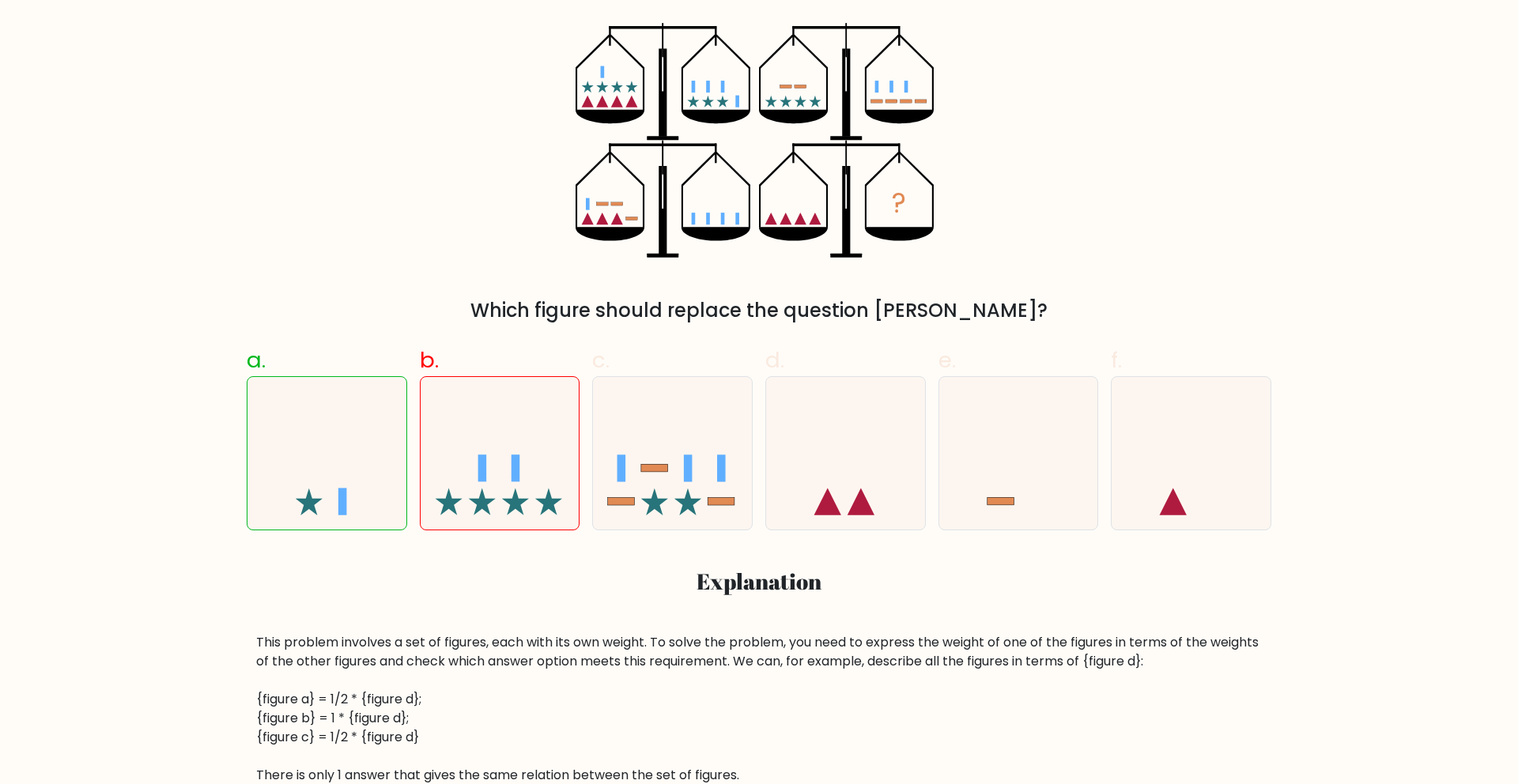
scroll to position [291, 0]
